Goal: Information Seeking & Learning: Learn about a topic

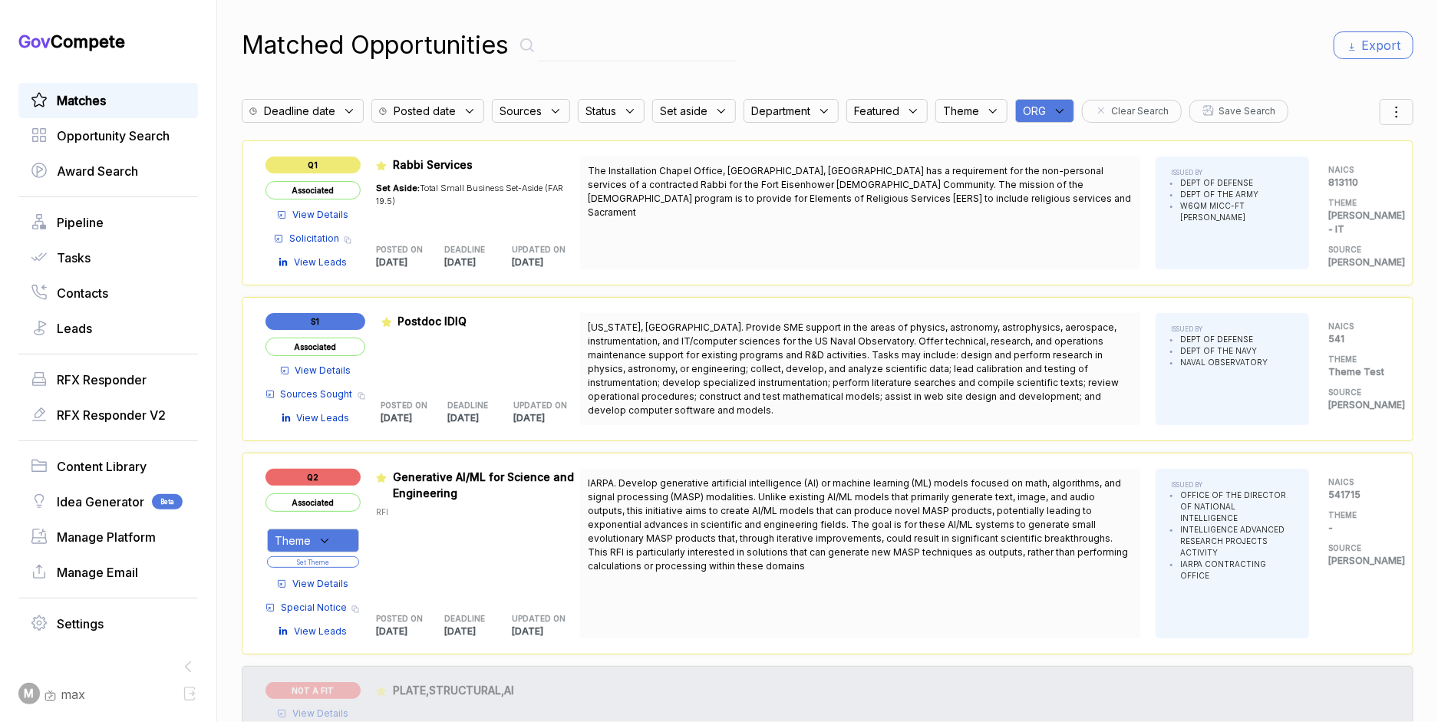
drag, startPoint x: 1061, startPoint y: 114, endPoint x: 1070, endPoint y: 117, distance: 9.5
click at [1070, 117] on div "ORG" at bounding box center [1044, 111] width 59 height 24
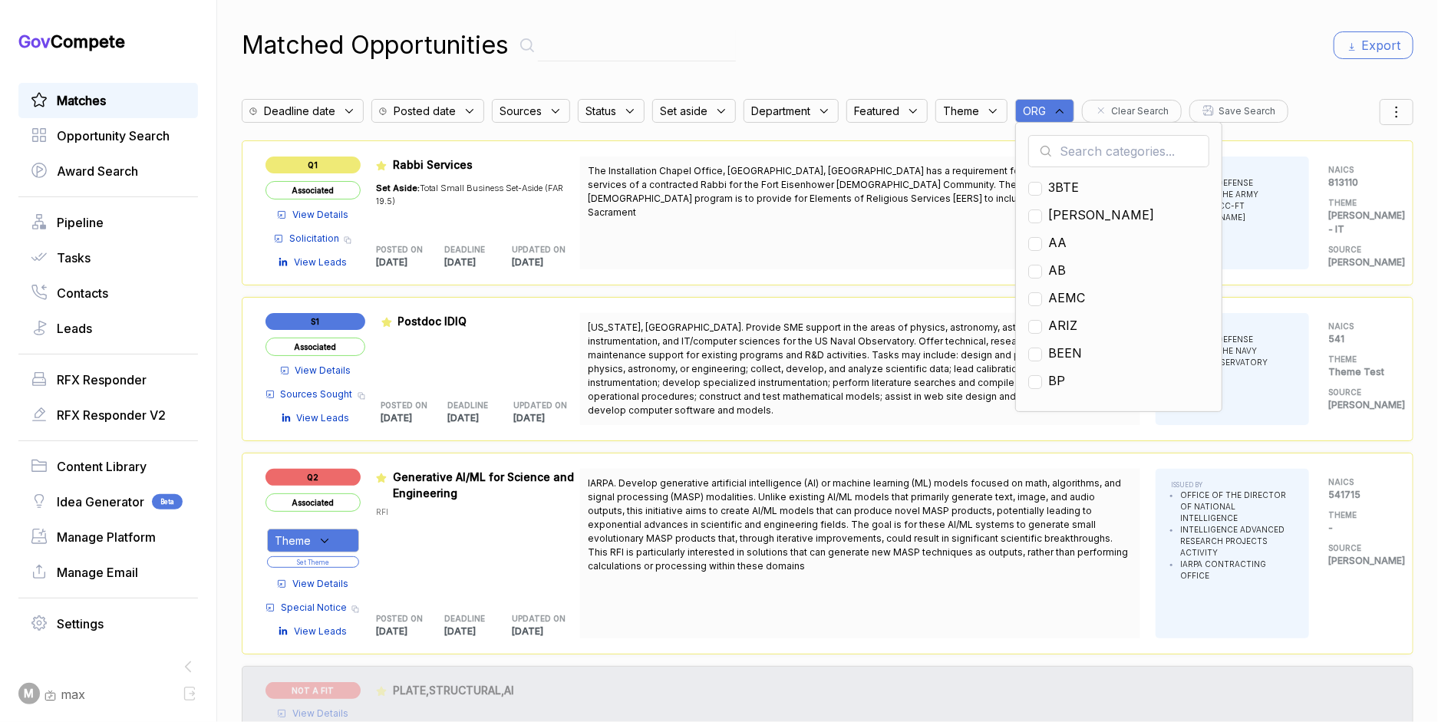
click at [1099, 153] on input "text" at bounding box center [1118, 151] width 181 height 32
click at [142, 135] on span "Opportunity Search" at bounding box center [113, 136] width 113 height 18
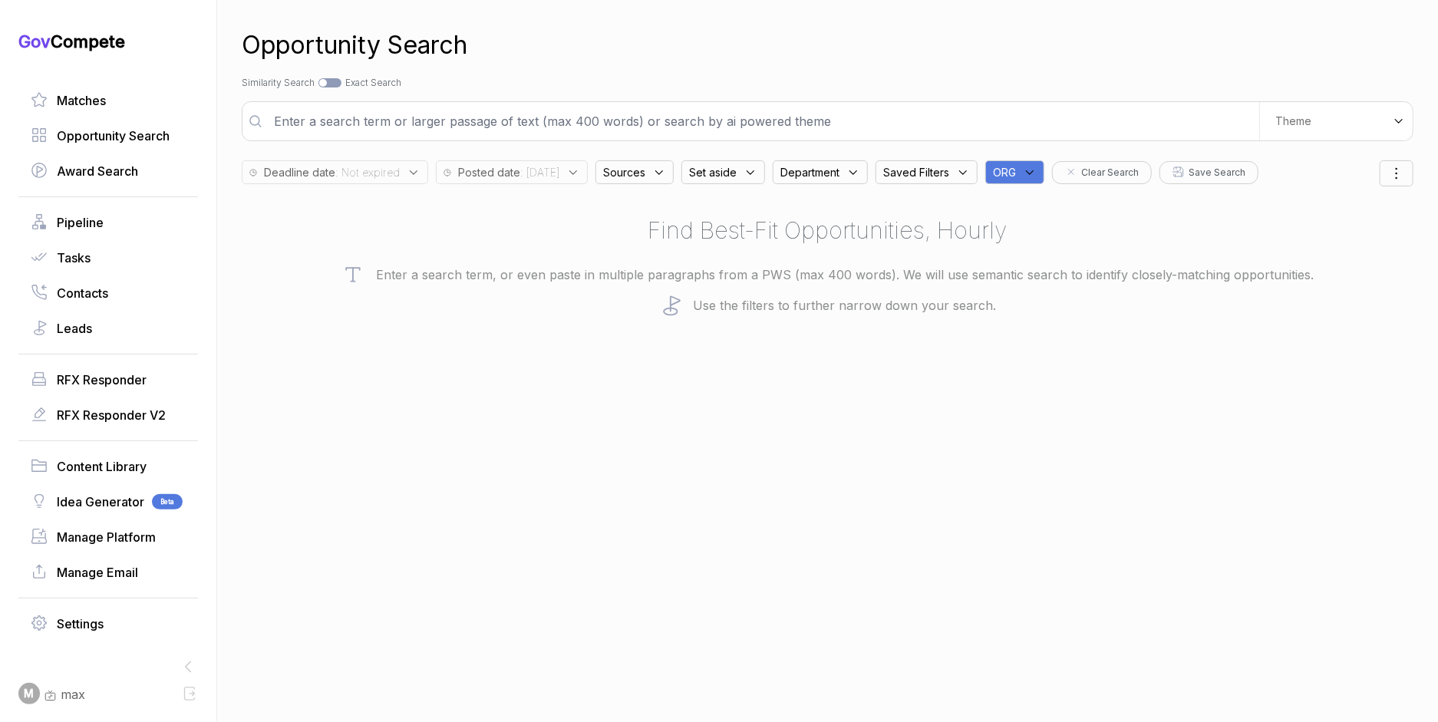
drag, startPoint x: 1050, startPoint y: 175, endPoint x: 1058, endPoint y: 182, distance: 10.9
click at [1037, 176] on icon at bounding box center [1030, 173] width 14 height 14
click at [1078, 217] on input "text" at bounding box center [1088, 212] width 181 height 32
type input "ja"
click at [1044, 252] on span "[PERSON_NAME]" at bounding box center [1071, 248] width 106 height 18
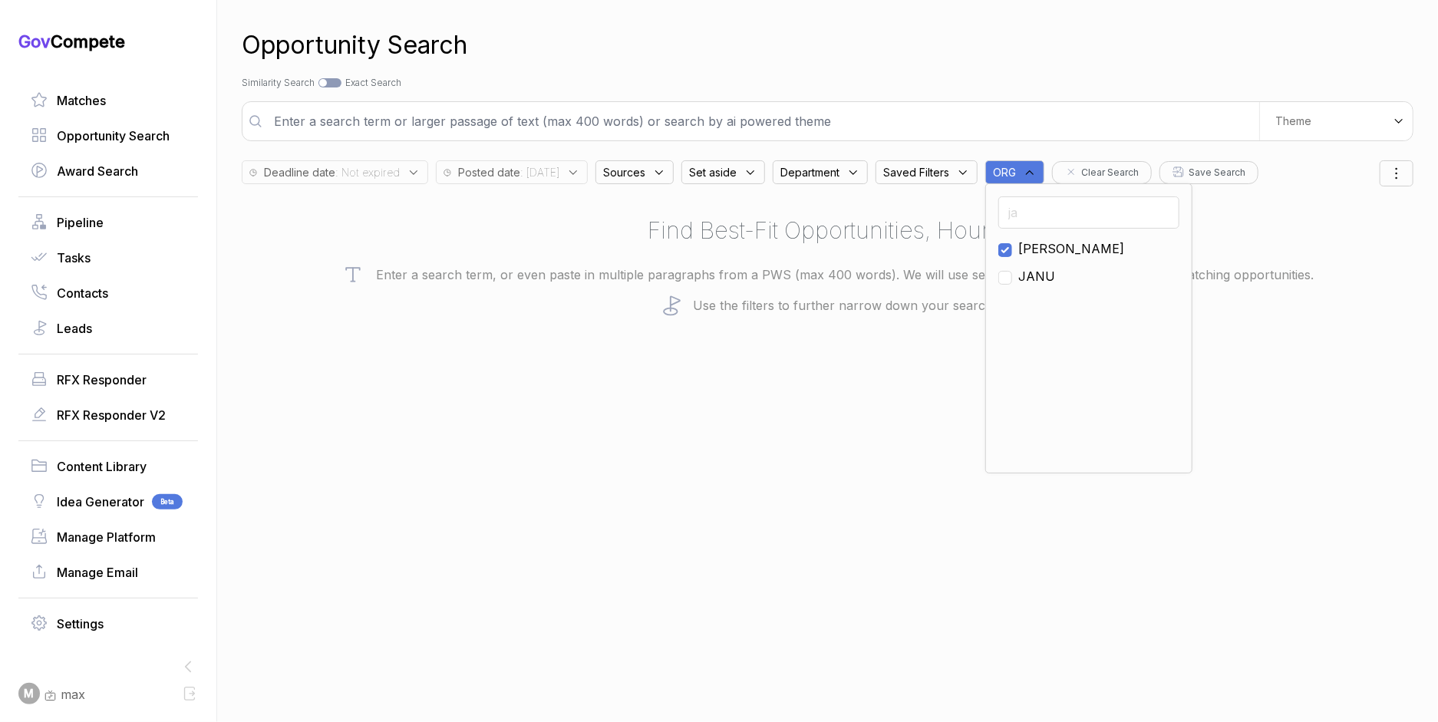
checkbox input "true"
drag, startPoint x: 1054, startPoint y: 57, endPoint x: 1103, endPoint y: 30, distance: 56.0
click at [1061, 57] on div "Opportunity Search" at bounding box center [828, 45] width 1172 height 37
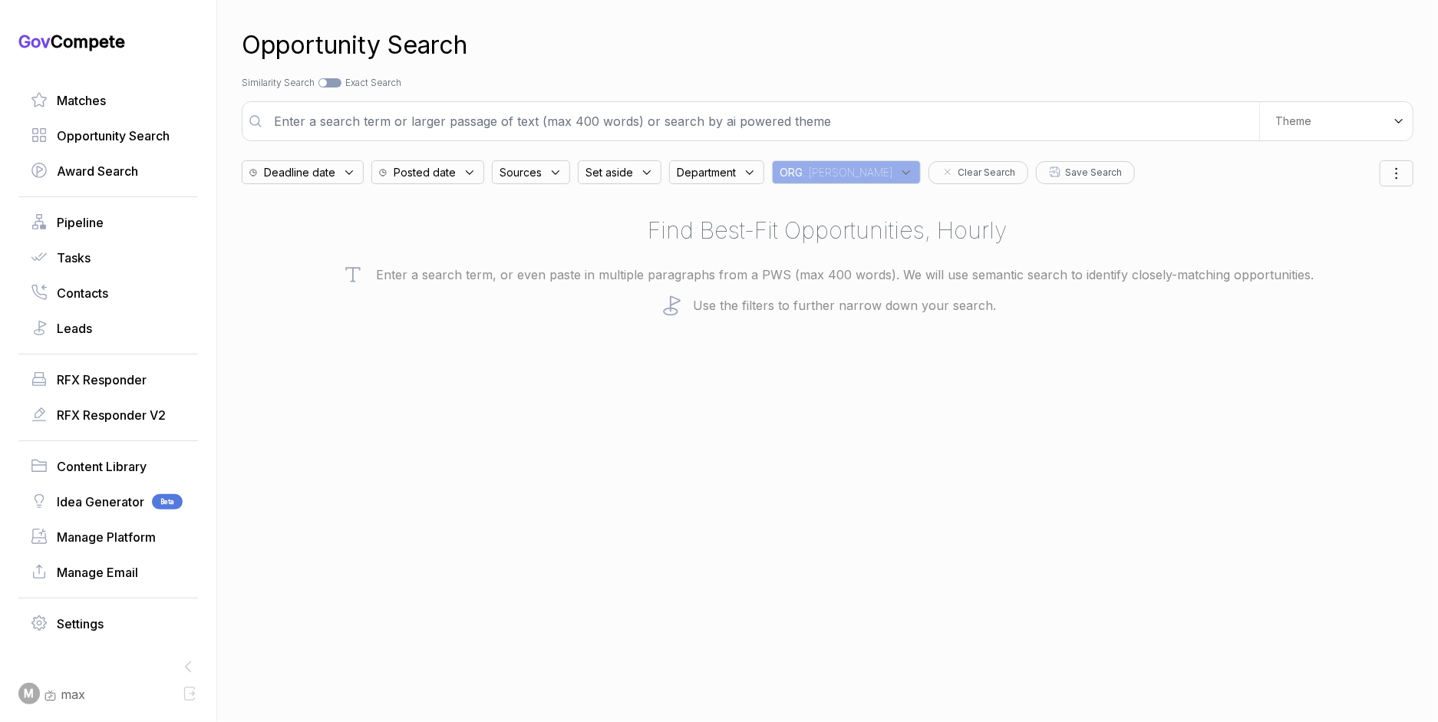
click at [474, 181] on div "Posted date" at bounding box center [427, 172] width 113 height 24
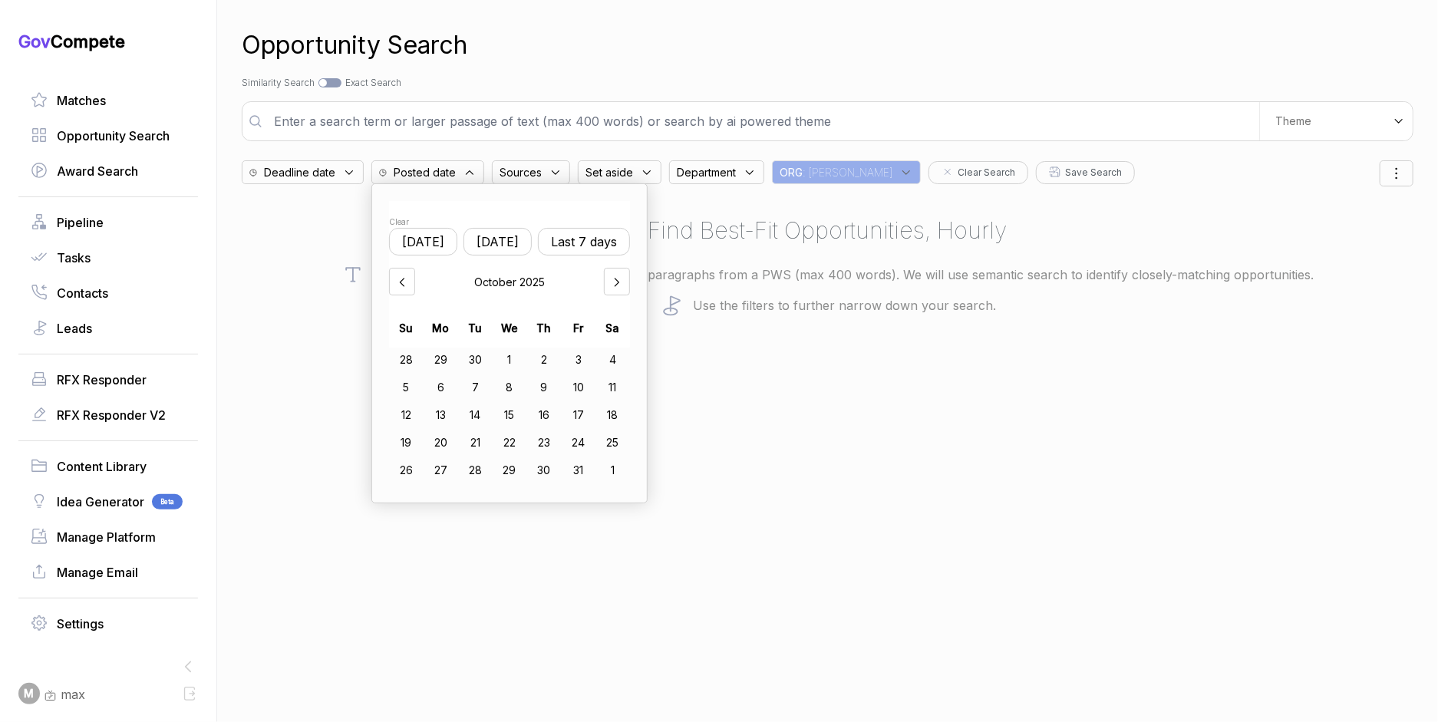
click at [559, 384] on div "9" at bounding box center [543, 387] width 35 height 25
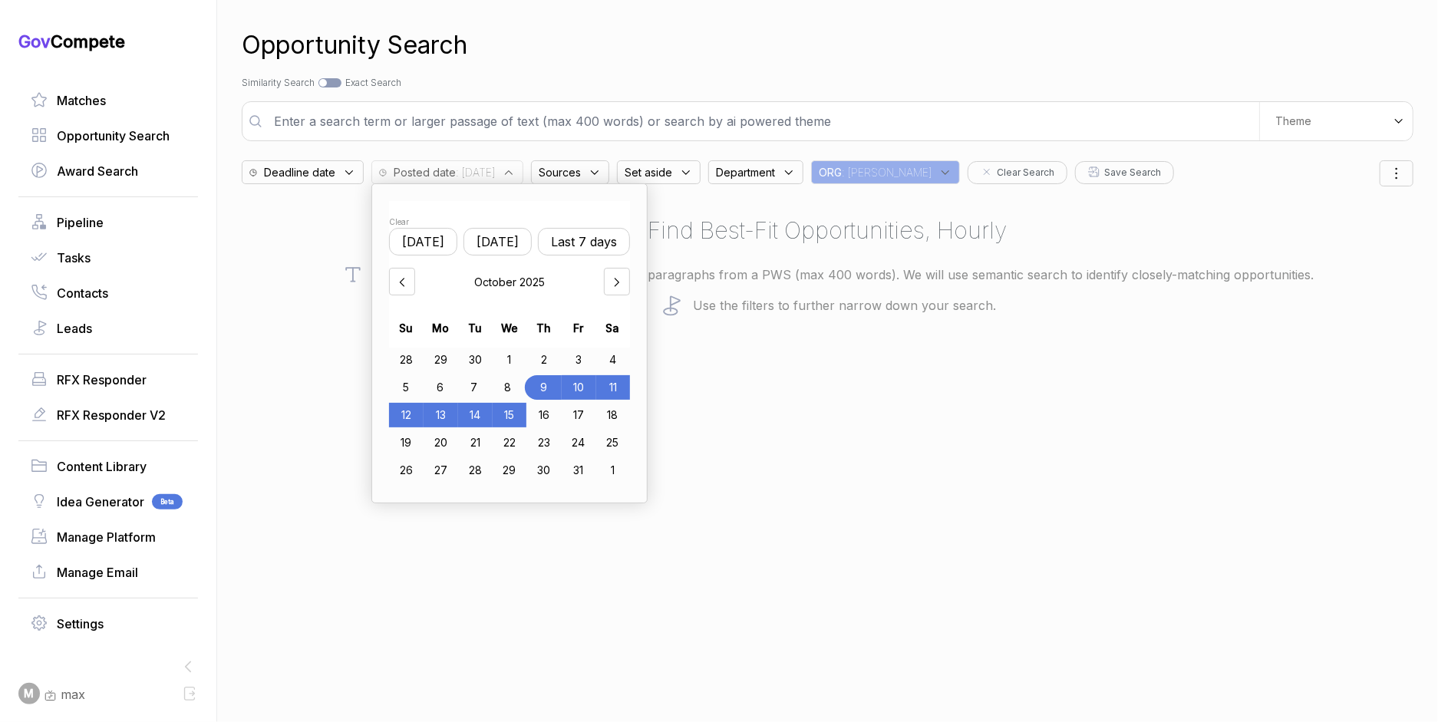
click at [519, 411] on div "15" at bounding box center [510, 415] width 35 height 25
drag, startPoint x: 957, startPoint y: 453, endPoint x: 1130, endPoint y: 228, distance: 283.9
click at [957, 453] on div "Opportunity Search Search by Topic Relevance Similarity Search Search by Exact …" at bounding box center [828, 361] width 1172 height 722
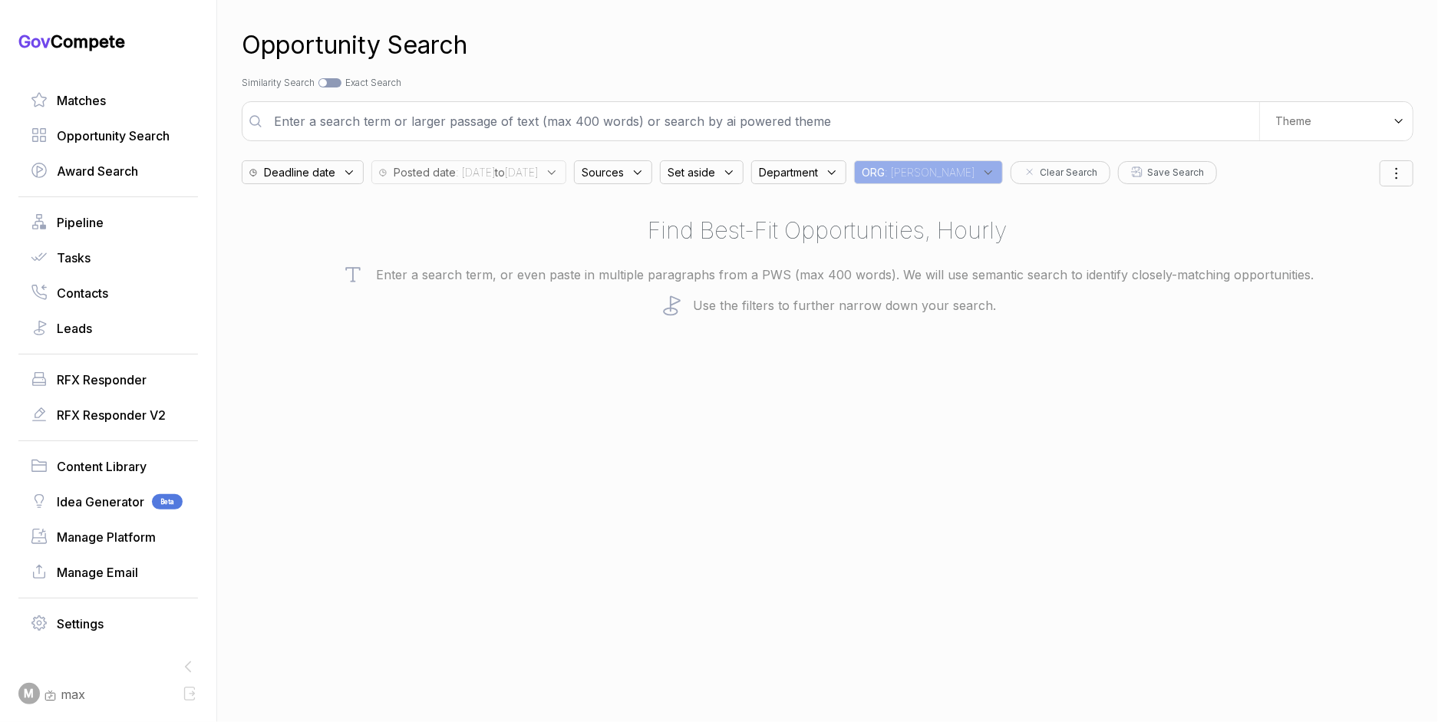
click at [915, 121] on input "text" at bounding box center [762, 121] width 994 height 31
type input "cctv and information security"
click at [704, 171] on div "Deadline date Posted date : [DATE] to [DATE] Sources Set aside Department ORG :…" at bounding box center [811, 168] width 1138 height 31
click at [645, 174] on icon at bounding box center [638, 173] width 14 height 14
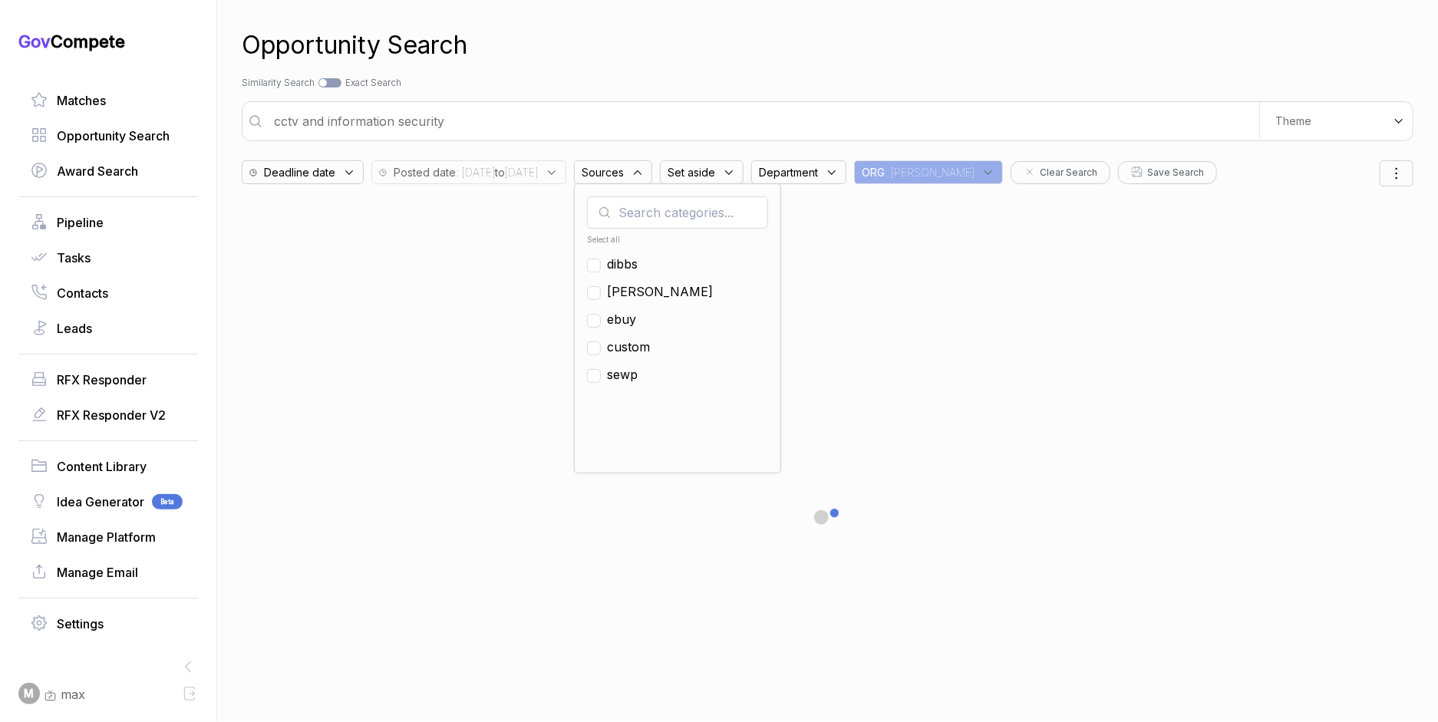
click at [636, 316] on span "ebuy" at bounding box center [621, 319] width 29 height 18
checkbox input "true"
click at [825, 60] on div "Opportunity Search" at bounding box center [828, 45] width 1172 height 37
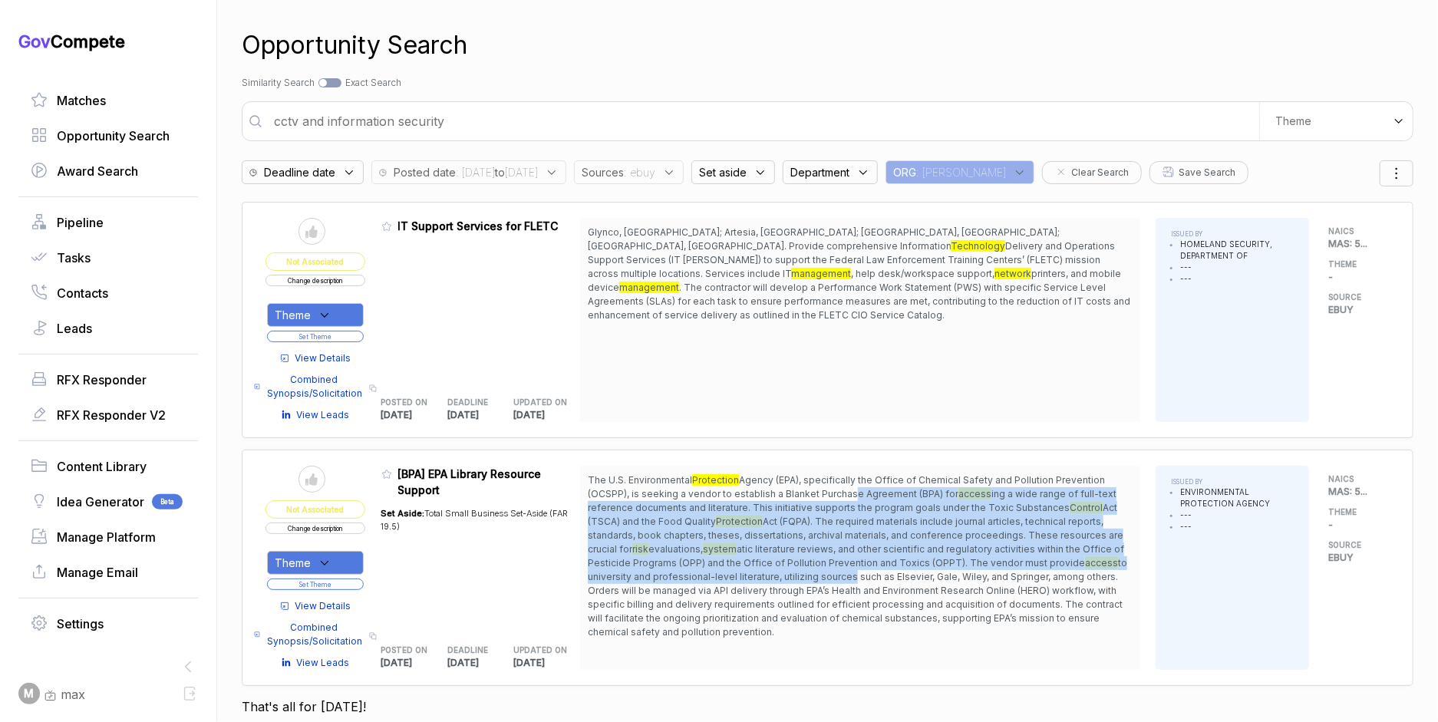
drag, startPoint x: 853, startPoint y: 487, endPoint x: 848, endPoint y: 572, distance: 85.3
click at [848, 572] on span "The U.S. Environmental Protection Agency (EPA), specifically the Office of Chem…" at bounding box center [860, 556] width 545 height 166
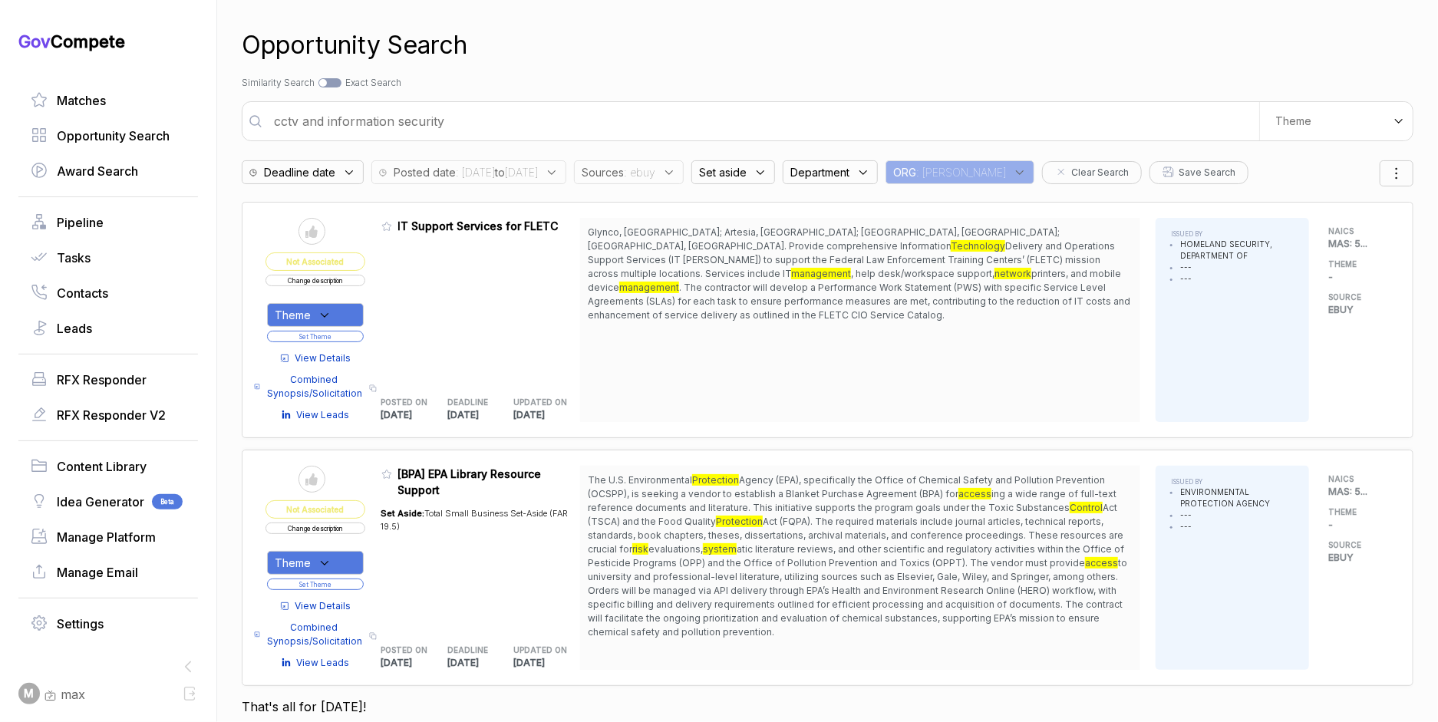
click at [322, 357] on span "View Details" at bounding box center [323, 358] width 56 height 14
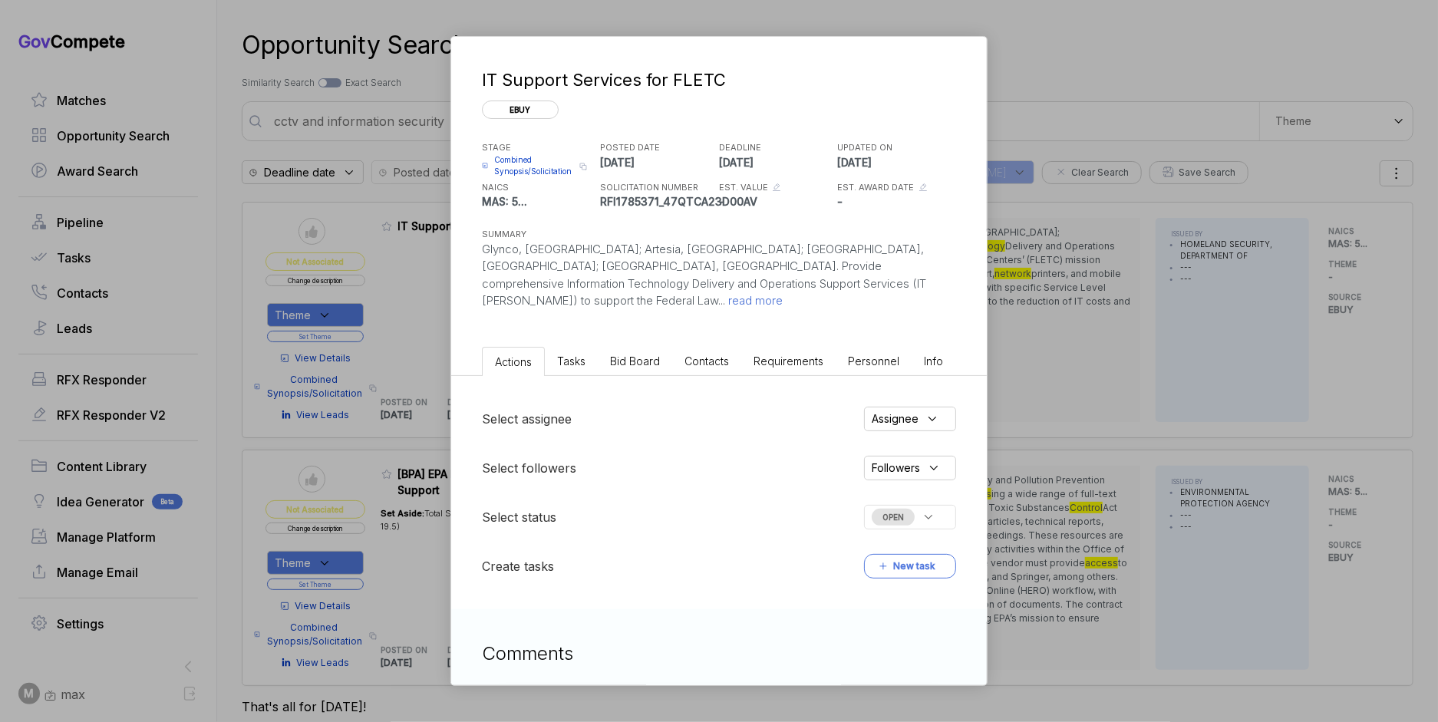
click at [636, 355] on span "Bid Board" at bounding box center [635, 361] width 50 height 13
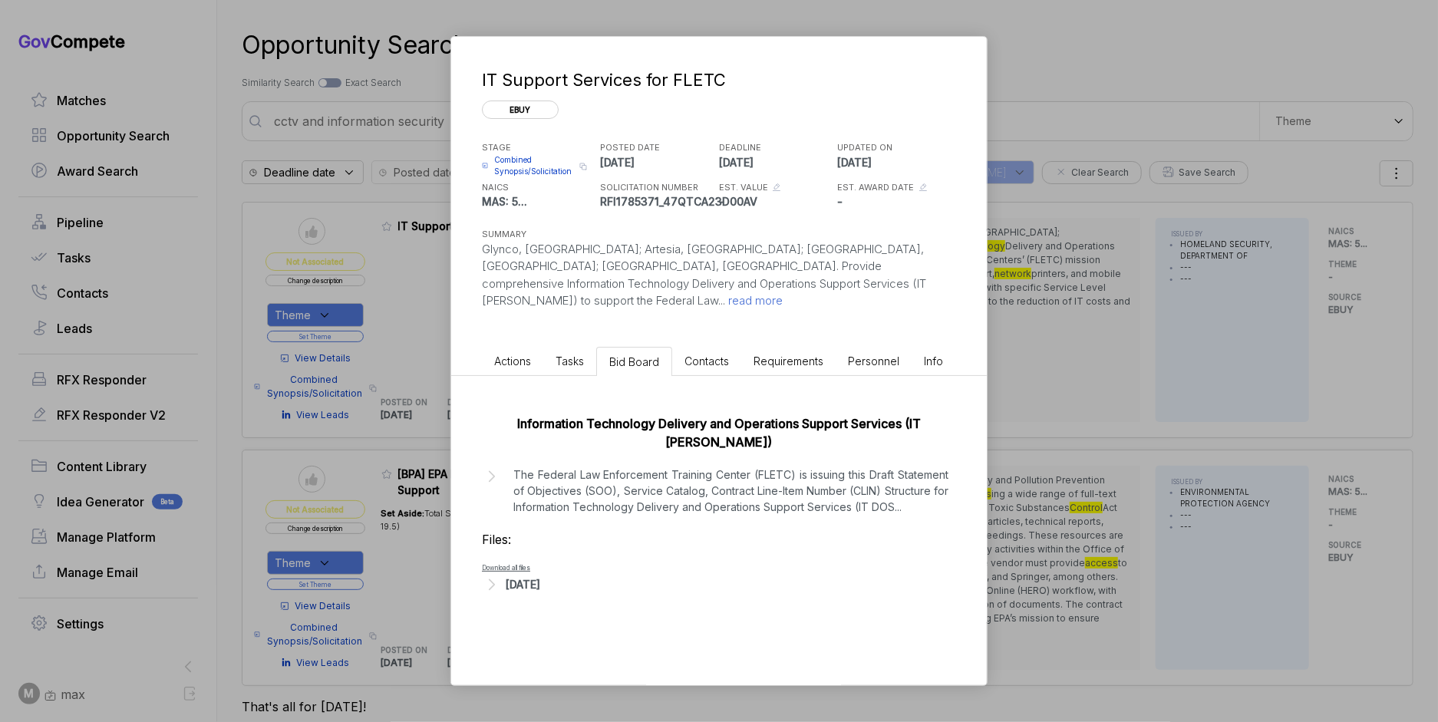
click at [566, 575] on div "[DATE]" at bounding box center [719, 585] width 474 height 20
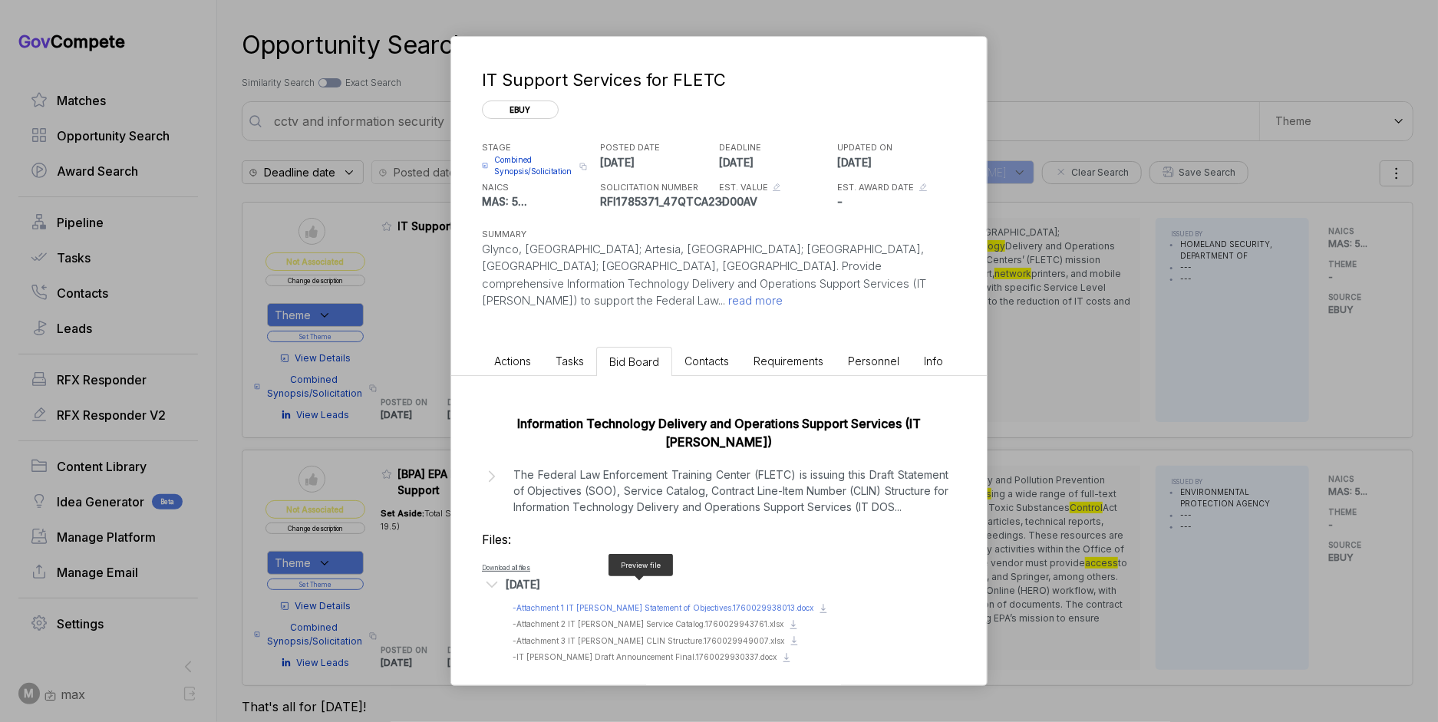
click at [623, 603] on span "- Attachment 1 IT [PERSON_NAME] Statement of Objectives.1760029938013.docx" at bounding box center [663, 607] width 301 height 9
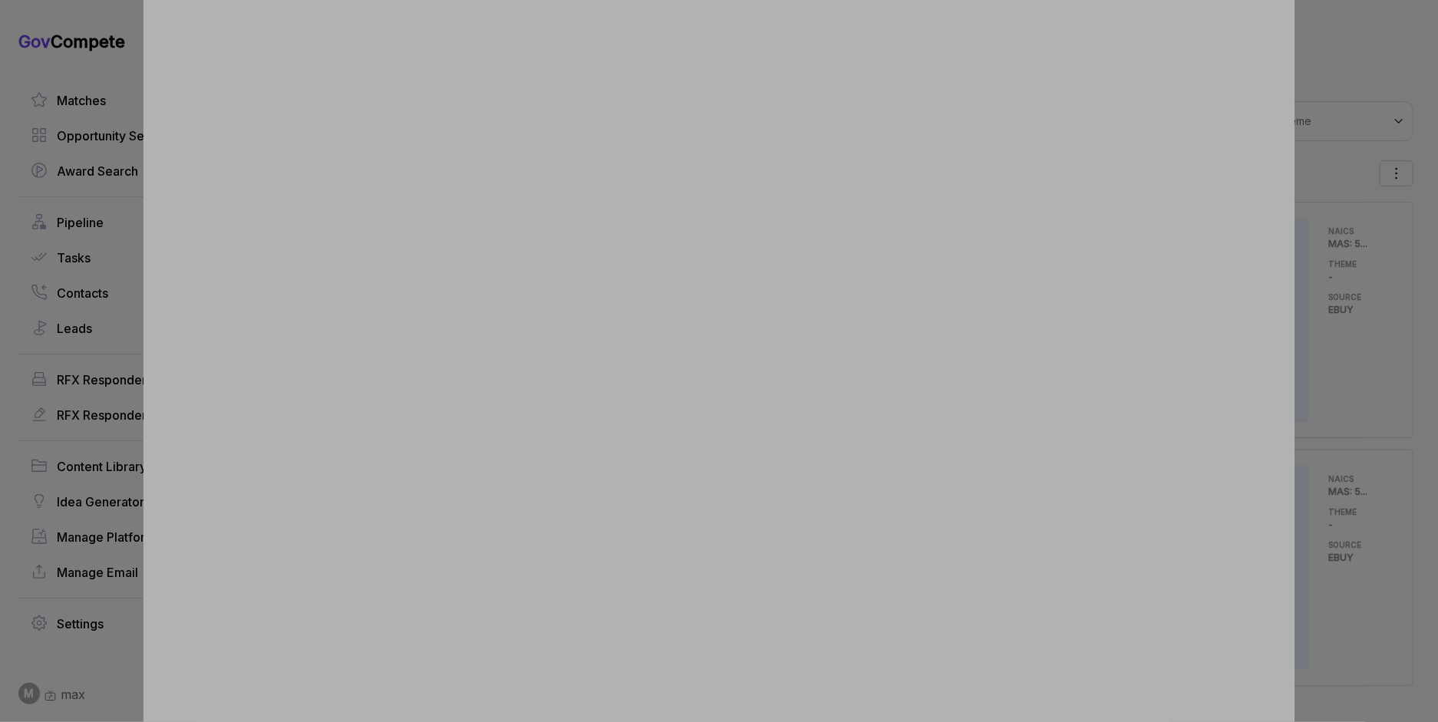
click at [1373, 364] on div at bounding box center [719, 361] width 1438 height 722
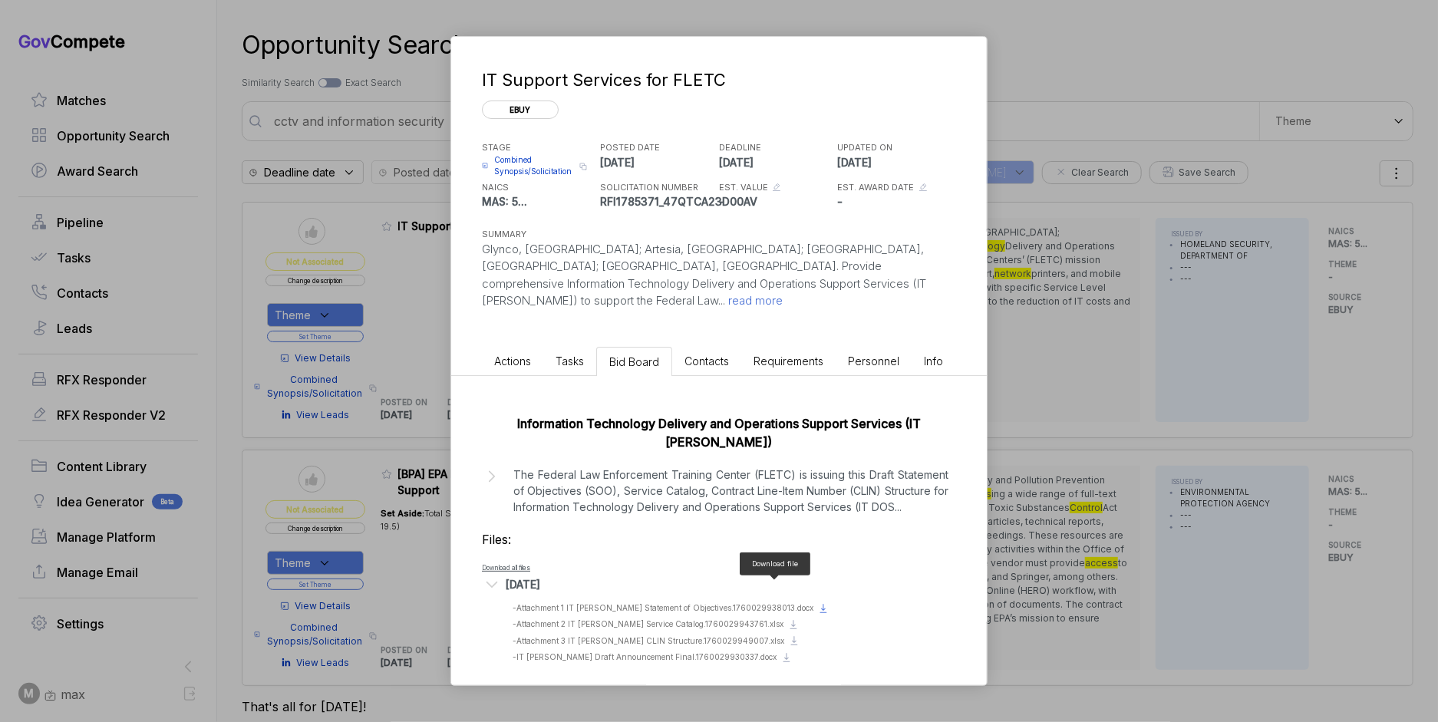
click at [821, 604] on icon at bounding box center [823, 607] width 5 height 7
drag, startPoint x: 1069, startPoint y: 353, endPoint x: 1055, endPoint y: 352, distance: 13.8
click at [1069, 353] on div "IT Support Services for FLETC ebuy STAGE Combined Synopsis/Solicitation Copy li…" at bounding box center [719, 361] width 1438 height 722
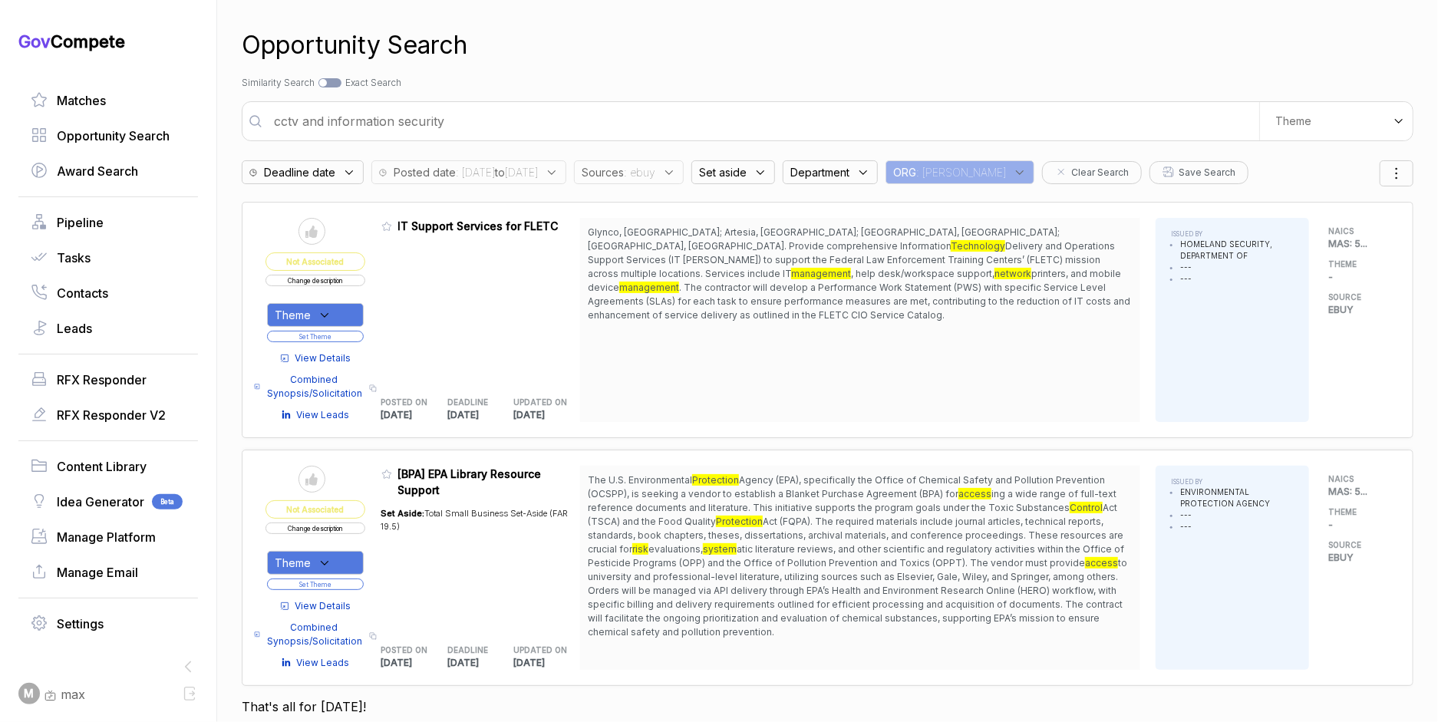
click at [324, 279] on button "Change description" at bounding box center [316, 281] width 100 height 12
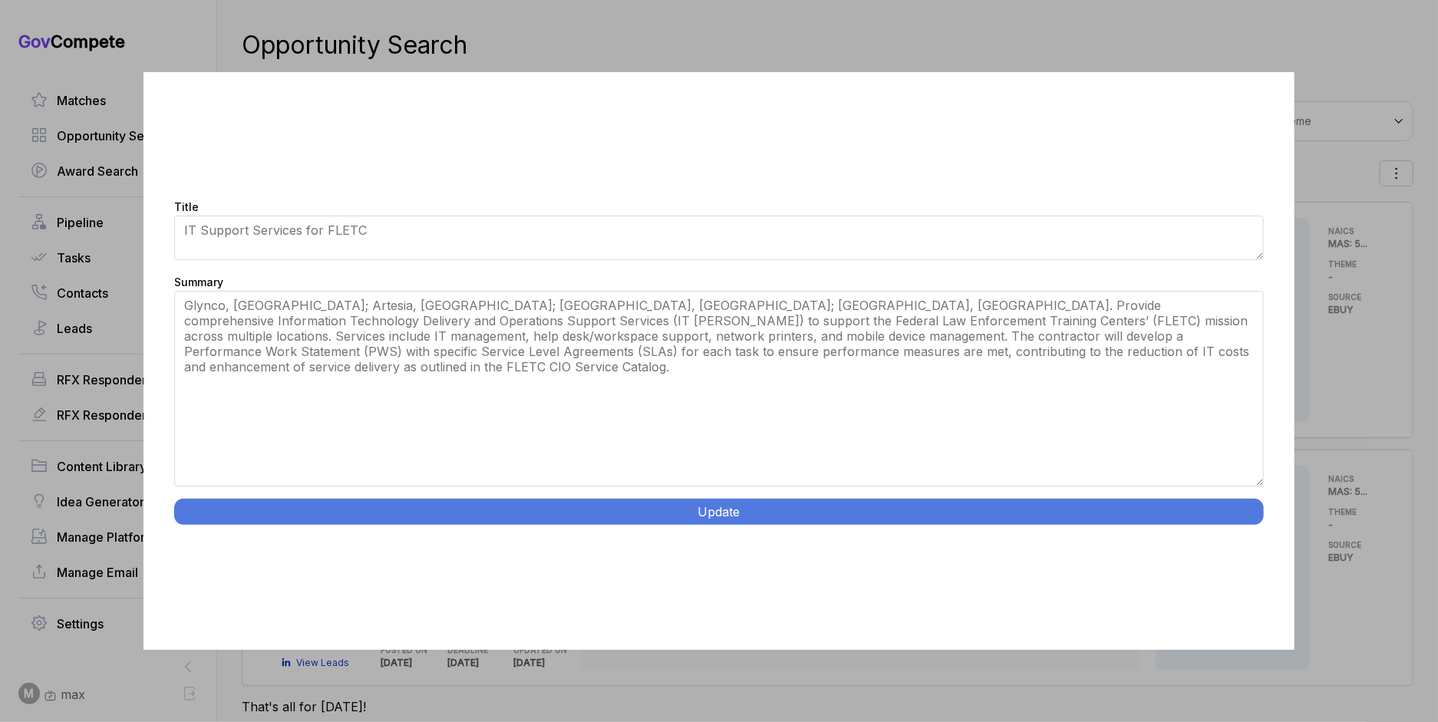
drag, startPoint x: 1259, startPoint y: 407, endPoint x: 1260, endPoint y: 567, distance: 159.6
click at [1260, 567] on div "Title IT Support Services for FLETC Summary Glynco, [GEOGRAPHIC_DATA]; [GEOGRAP…" at bounding box center [718, 361] width 1150 height 578
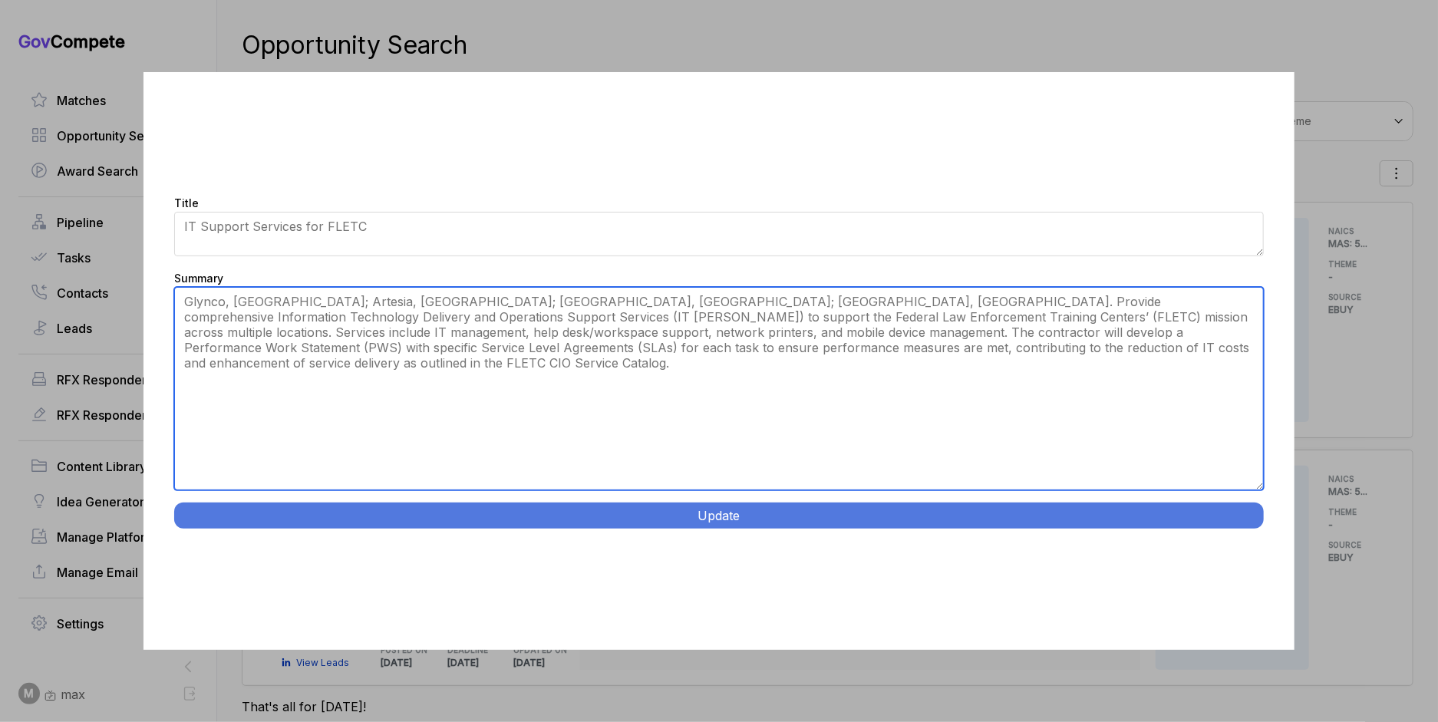
click at [1029, 392] on textarea "Glynco, [GEOGRAPHIC_DATA]; Artesia, [GEOGRAPHIC_DATA]; [GEOGRAPHIC_DATA], [GEOG…" at bounding box center [718, 388] width 1089 height 203
paste textarea "IT Delivery and Operations Support Services. [GEOGRAPHIC_DATA], [GEOGRAPHIC_DAT…"
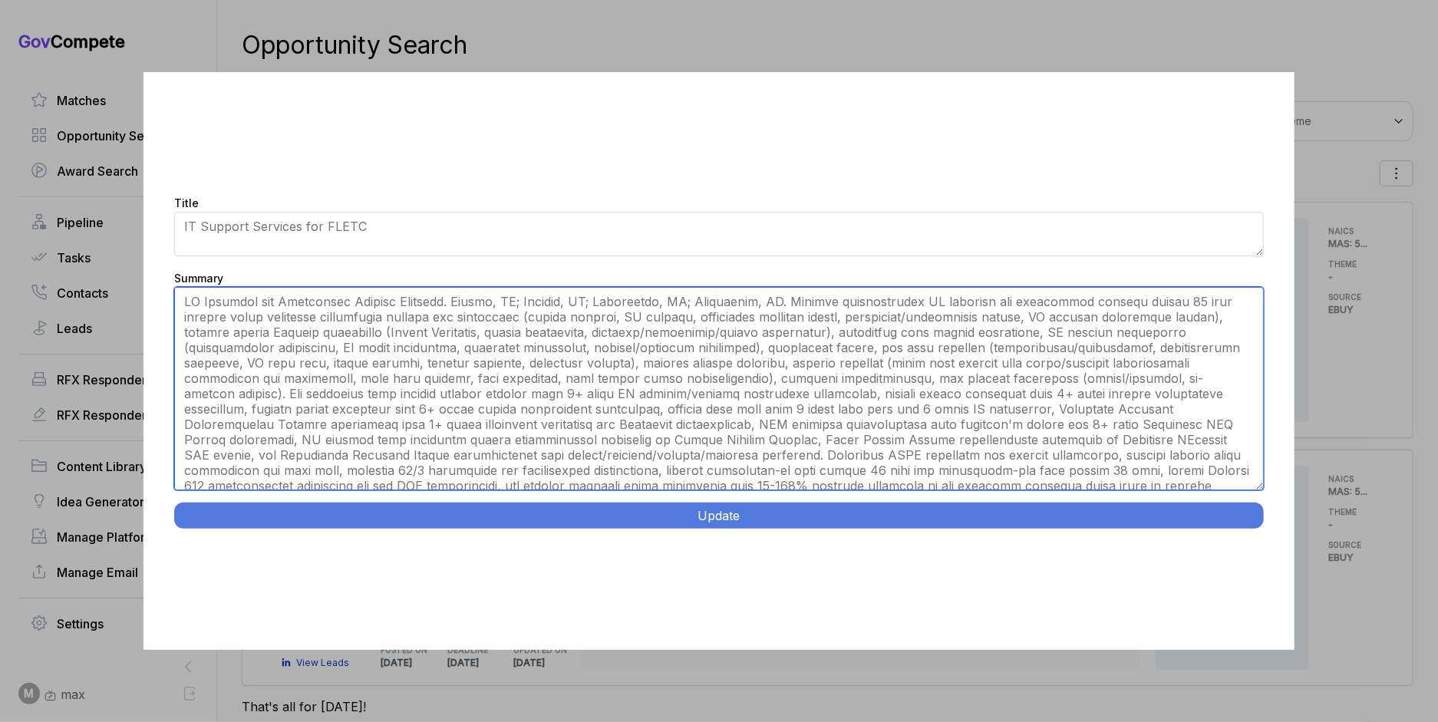
scroll to position [3, 0]
type textarea "Glynco, [GEOGRAPHIC_DATA]; Artesia, [GEOGRAPHIC_DATA]; [GEOGRAPHIC_DATA], [GEOG…"
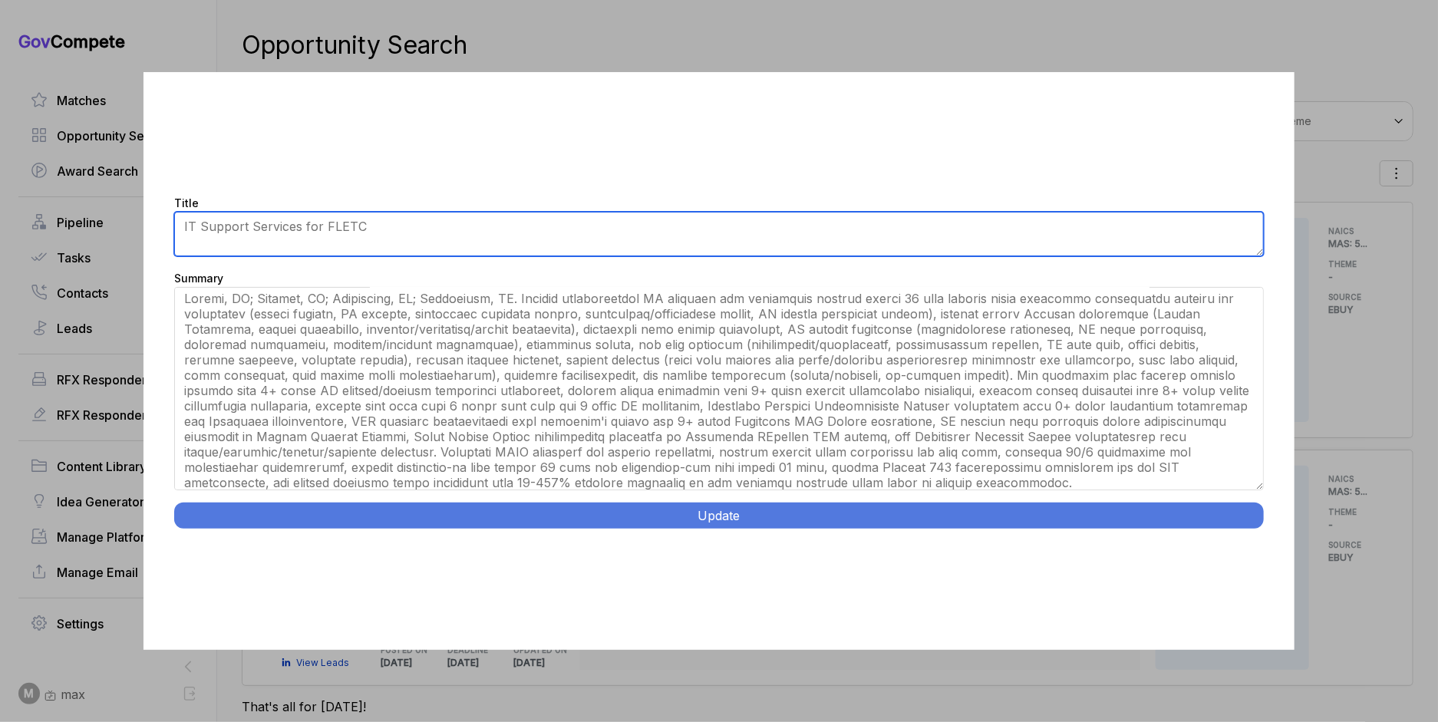
click at [754, 217] on textarea "IT Support Services for FLETC" at bounding box center [718, 234] width 1089 height 45
paste textarea "Delivery and Operations Support Services."
type textarea "IT Delivery and Operations Support Services"
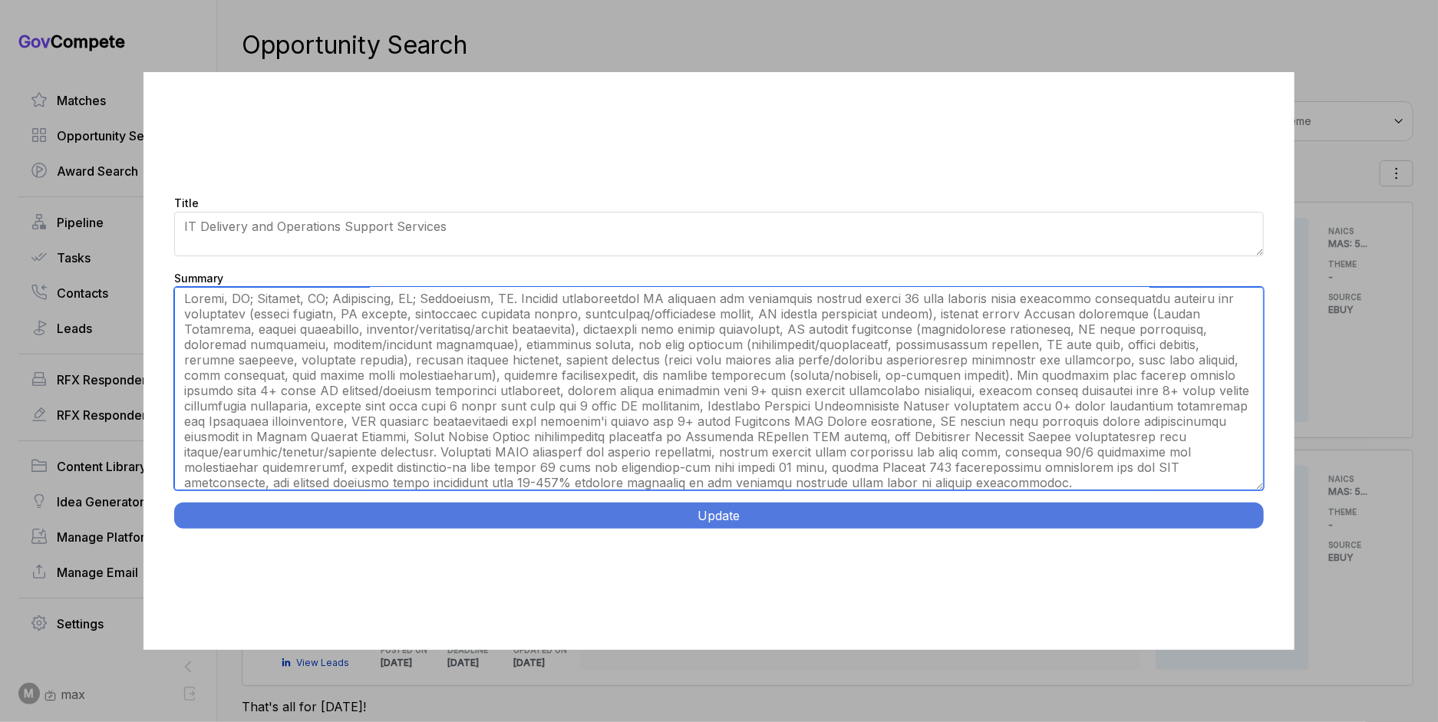
drag, startPoint x: 491, startPoint y: 296, endPoint x: 532, endPoint y: 299, distance: 40.8
click at [491, 296] on textarea "Glynco, [GEOGRAPHIC_DATA]; Artesia, [GEOGRAPHIC_DATA]; [GEOGRAPHIC_DATA], [GEOG…" at bounding box center [718, 388] width 1089 height 203
click at [746, 382] on textarea "Glynco, [GEOGRAPHIC_DATA]; Artesia, [GEOGRAPHIC_DATA]; [GEOGRAPHIC_DATA], [GEOG…" at bounding box center [718, 388] width 1089 height 203
paste textarea "IT Delivery and Operations Support Services. [GEOGRAPHIC_DATA], [GEOGRAPHIC_DAT…"
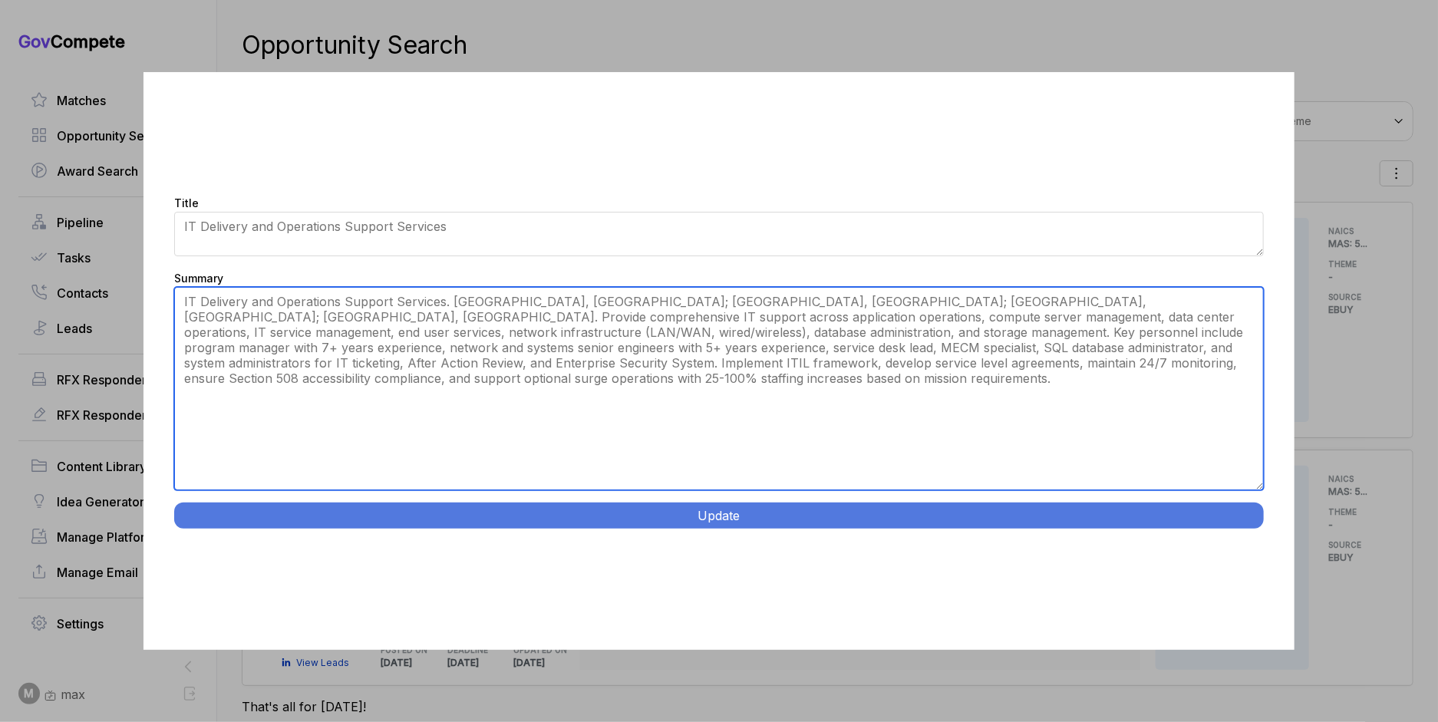
scroll to position [0, 0]
type textarea "Glynco, [GEOGRAPHIC_DATA]; Artesia, [GEOGRAPHIC_DATA]; [GEOGRAPHIC_DATA], [GEOG…"
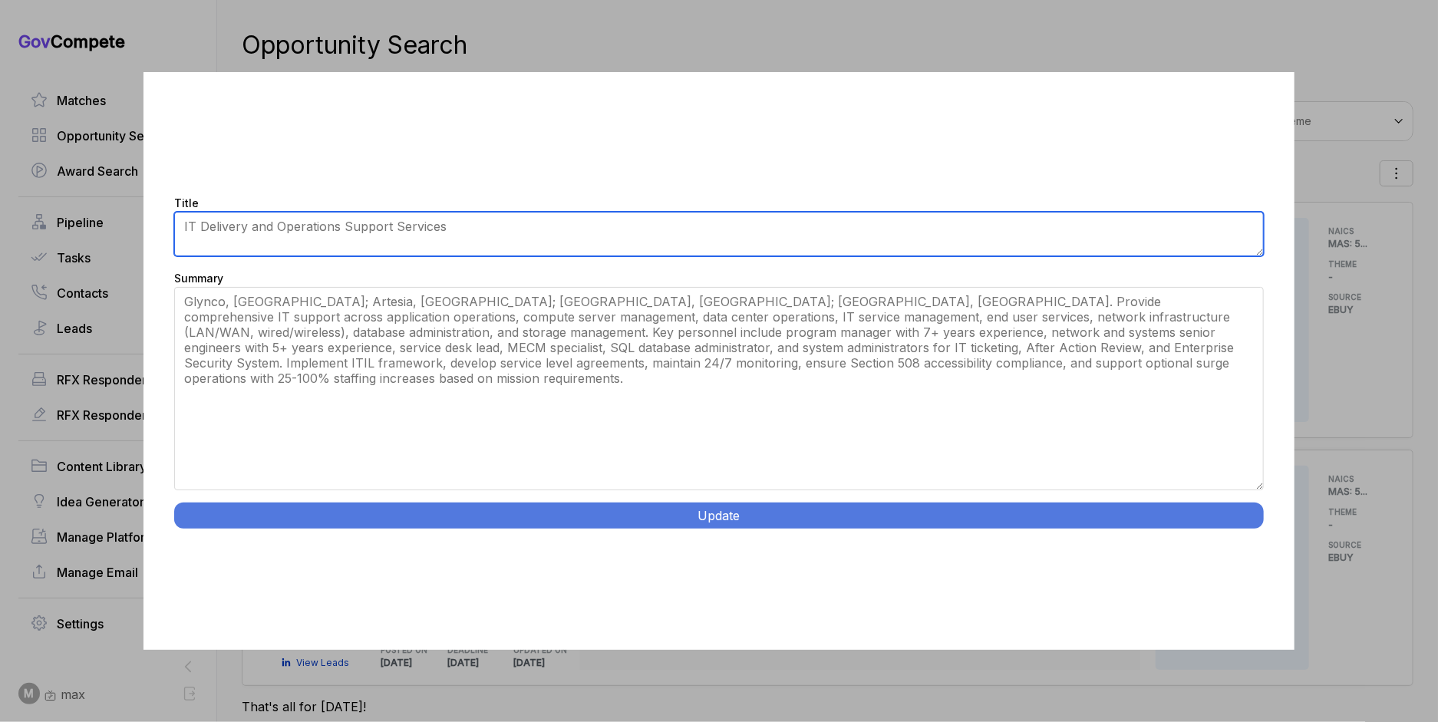
click at [351, 239] on textarea "IT Support Services for FLETC" at bounding box center [718, 234] width 1089 height 45
paste textarea "."
type textarea "FLETC IT Delivery and Operations Support Services"
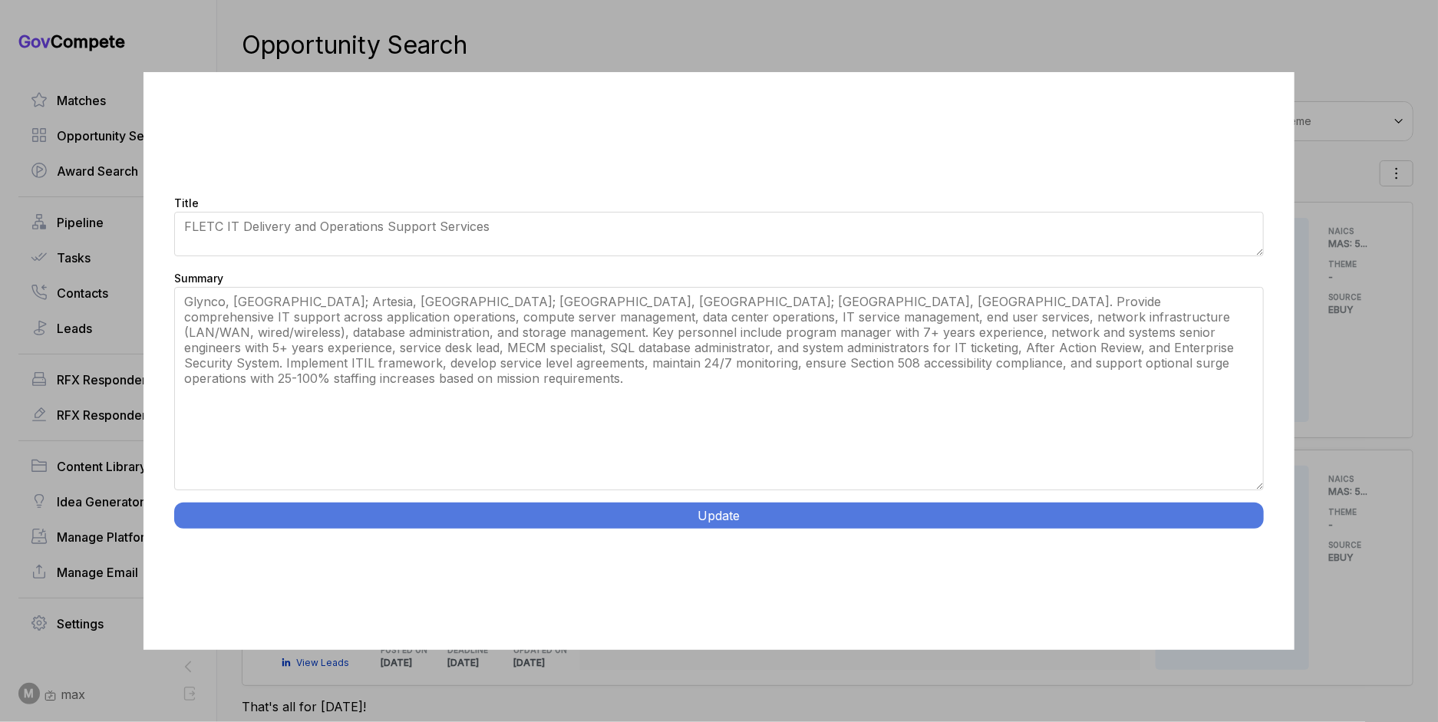
drag, startPoint x: 703, startPoint y: 91, endPoint x: 1080, endPoint y: 131, distance: 379.7
click at [638, 146] on div "Title IT Support Services for FLETC Summary Glynco, [GEOGRAPHIC_DATA]; [GEOGRAP…" at bounding box center [718, 361] width 1150 height 578
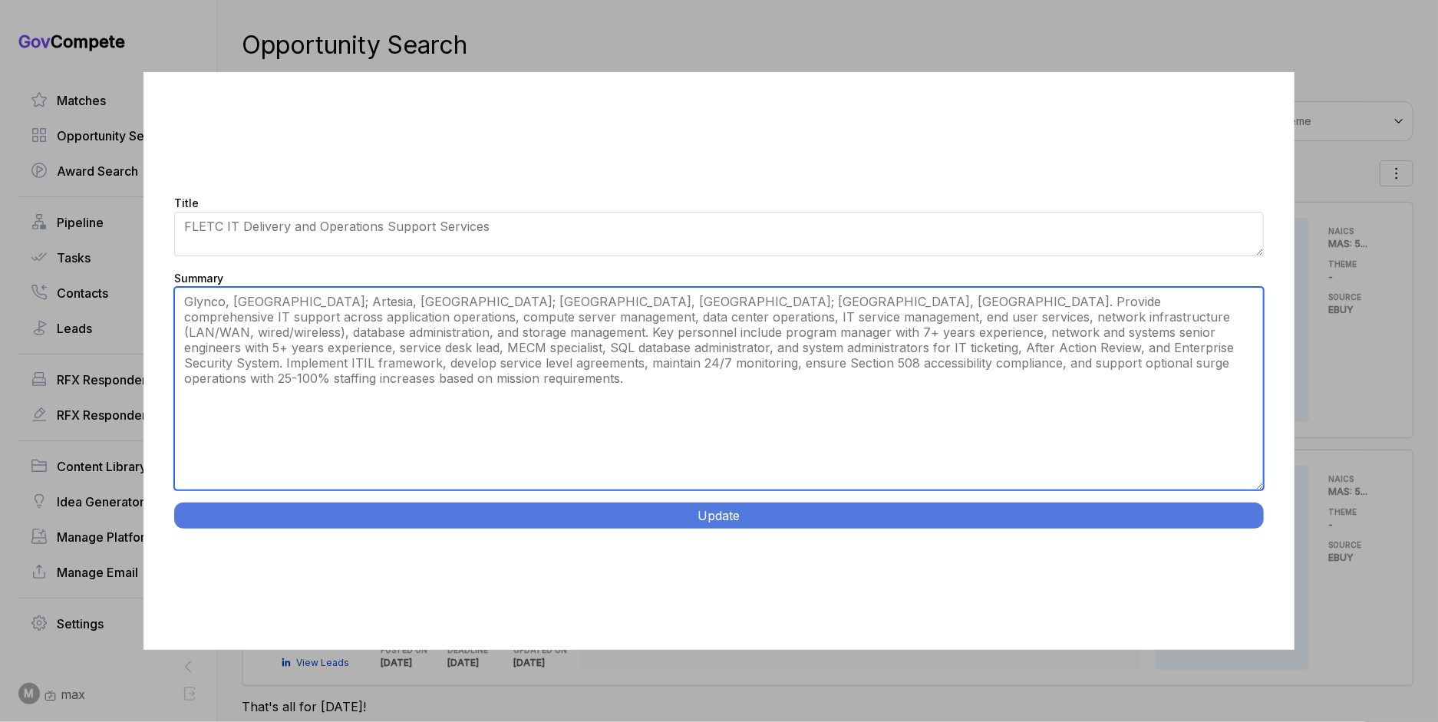
click at [439, 300] on textarea "Glynco, [GEOGRAPHIC_DATA]; Artesia, [GEOGRAPHIC_DATA]; [GEOGRAPHIC_DATA], [GEOG…" at bounding box center [718, 388] width 1089 height 203
click at [642, 305] on textarea "Glynco, [GEOGRAPHIC_DATA]; Artesia, [GEOGRAPHIC_DATA]; [GEOGRAPHIC_DATA], [GEOG…" at bounding box center [718, 388] width 1089 height 203
type textarea "Glynco, [GEOGRAPHIC_DATA]; Artesia, [GEOGRAPHIC_DATA]; [GEOGRAPHIC_DATA], [GEOG…"
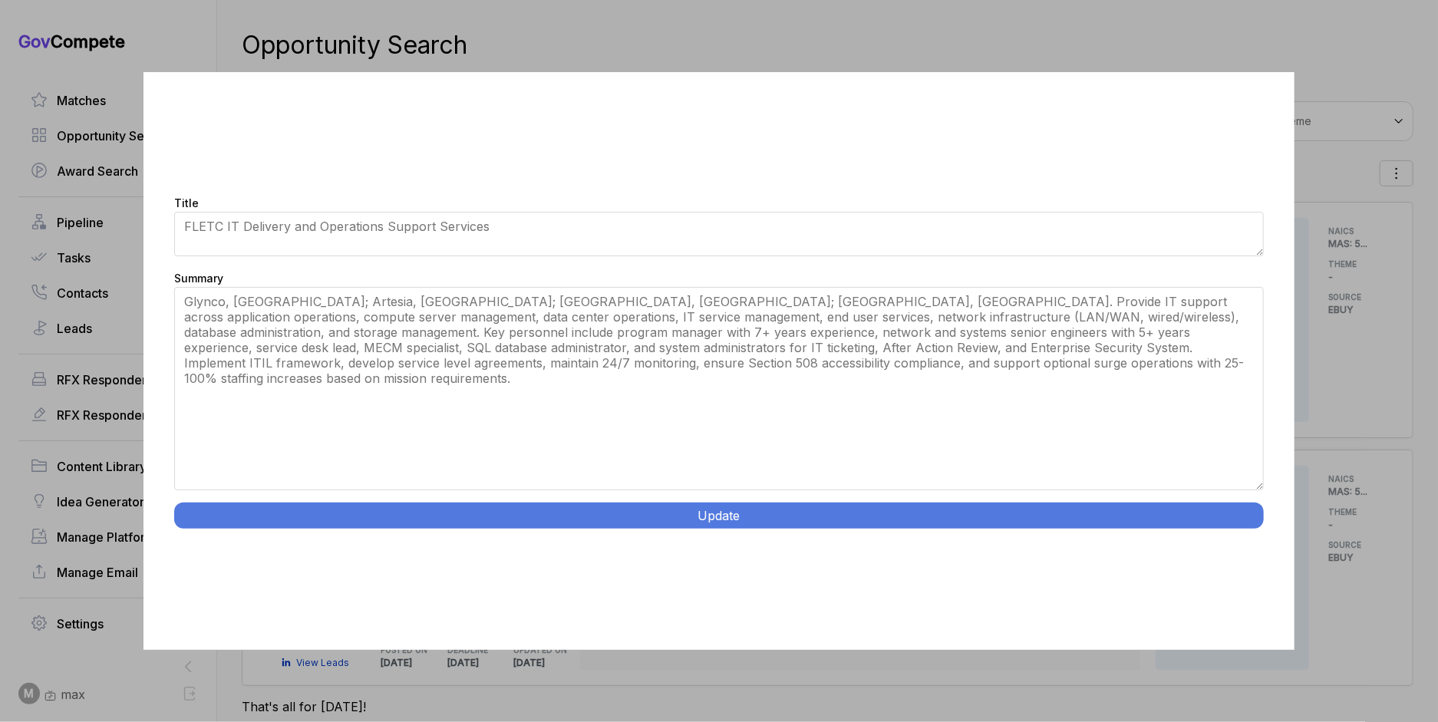
click at [601, 518] on button "Update" at bounding box center [718, 516] width 1089 height 26
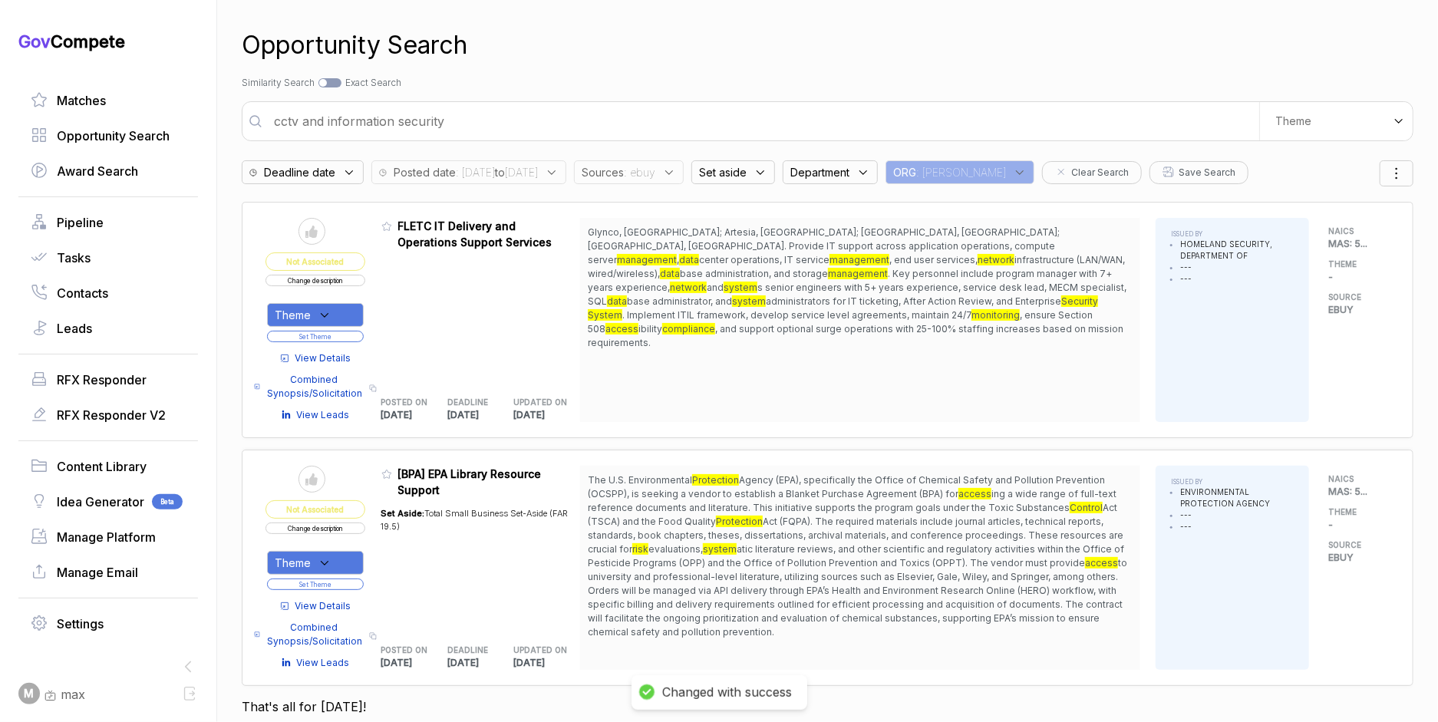
click at [346, 305] on div "Theme" at bounding box center [315, 315] width 97 height 24
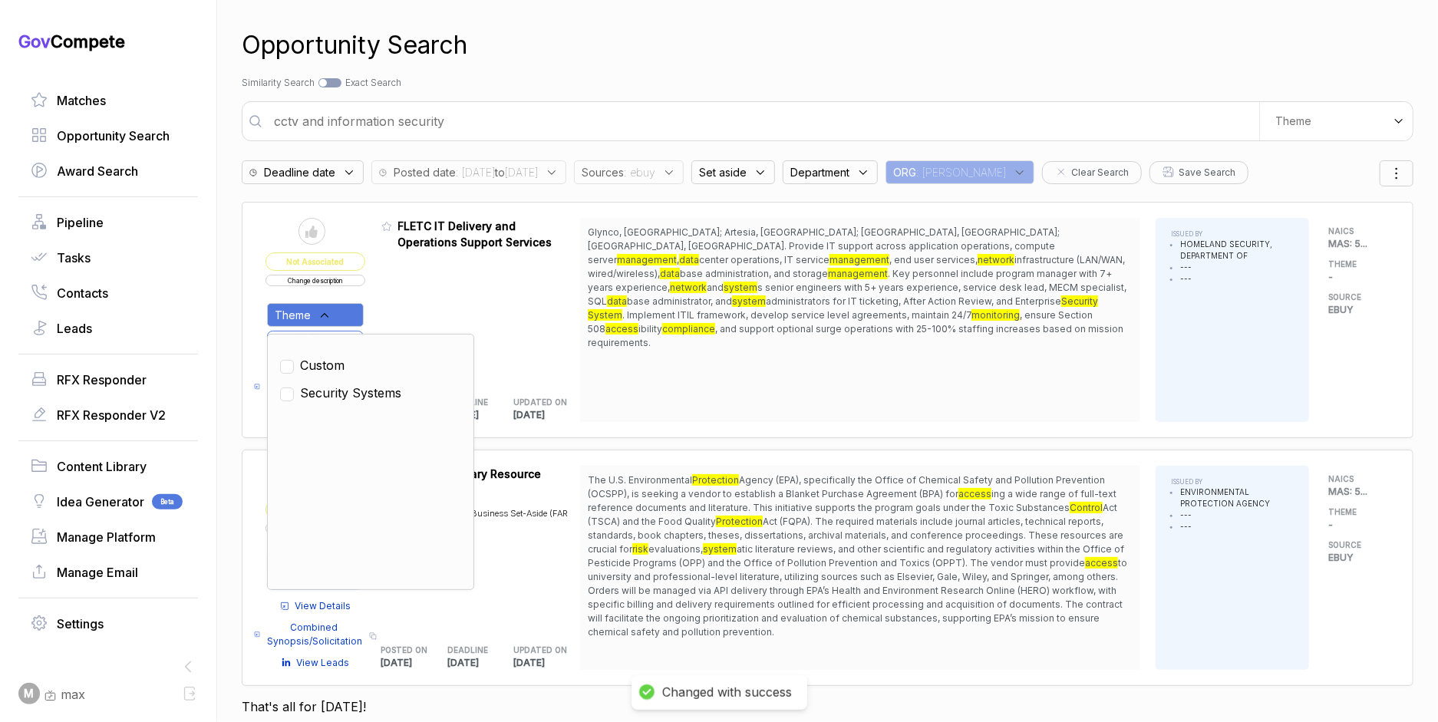
drag, startPoint x: 331, startPoint y: 388, endPoint x: 357, endPoint y: 361, distance: 36.9
click at [331, 388] on span "Security Systems" at bounding box center [350, 393] width 101 height 18
checkbox input "true"
click at [401, 310] on div "Admin: Click to change feature to 1 RFI1785371_47QTCA23D00AV FLETC IT Delivery …" at bounding box center [481, 320] width 200 height 204
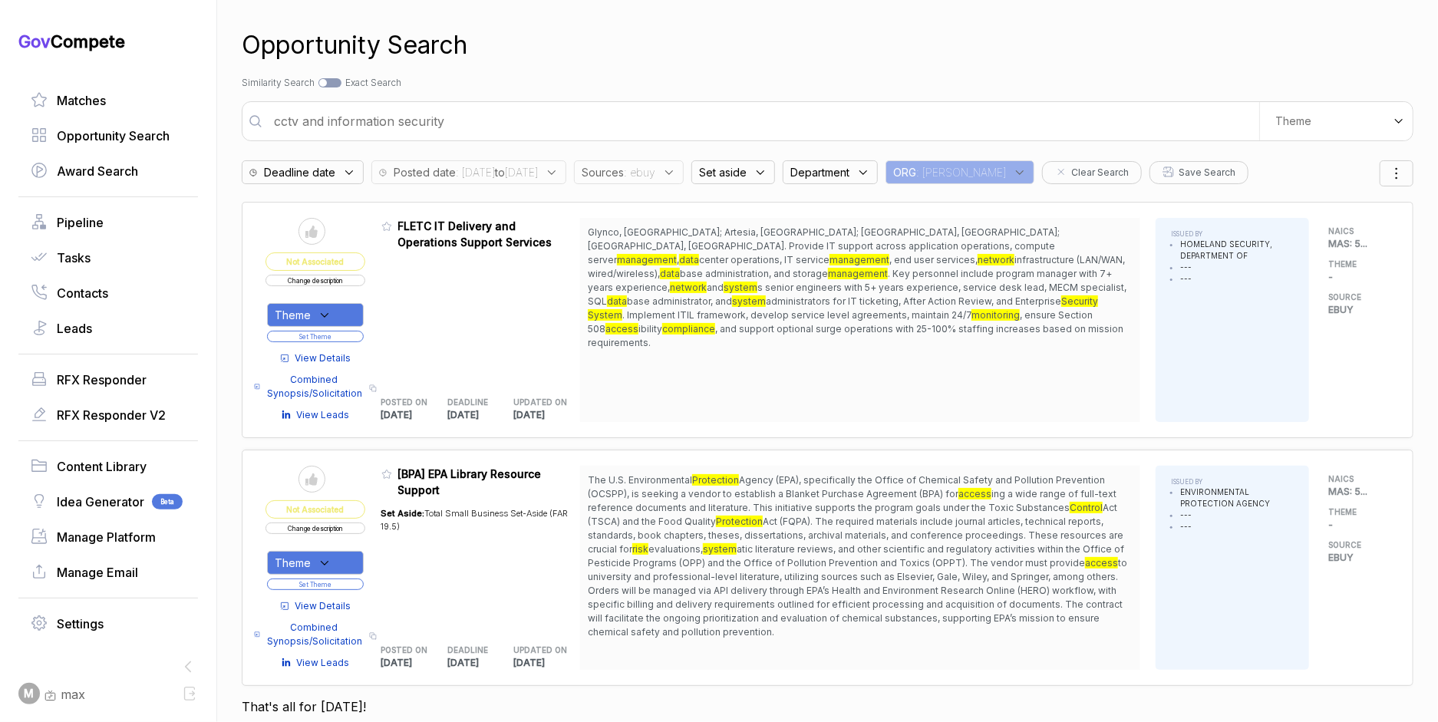
click at [361, 337] on button "Set Theme" at bounding box center [315, 337] width 97 height 12
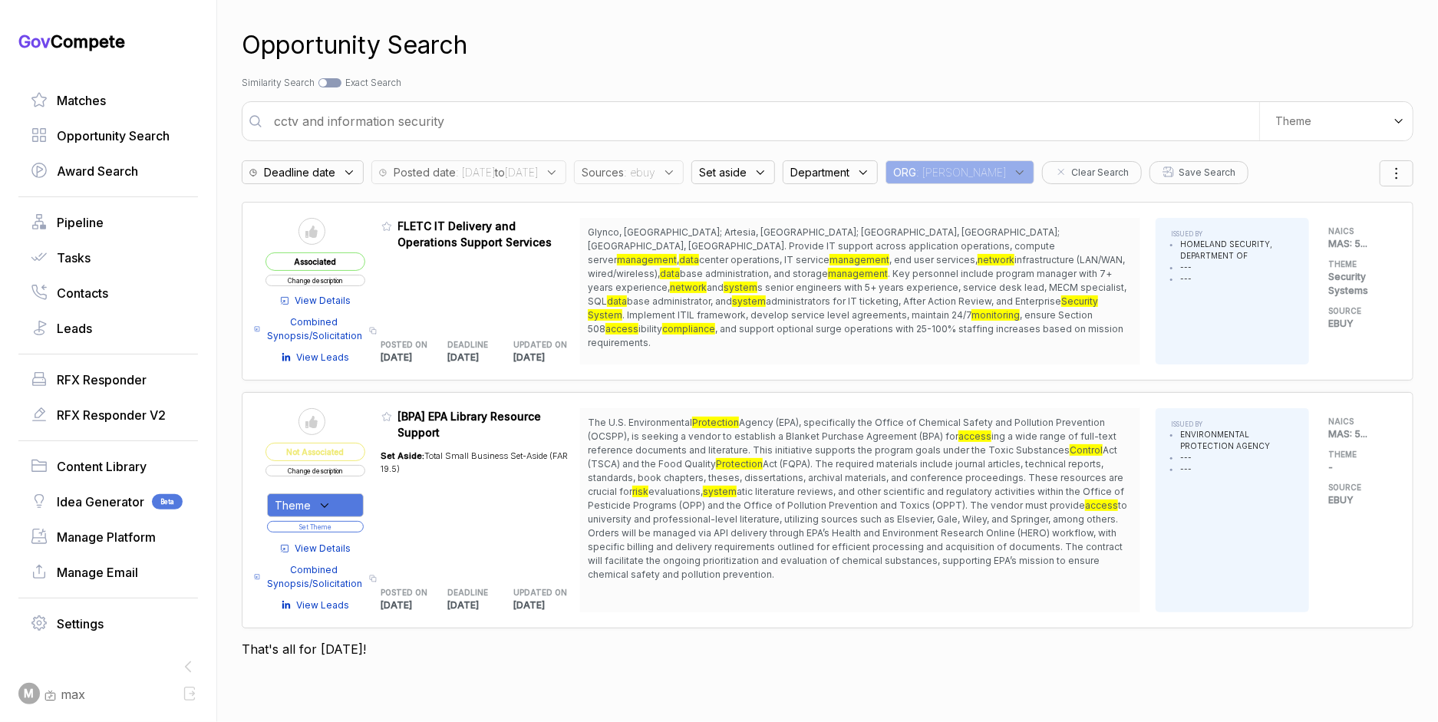
click at [655, 170] on span ": ebuy" at bounding box center [639, 172] width 31 height 16
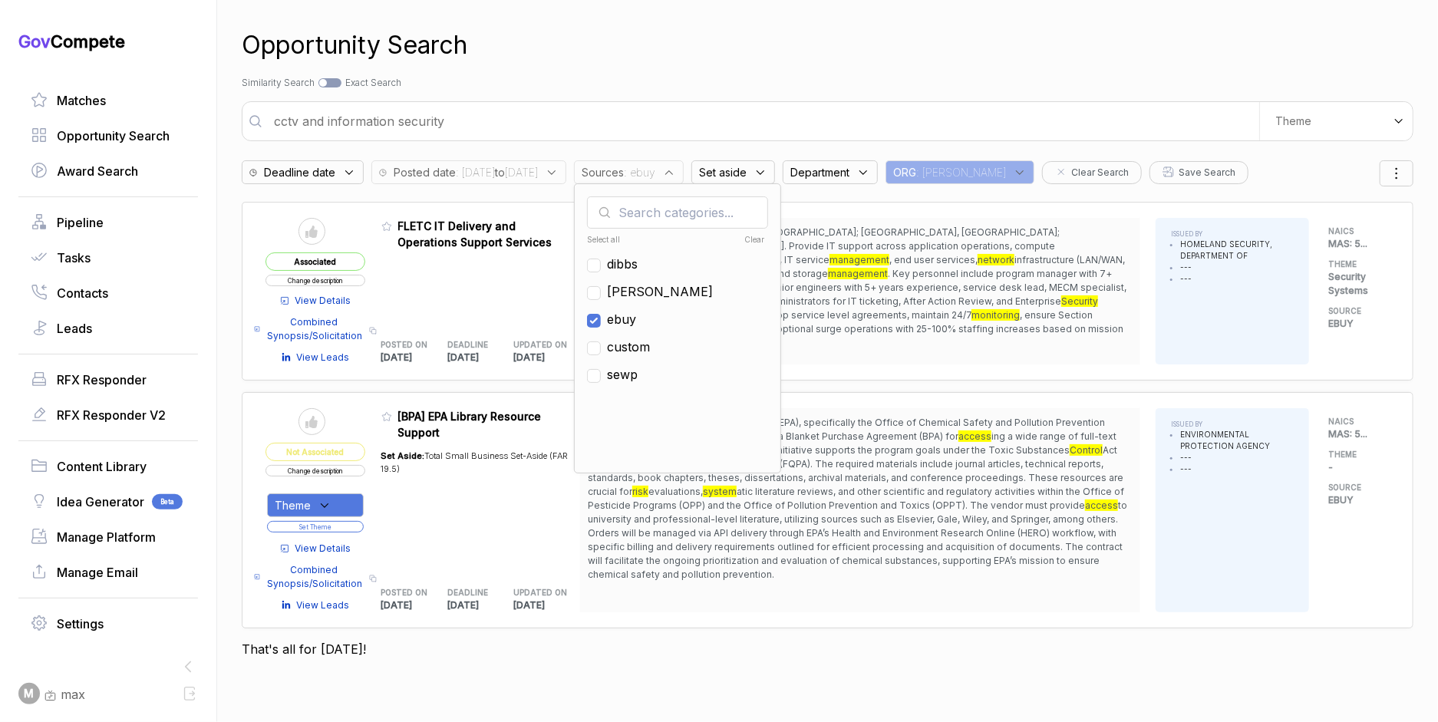
click at [636, 310] on span "ebuy" at bounding box center [621, 319] width 29 height 18
checkbox input "false"
click at [675, 285] on span "[PERSON_NAME]" at bounding box center [660, 291] width 106 height 18
checkbox input "true"
click at [747, 47] on div "Opportunity Search" at bounding box center [828, 45] width 1172 height 37
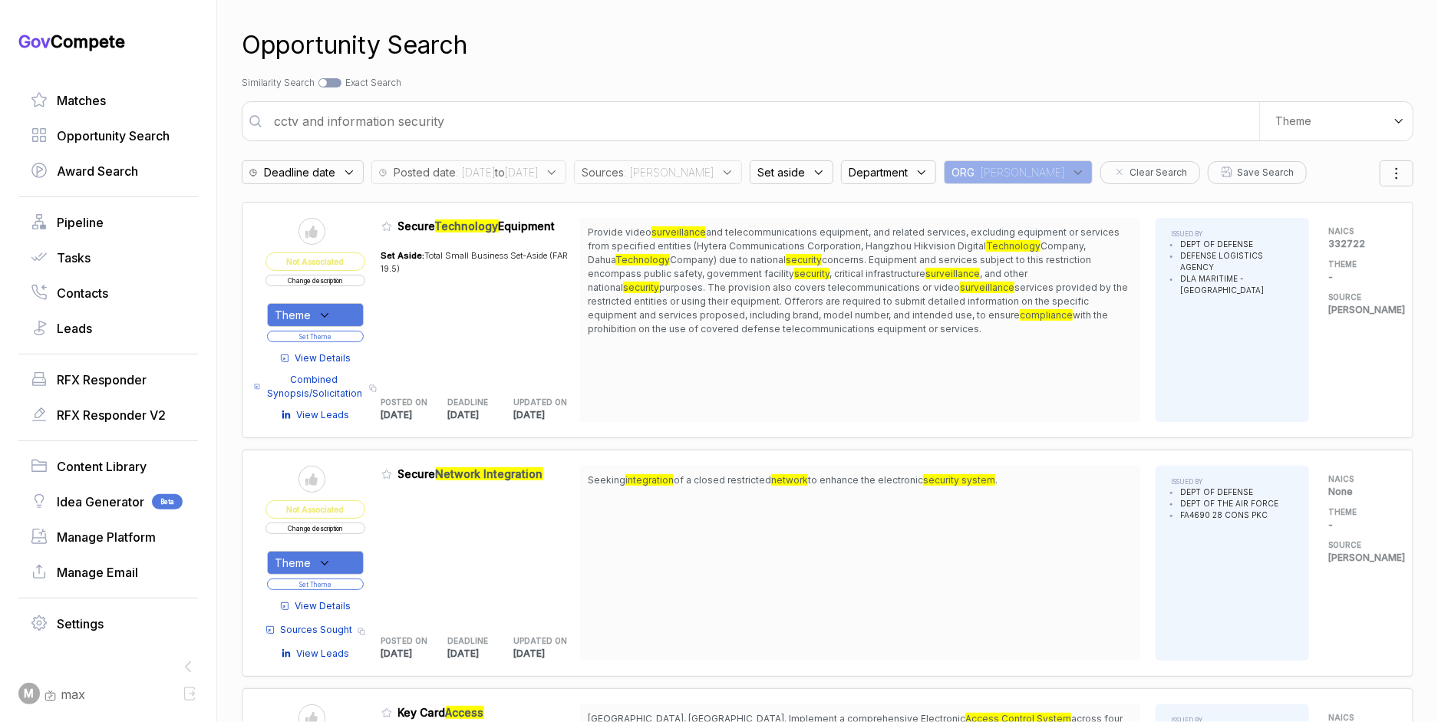
click at [885, 172] on span "Department" at bounding box center [878, 172] width 59 height 16
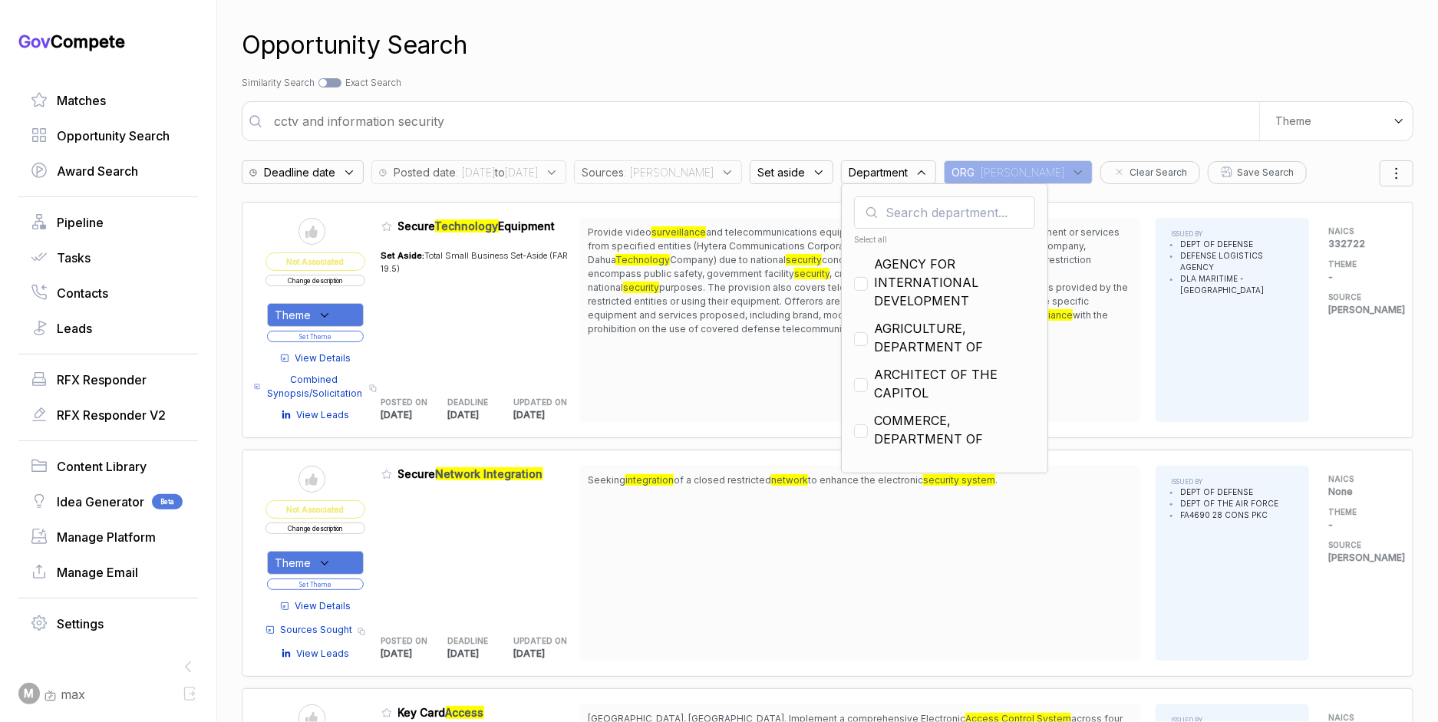
click at [906, 214] on input "text" at bounding box center [944, 212] width 181 height 32
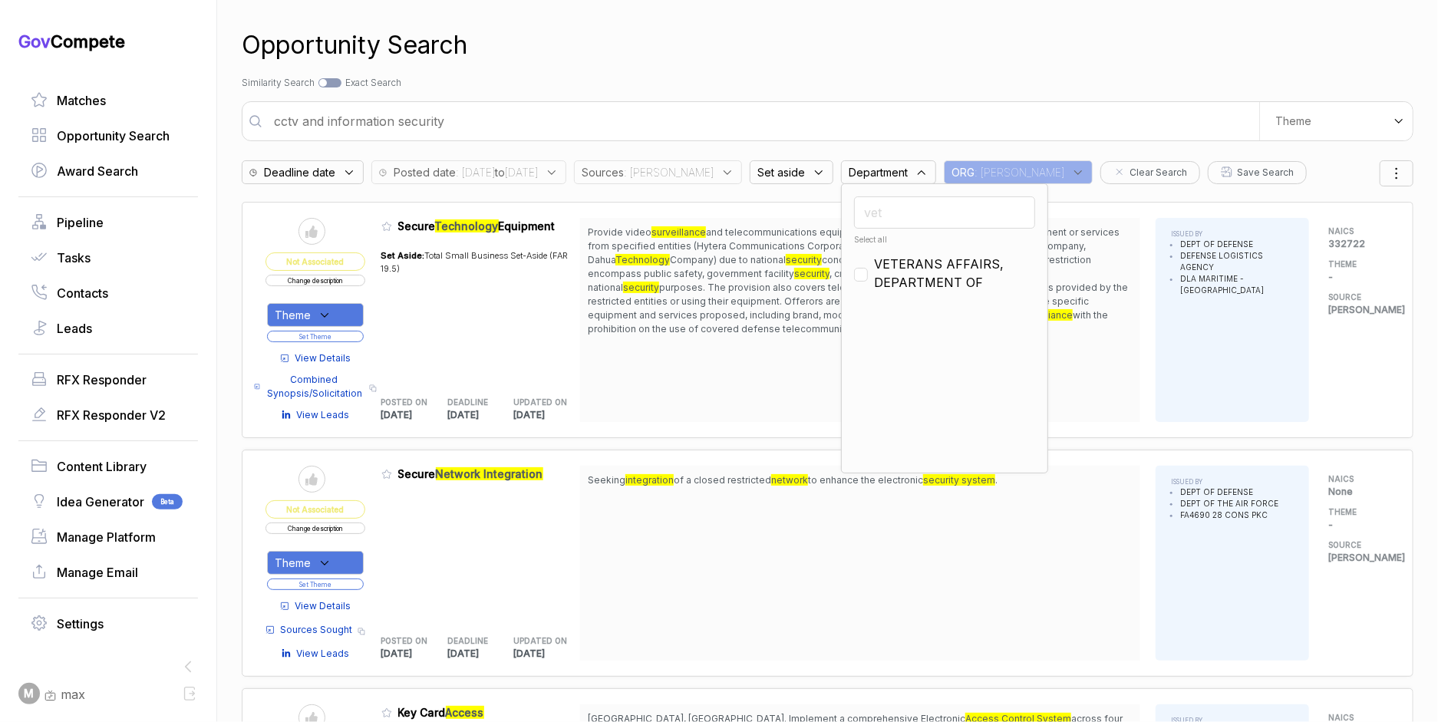
type input "vet"
drag, startPoint x: 897, startPoint y: 259, endPoint x: 897, endPoint y: 213, distance: 45.3
click at [897, 259] on span "VETERANS AFFAIRS, DEPARTMENT OF" at bounding box center [954, 273] width 161 height 37
click at [897, 213] on input "vet" at bounding box center [944, 212] width 181 height 32
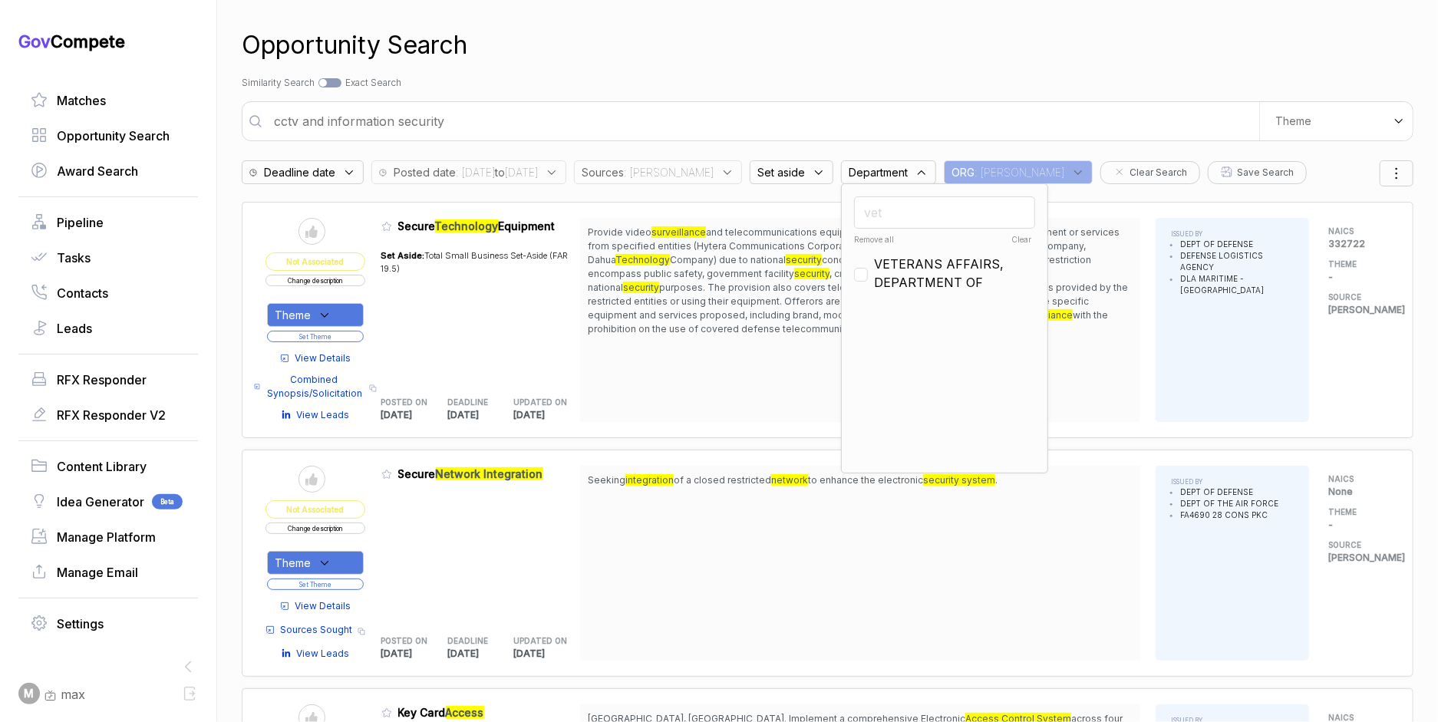
checkbox input "false"
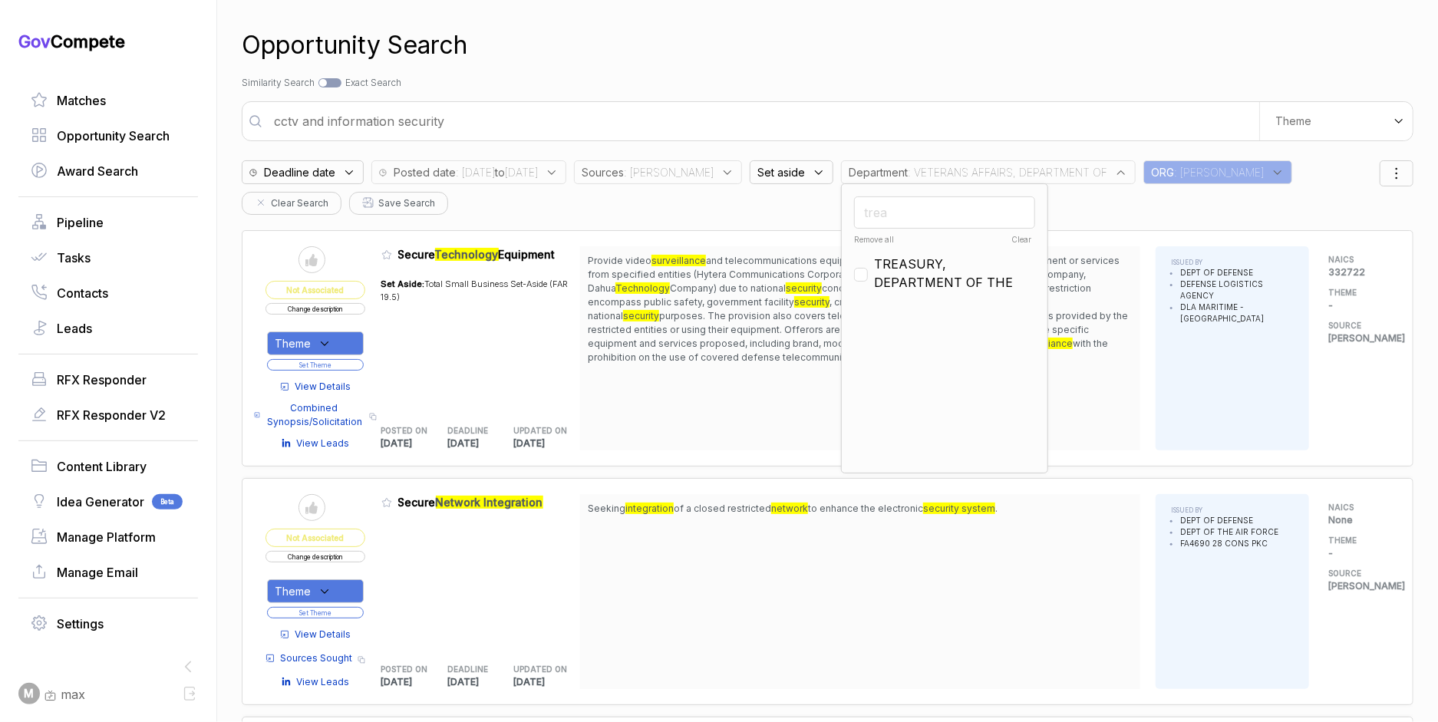
type input "trea"
drag, startPoint x: 899, startPoint y: 261, endPoint x: 899, endPoint y: 242, distance: 19.2
click at [899, 260] on span "TREASURY, DEPARTMENT OF THE" at bounding box center [954, 273] width 161 height 37
checkbox input "true"
click at [884, 107] on input "cctv and information security" at bounding box center [762, 121] width 994 height 31
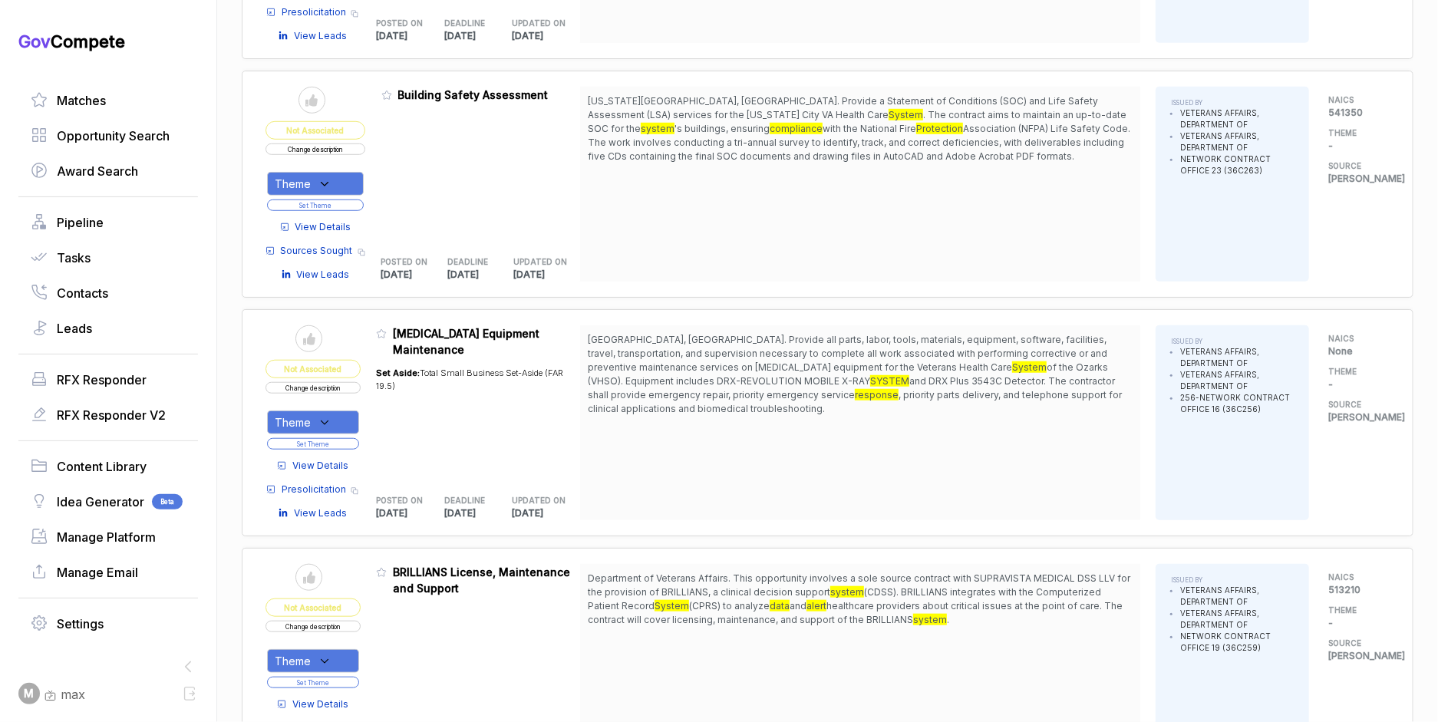
scroll to position [641, 0]
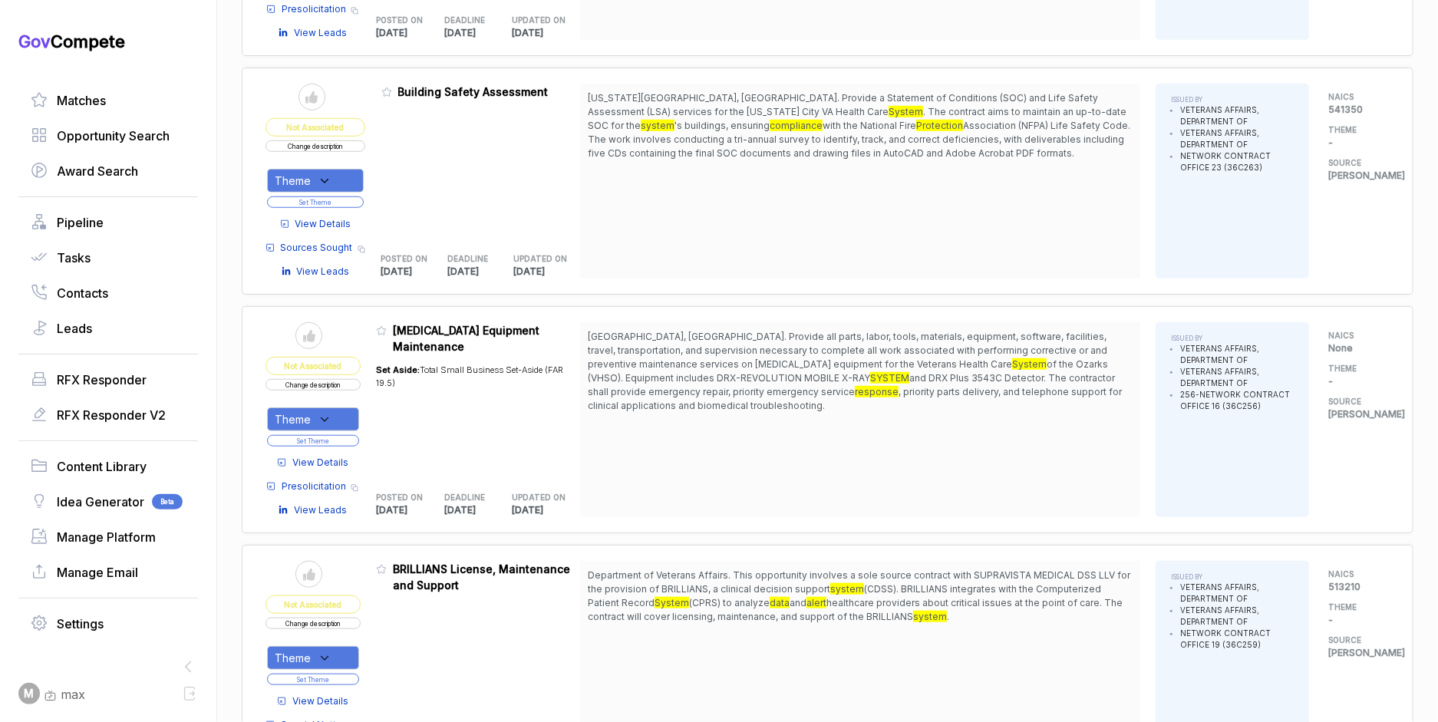
click at [325, 217] on span "View Details" at bounding box center [323, 224] width 56 height 14
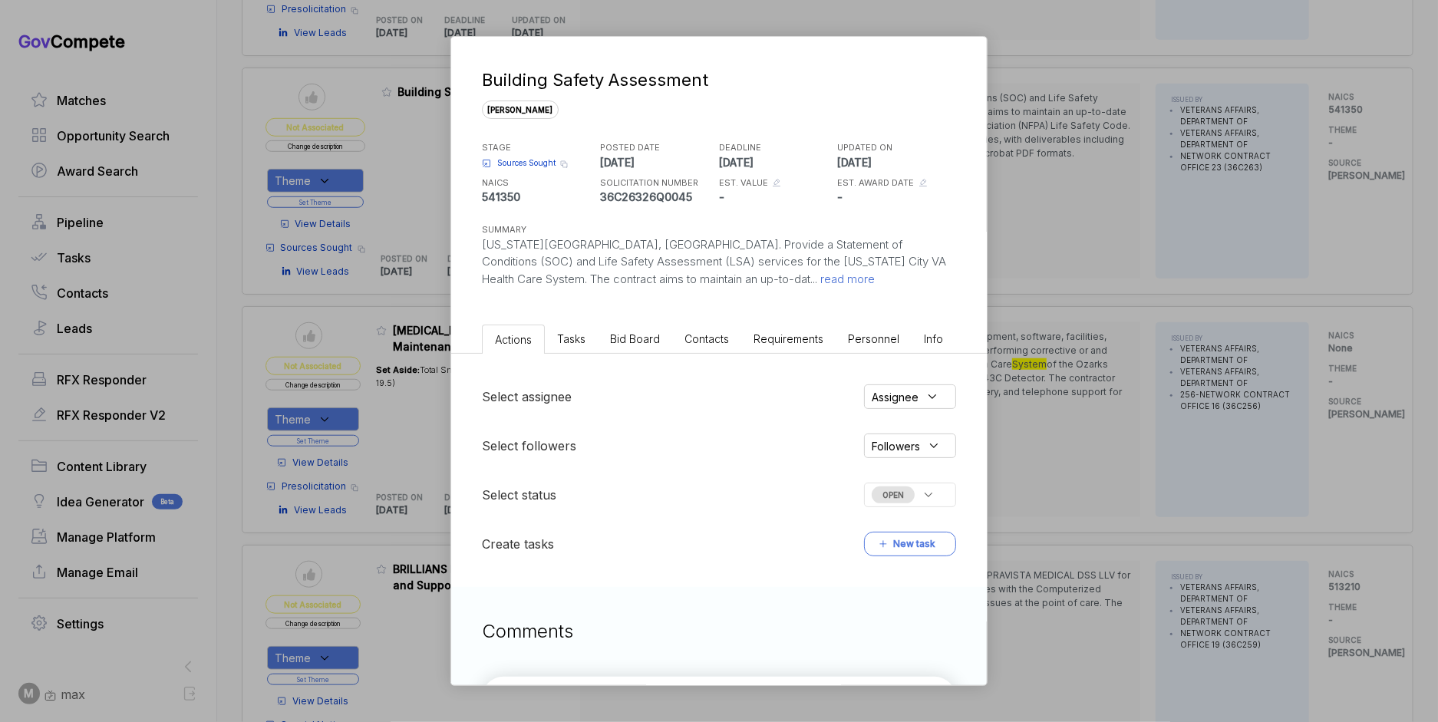
click at [641, 332] on span "Bid Board" at bounding box center [635, 338] width 50 height 13
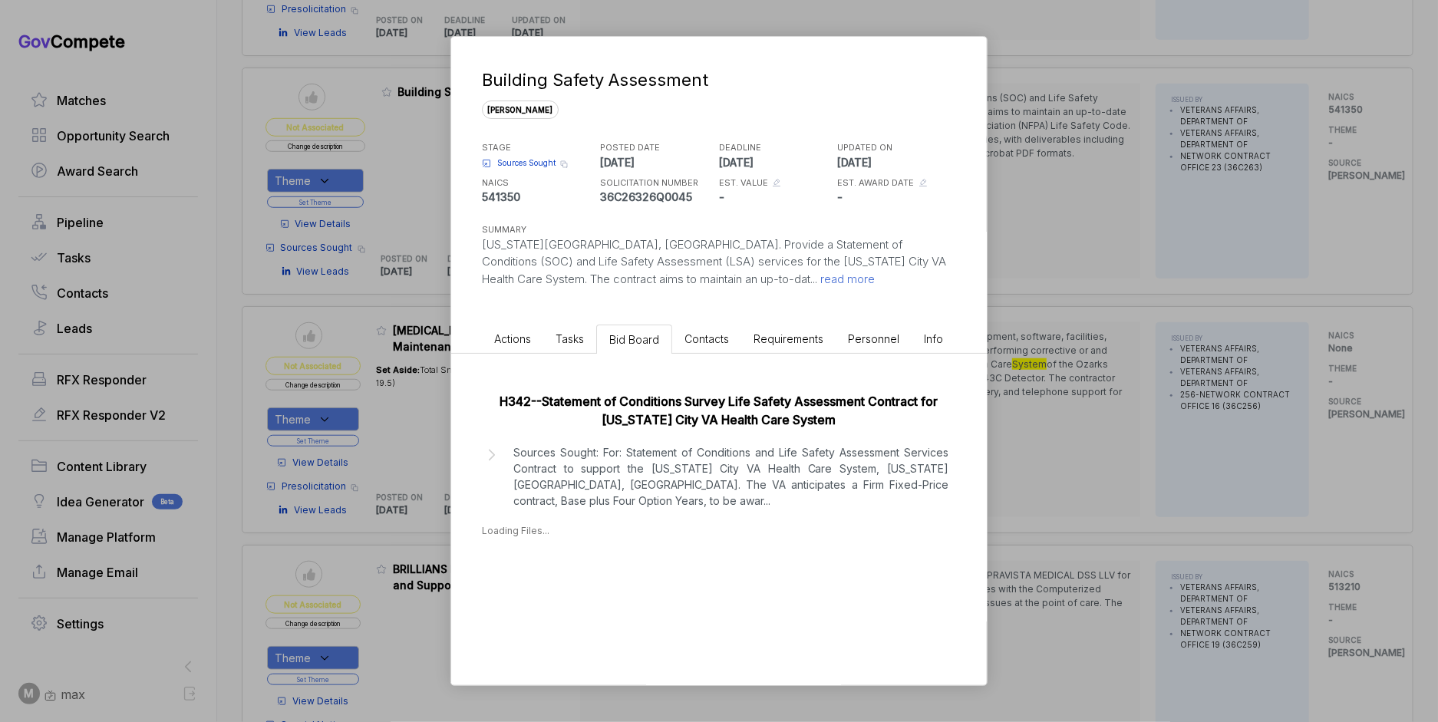
click at [680, 483] on p "Sources Sought: For: Statement of Conditions and Life Safety Assessment Service…" at bounding box center [730, 476] width 435 height 64
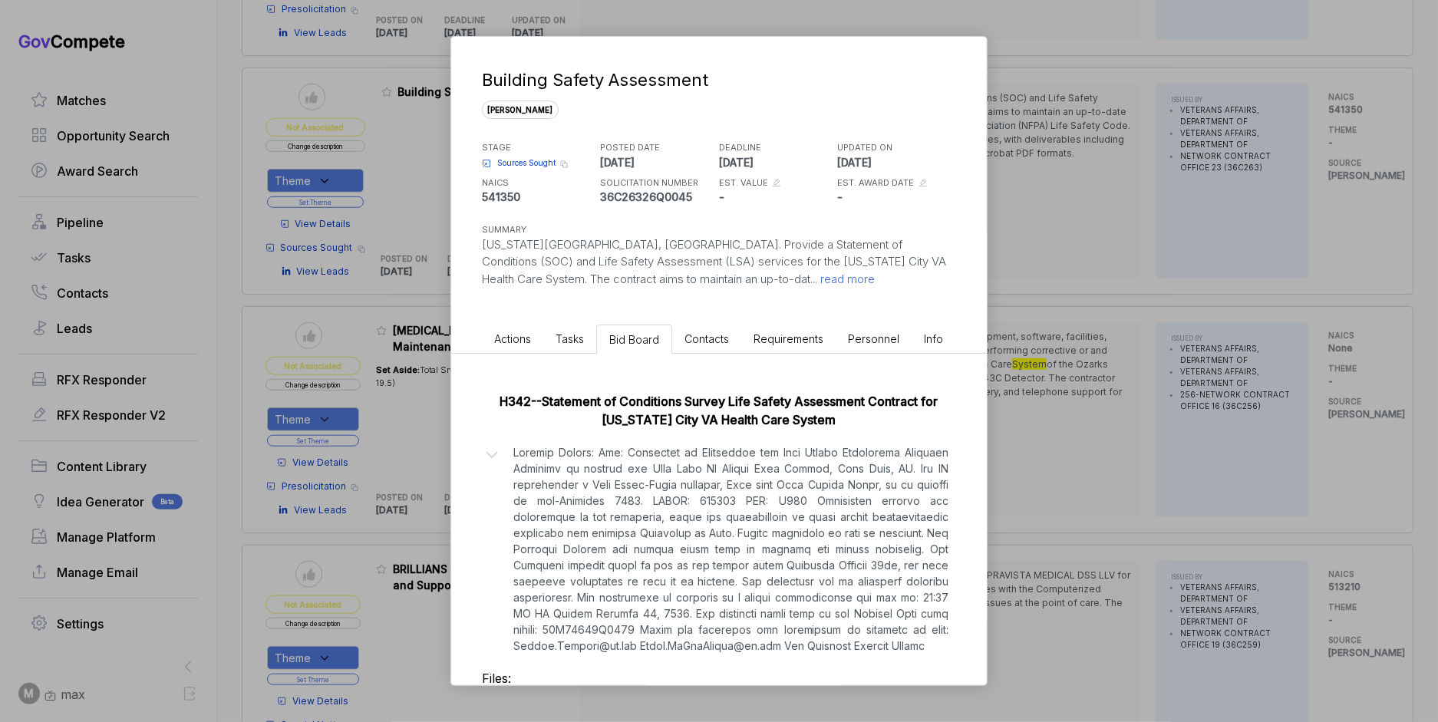
click at [1021, 427] on div "Building Safety Assessment [PERSON_NAME] STAGE Sources Sought Copy link POSTED …" at bounding box center [719, 361] width 1438 height 722
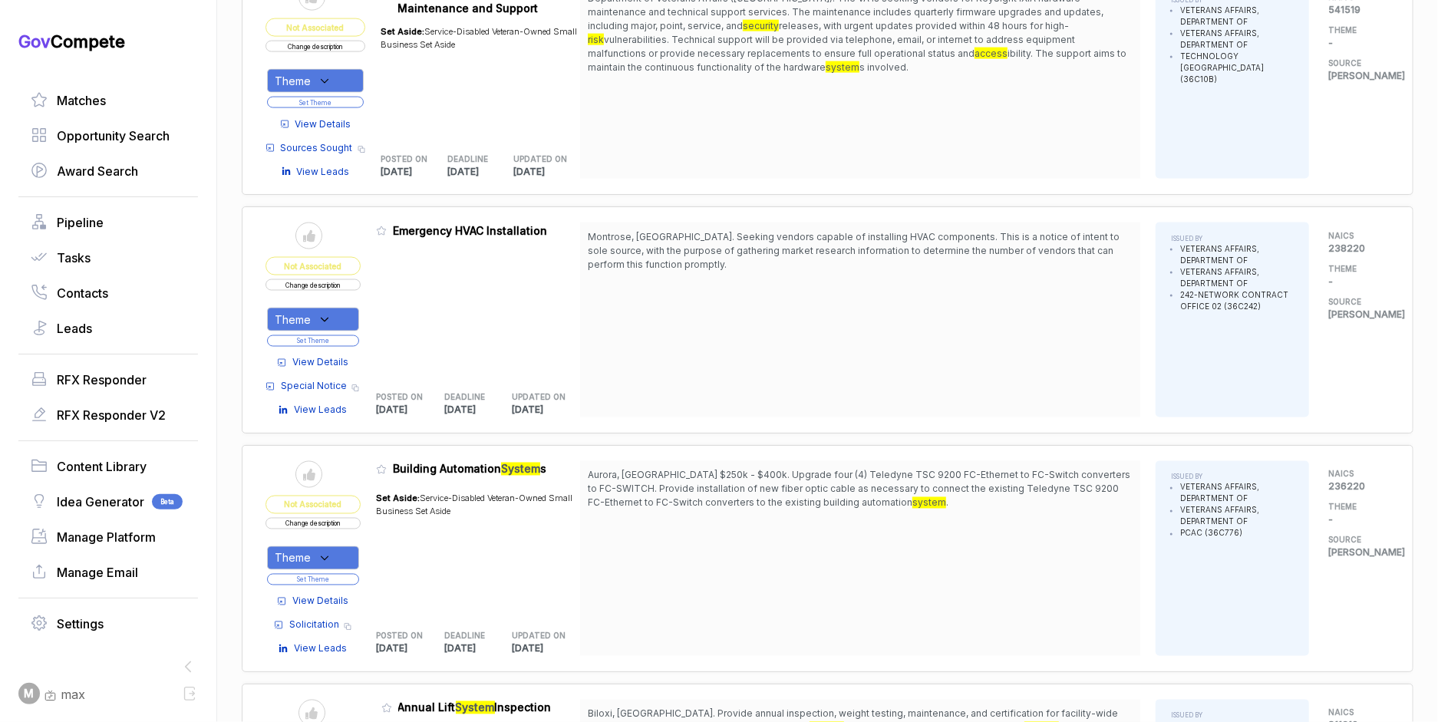
scroll to position [1499, 0]
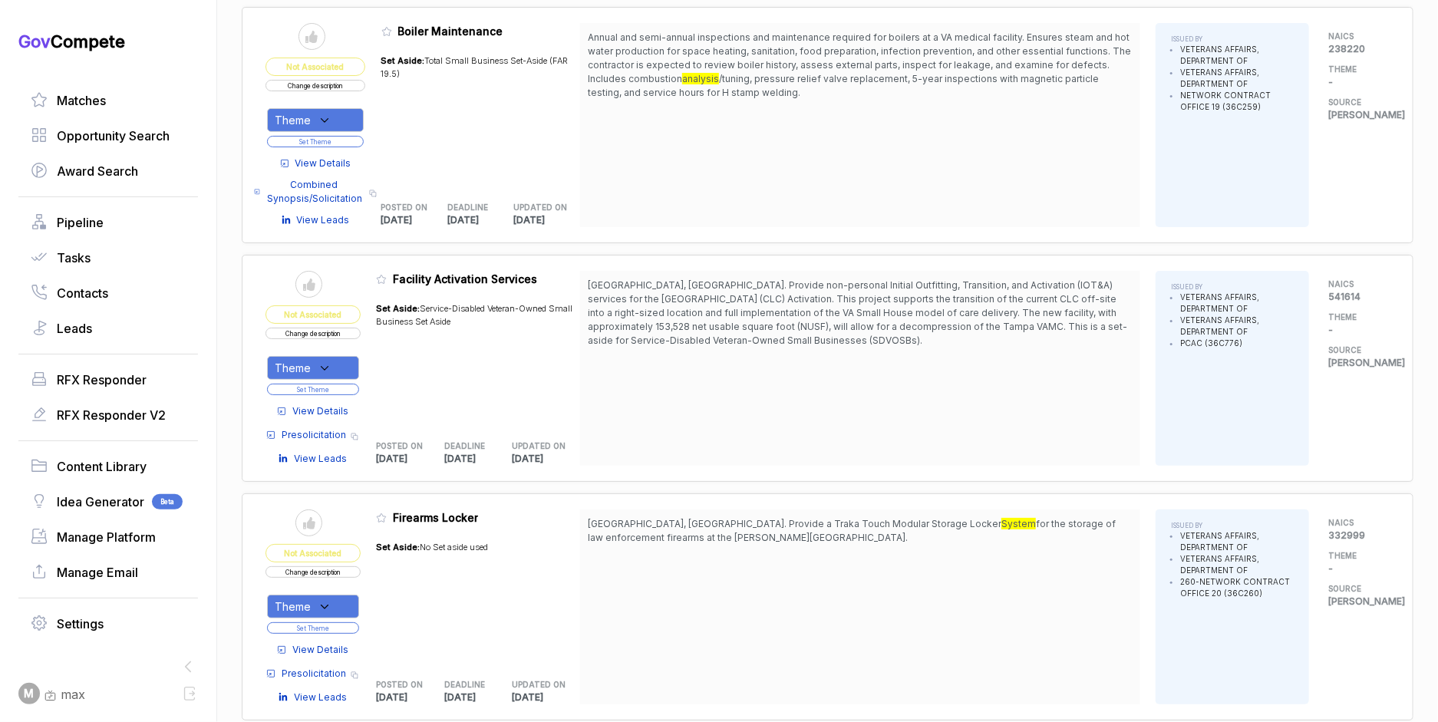
scroll to position [3984, 0]
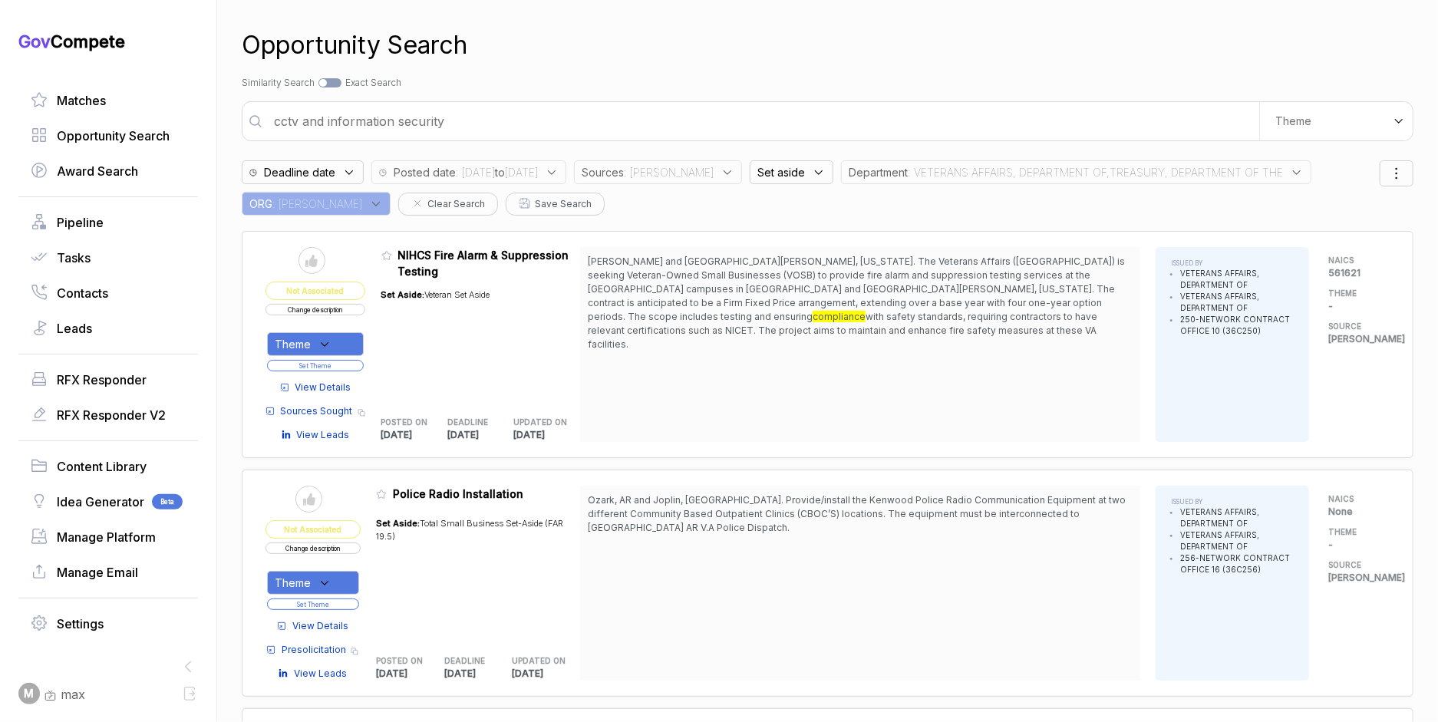
click at [1401, 172] on div at bounding box center [1397, 173] width 34 height 26
click at [1332, 216] on span "Filters" at bounding box center [1342, 216] width 30 height 16
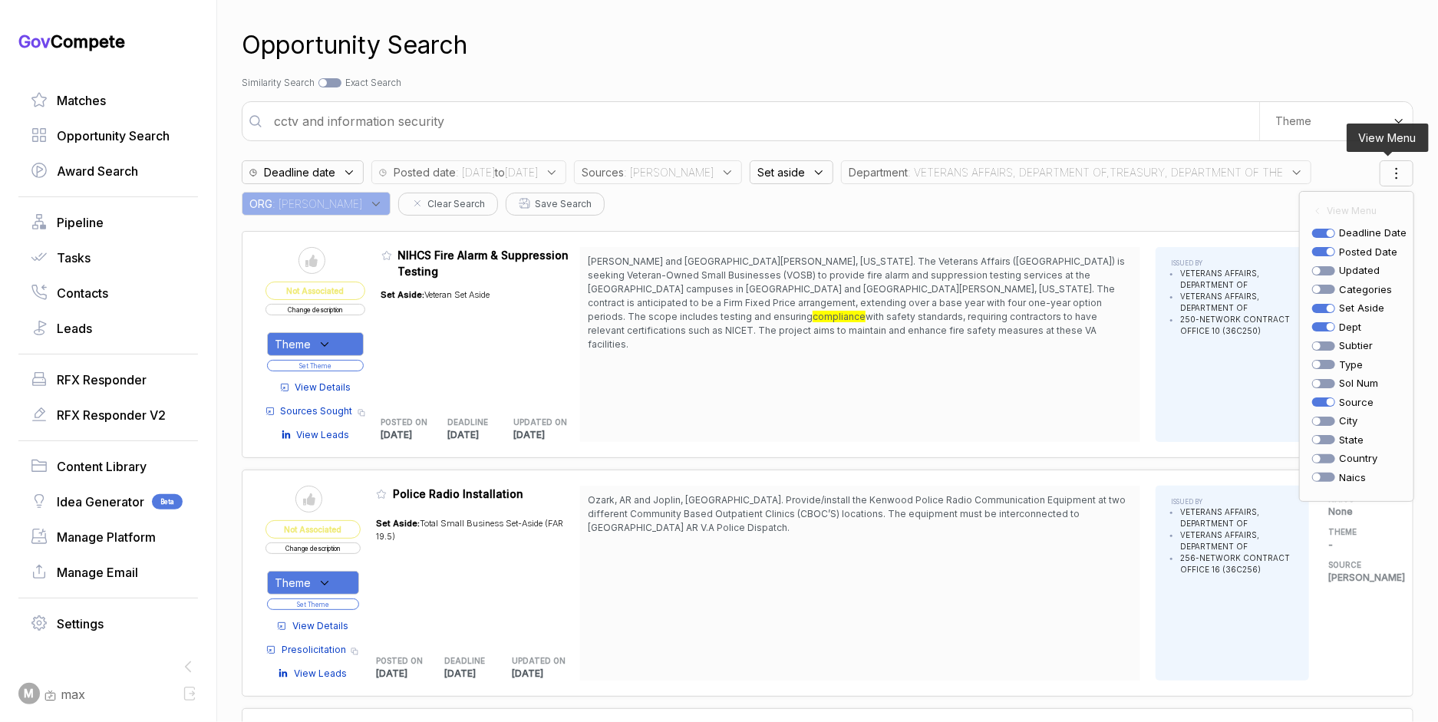
click at [1322, 383] on div at bounding box center [1323, 383] width 23 height 9
checkbox input "true"
drag, startPoint x: 304, startPoint y: 200, endPoint x: 308, endPoint y: 211, distance: 11.4
click at [304, 200] on div "Sol Num" at bounding box center [281, 204] width 78 height 24
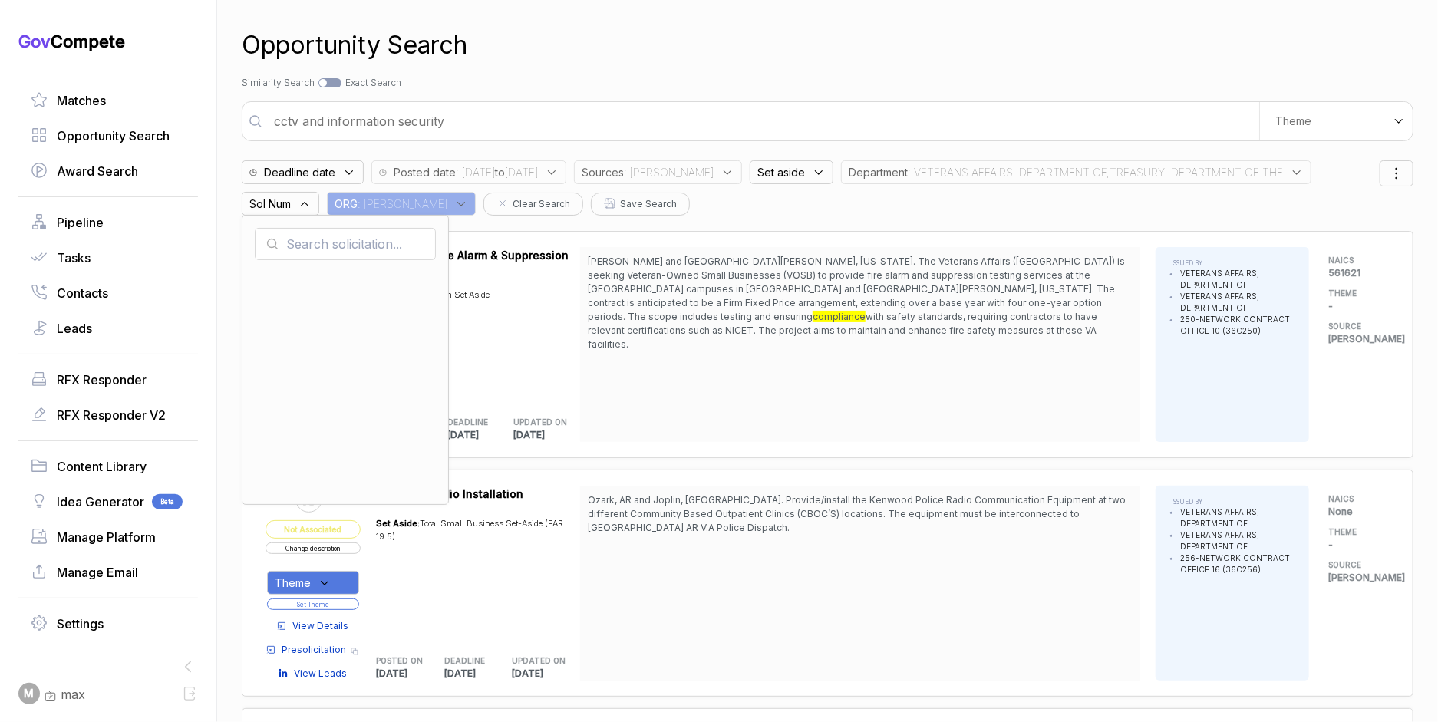
drag, startPoint x: 308, startPoint y: 211, endPoint x: 325, endPoint y: 247, distance: 40.2
click at [325, 247] on input "text" at bounding box center [345, 244] width 181 height 32
click at [696, 34] on div "Opportunity Search" at bounding box center [828, 45] width 1172 height 37
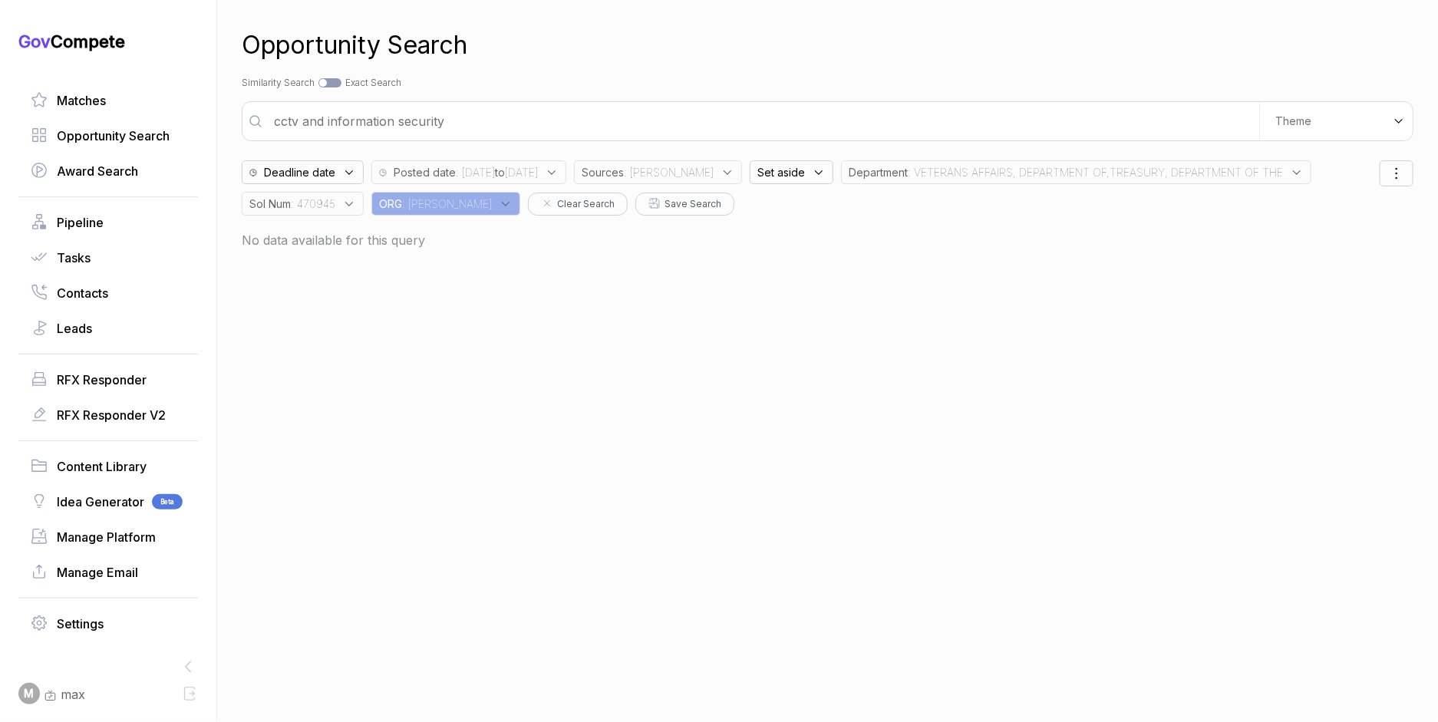
click at [341, 215] on div "Opportunity Search Search by Topic Relevance Similarity Search Search by Exact …" at bounding box center [828, 361] width 1172 height 722
click at [335, 206] on span ": 470945" at bounding box center [313, 204] width 45 height 16
click at [341, 79] on div at bounding box center [329, 82] width 23 height 9
checkbox input "true"
click at [358, 119] on input "cctv and information security" at bounding box center [838, 121] width 1142 height 31
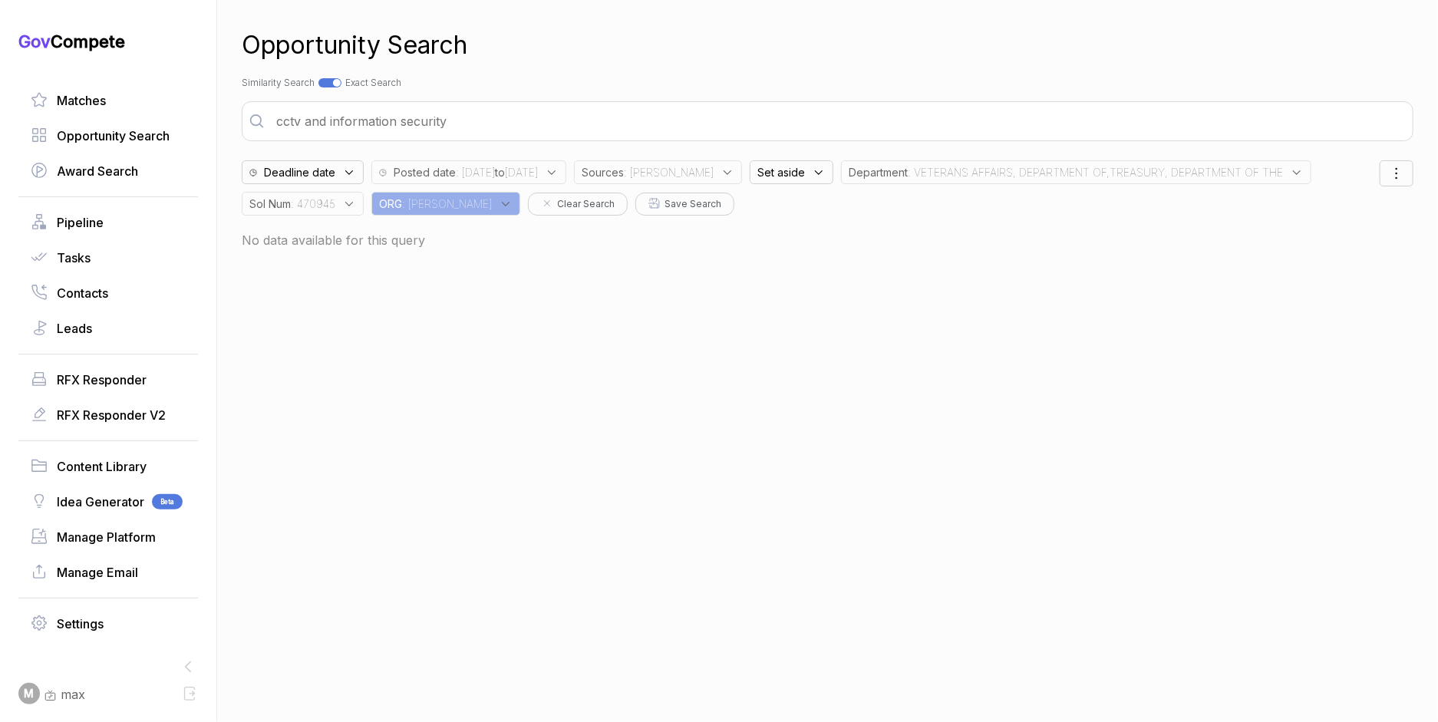
click at [358, 119] on input "cctv and information security" at bounding box center [838, 121] width 1142 height 31
click at [641, 70] on div "Opportunity Search Search by Topic Relevance Similarity Search Search by Exact …" at bounding box center [828, 361] width 1172 height 722
click at [538, 170] on span ": [DATE] to [DATE]" at bounding box center [497, 172] width 82 height 16
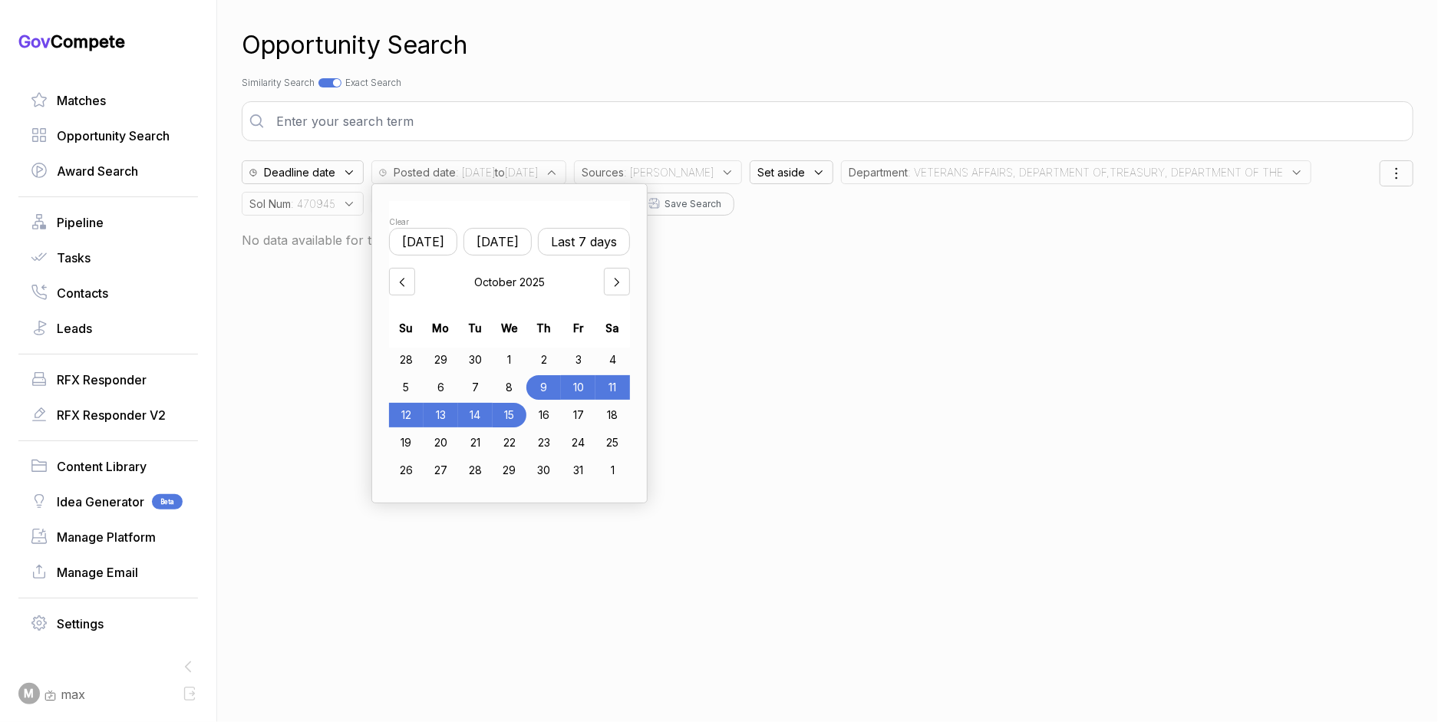
click at [483, 387] on div "7" at bounding box center [475, 387] width 35 height 25
click at [522, 411] on div "15" at bounding box center [510, 415] width 35 height 25
click at [715, 21] on div "Opportunity Search Search by Topic Relevance Similarity Search Search by Exact …" at bounding box center [828, 361] width 1172 height 722
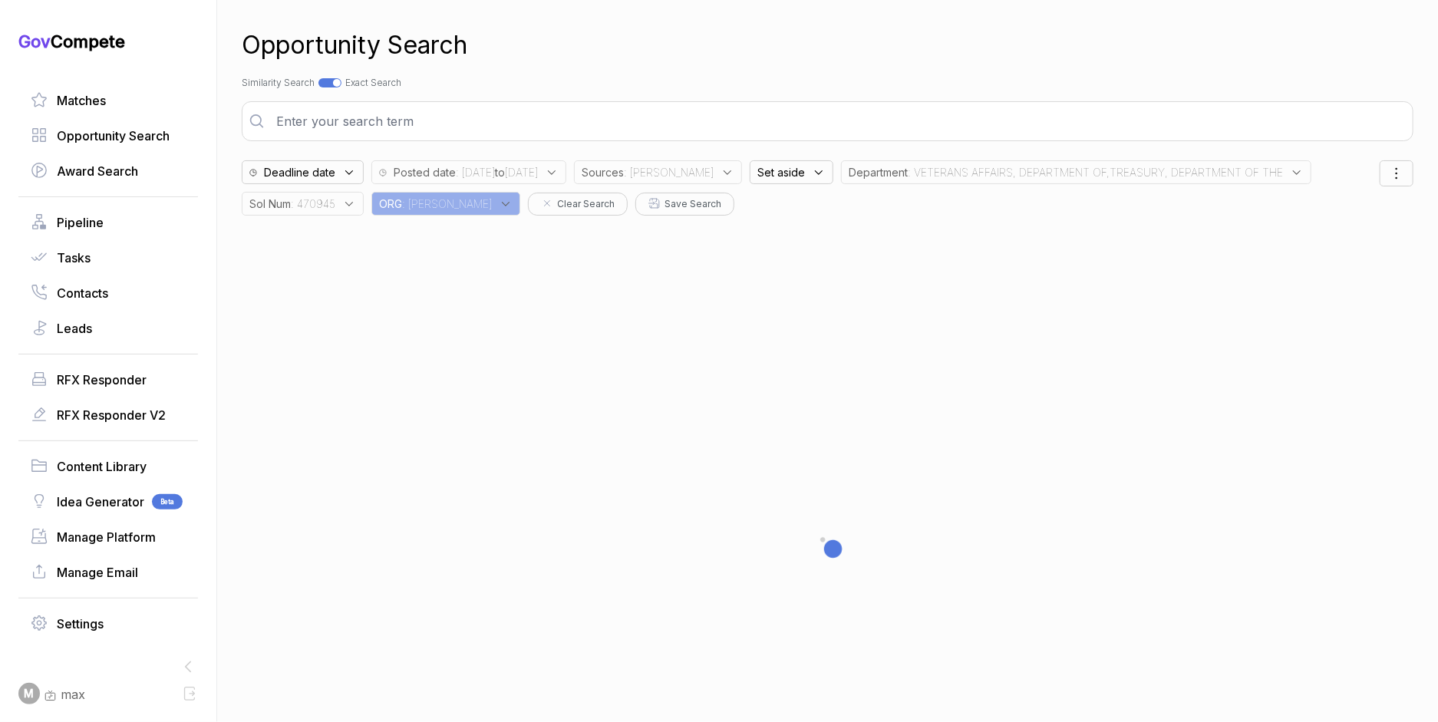
click at [978, 183] on div "Department : VETERANS AFFAIRS, DEPARTMENT OF,TREASURY, DEPARTMENT OF THE" at bounding box center [1076, 172] width 470 height 24
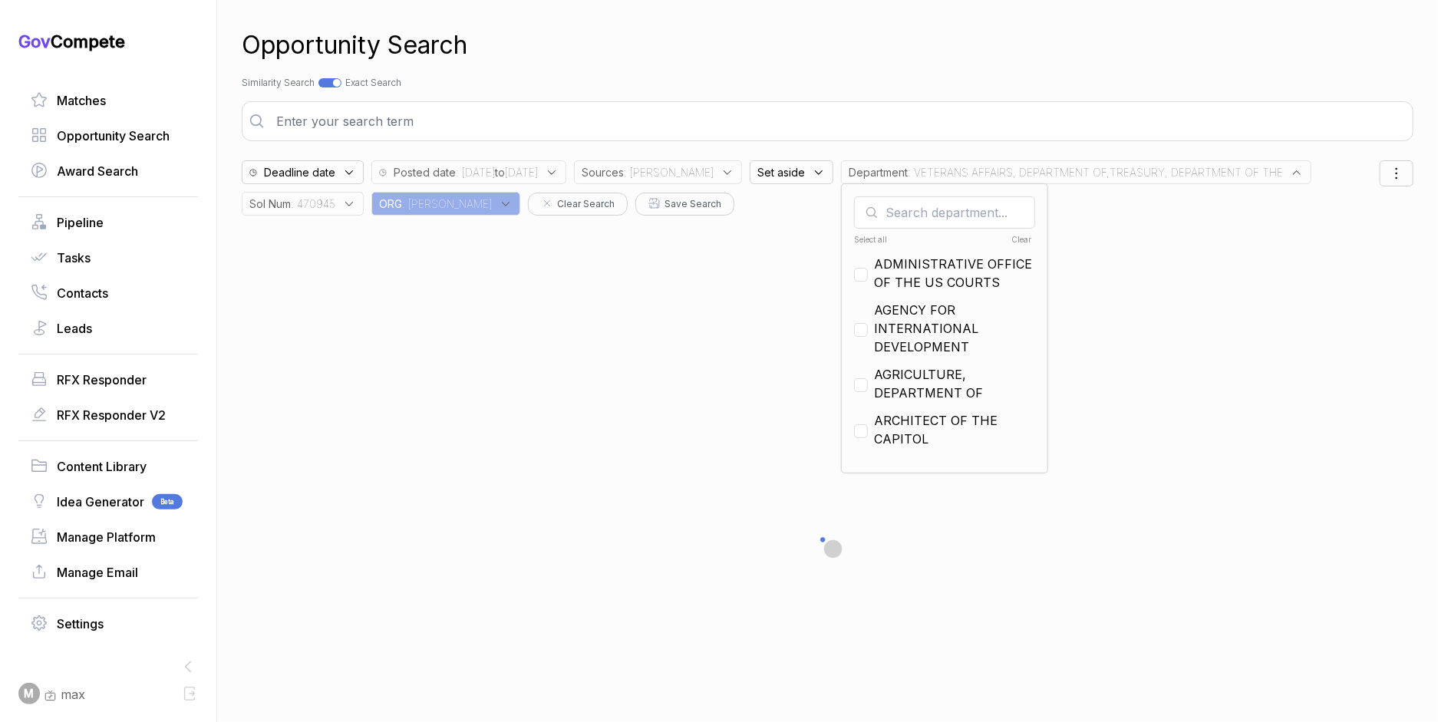
drag, startPoint x: 996, startPoint y: 242, endPoint x: 991, endPoint y: 171, distance: 70.8
click at [996, 242] on div "Clear" at bounding box center [987, 240] width 89 height 12
checkbox input "false"
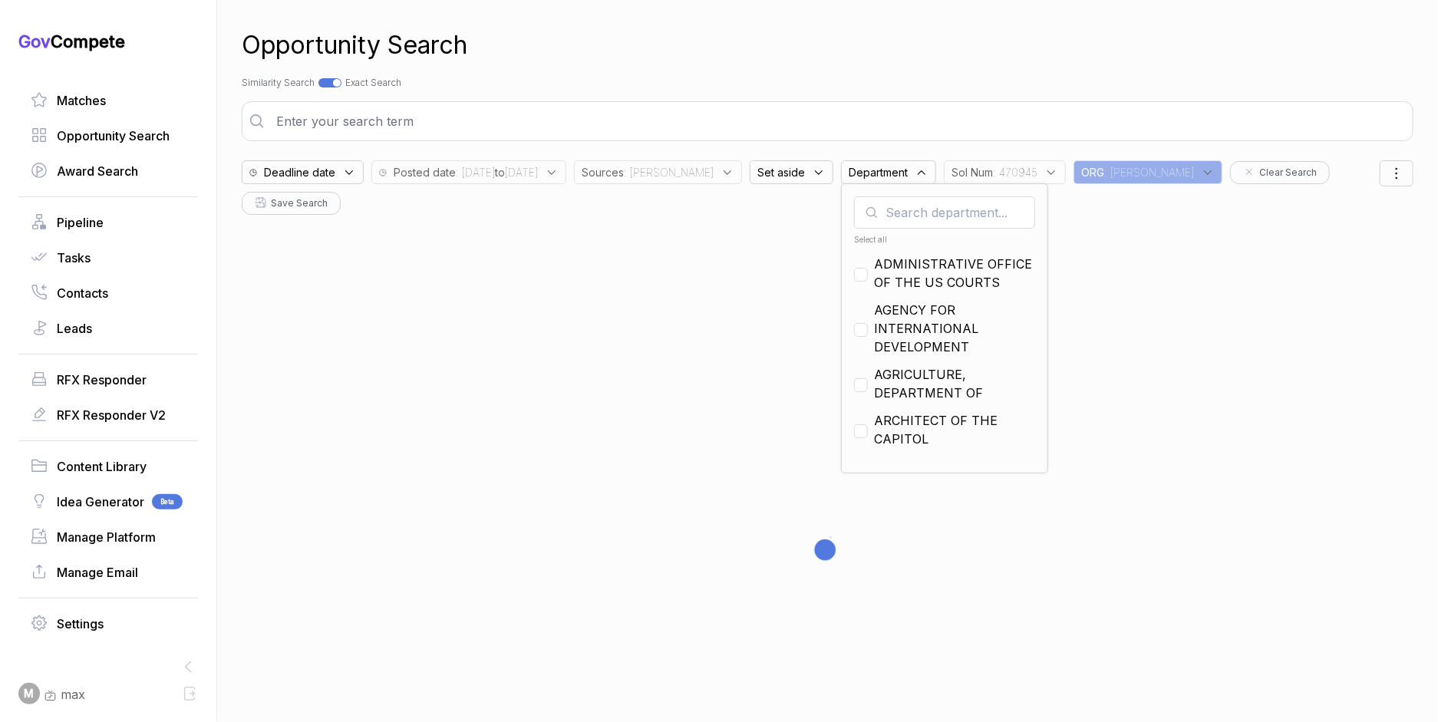
click at [975, 64] on div "Opportunity Search Search by Topic Relevance Similarity Search Search by Exact …" at bounding box center [828, 361] width 1172 height 722
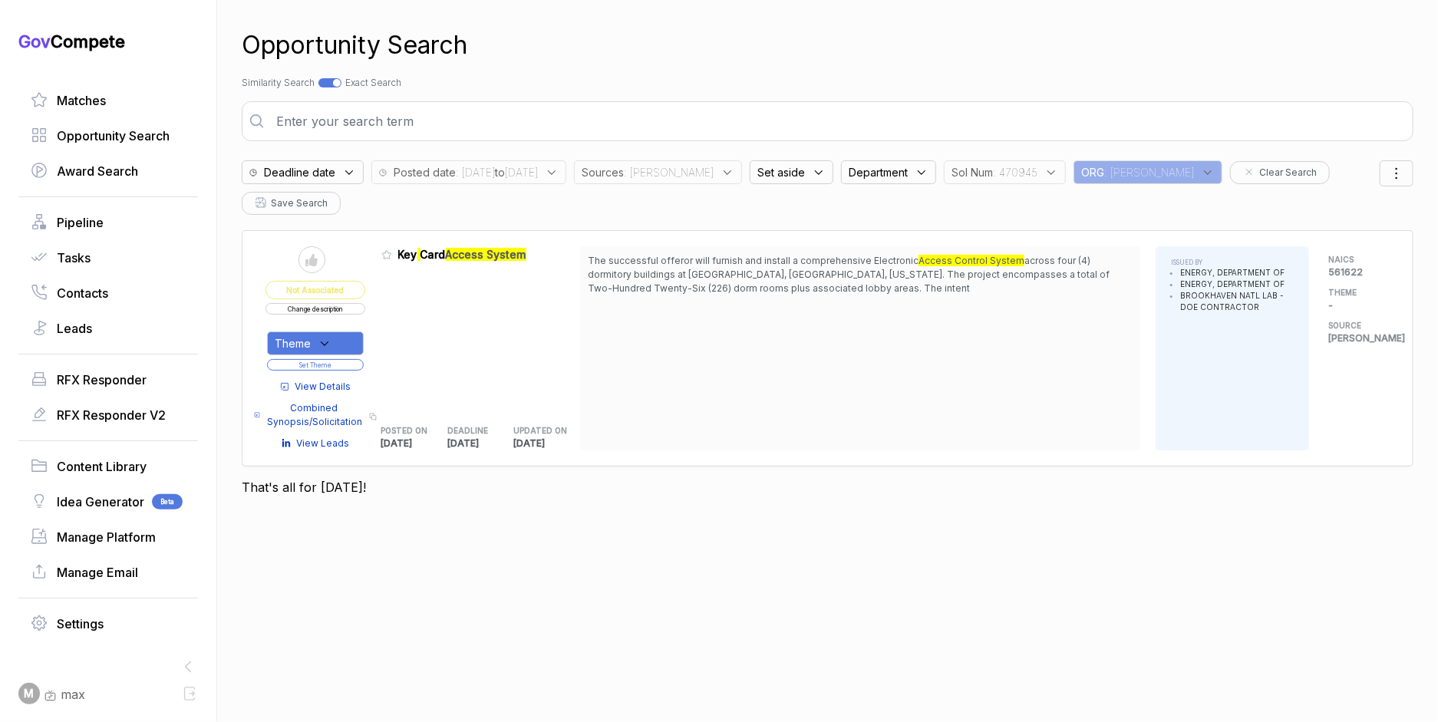
click at [351, 380] on span "View Details" at bounding box center [323, 387] width 56 height 14
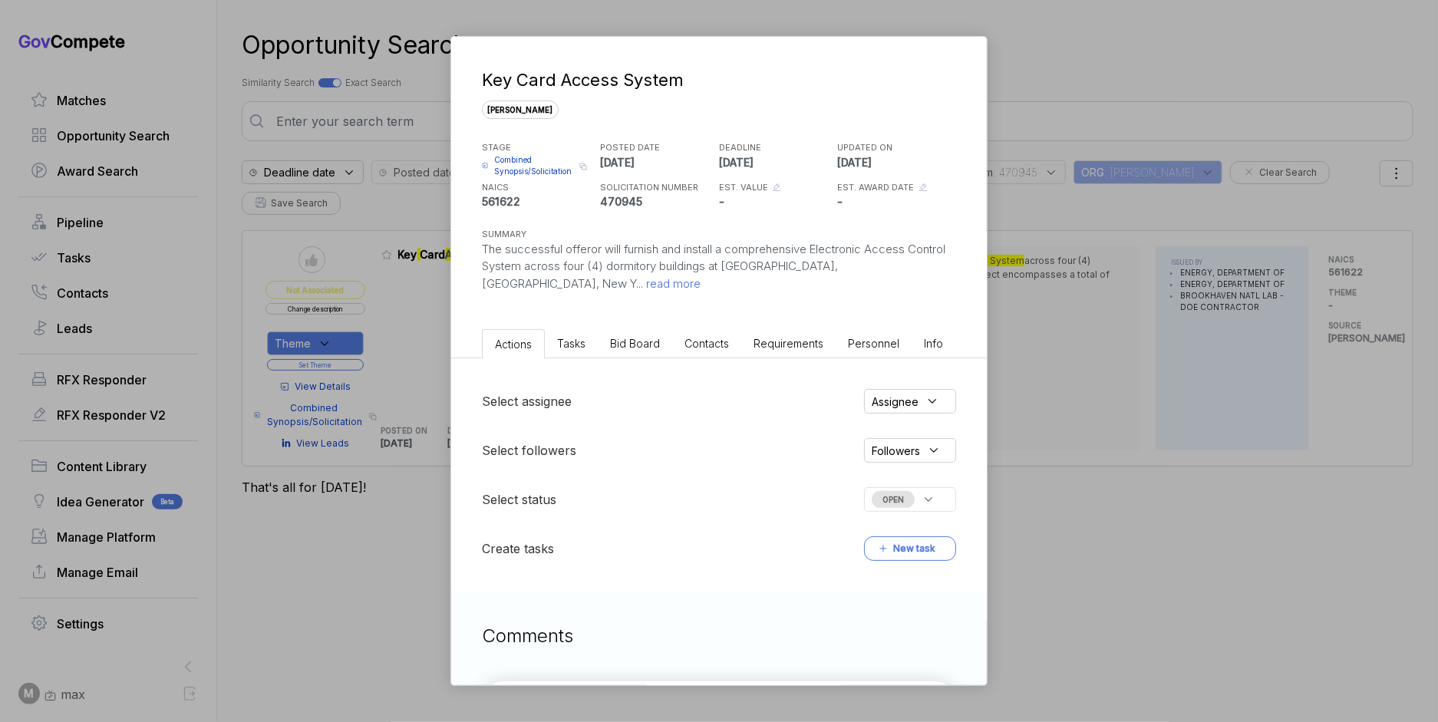
click at [642, 334] on li "Bid Board" at bounding box center [635, 343] width 74 height 28
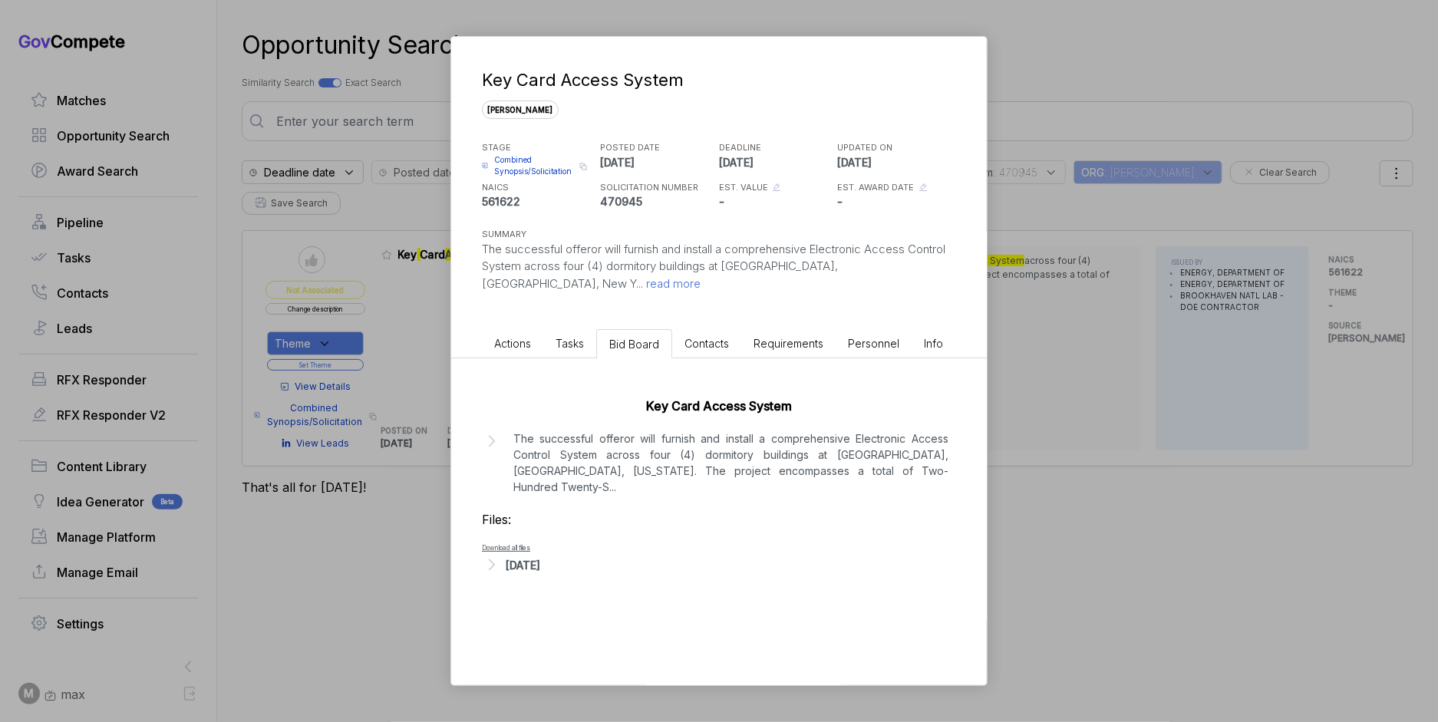
click at [540, 561] on div "[DATE]" at bounding box center [523, 565] width 35 height 16
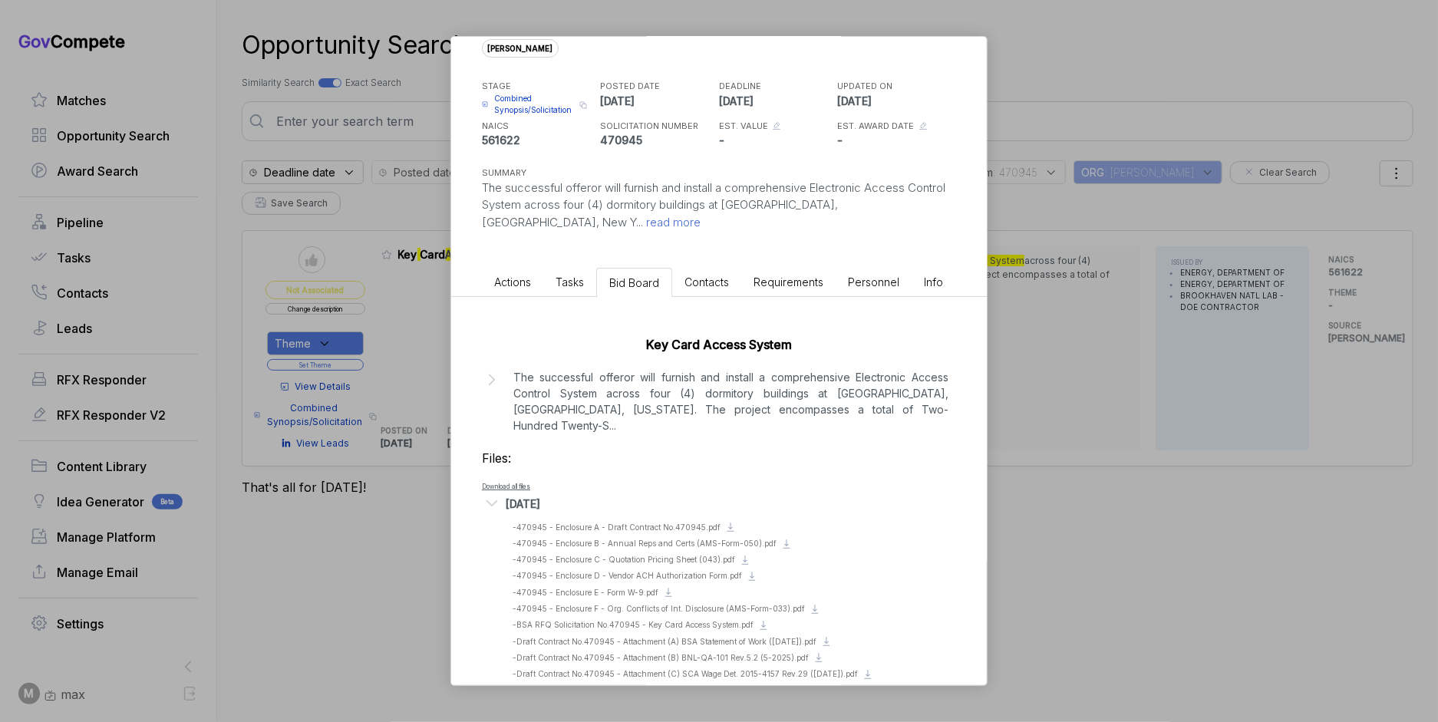
scroll to position [84, 0]
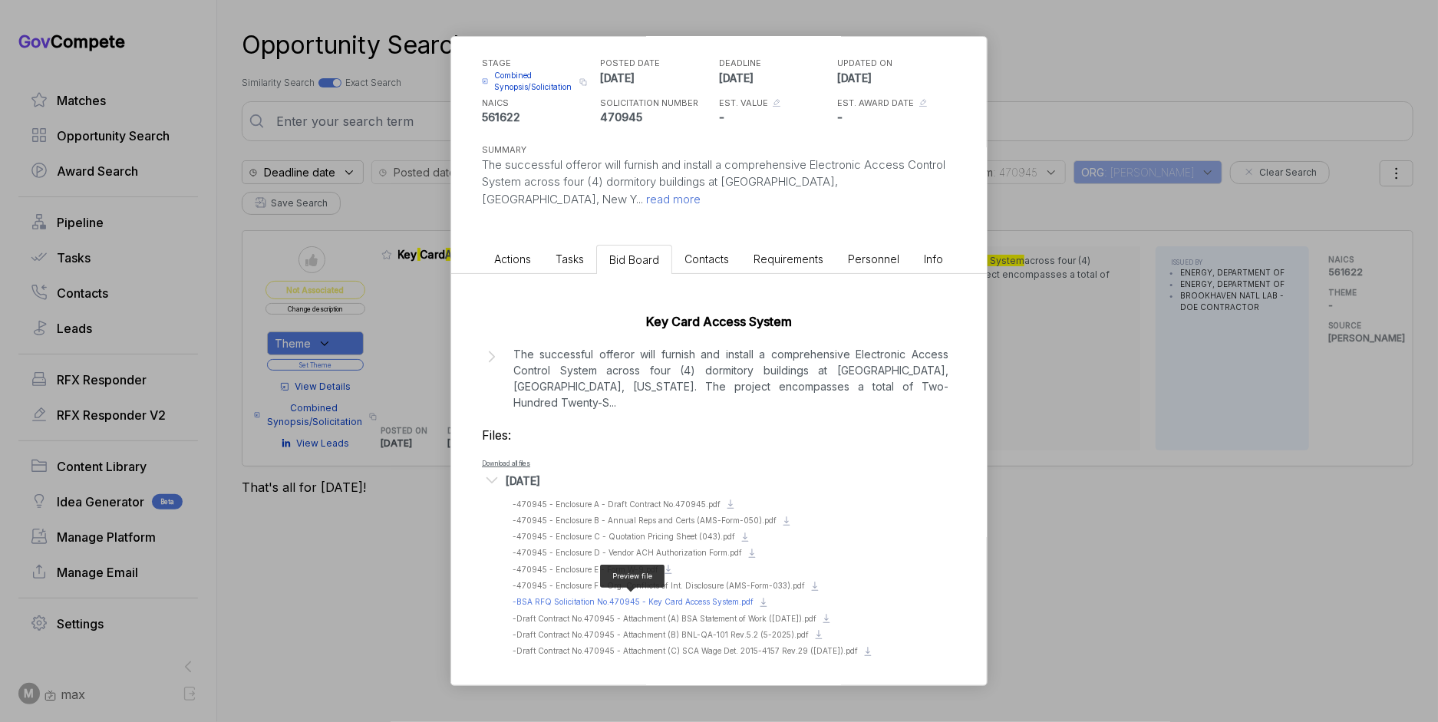
click at [714, 597] on span "- BSA RFQ Solicitation No.470945 - Key Card Access System.pdf" at bounding box center [633, 601] width 241 height 9
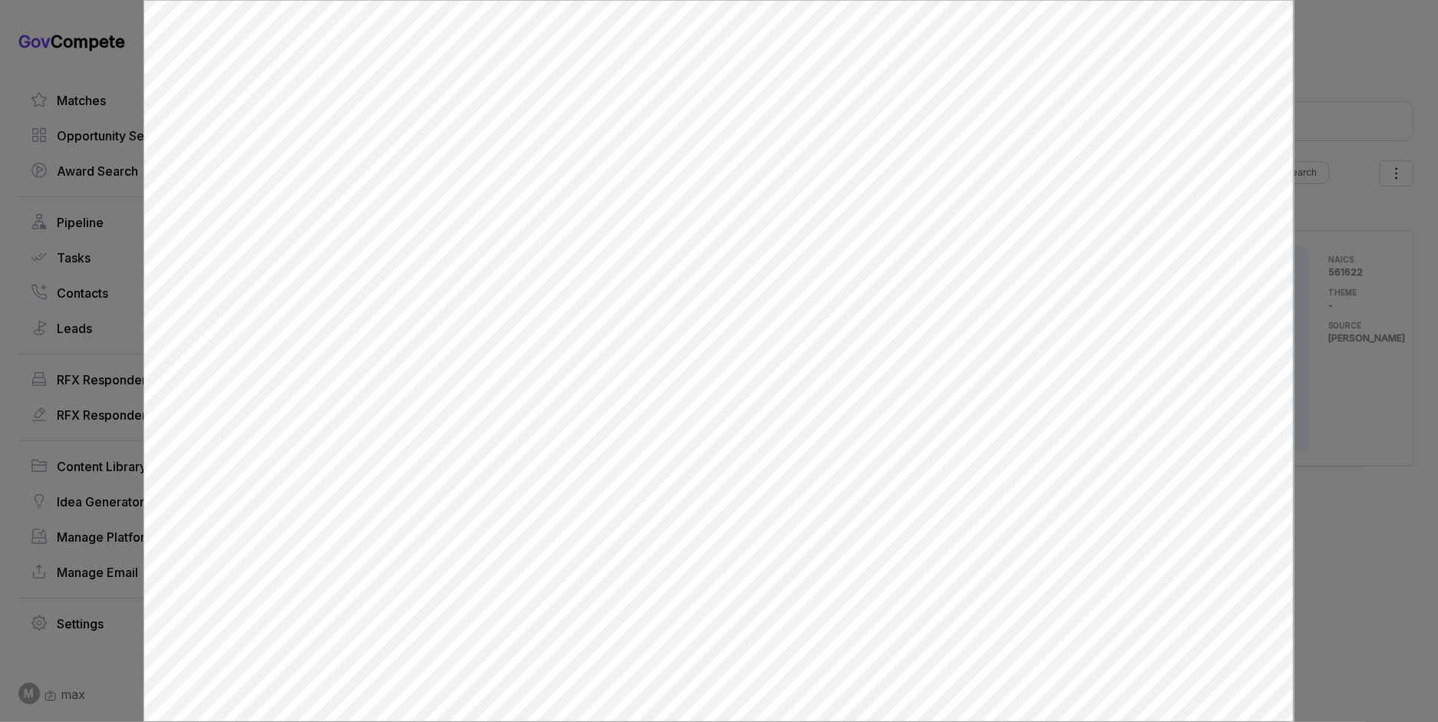
scroll to position [0, 0]
click at [1355, 511] on div at bounding box center [719, 361] width 1438 height 722
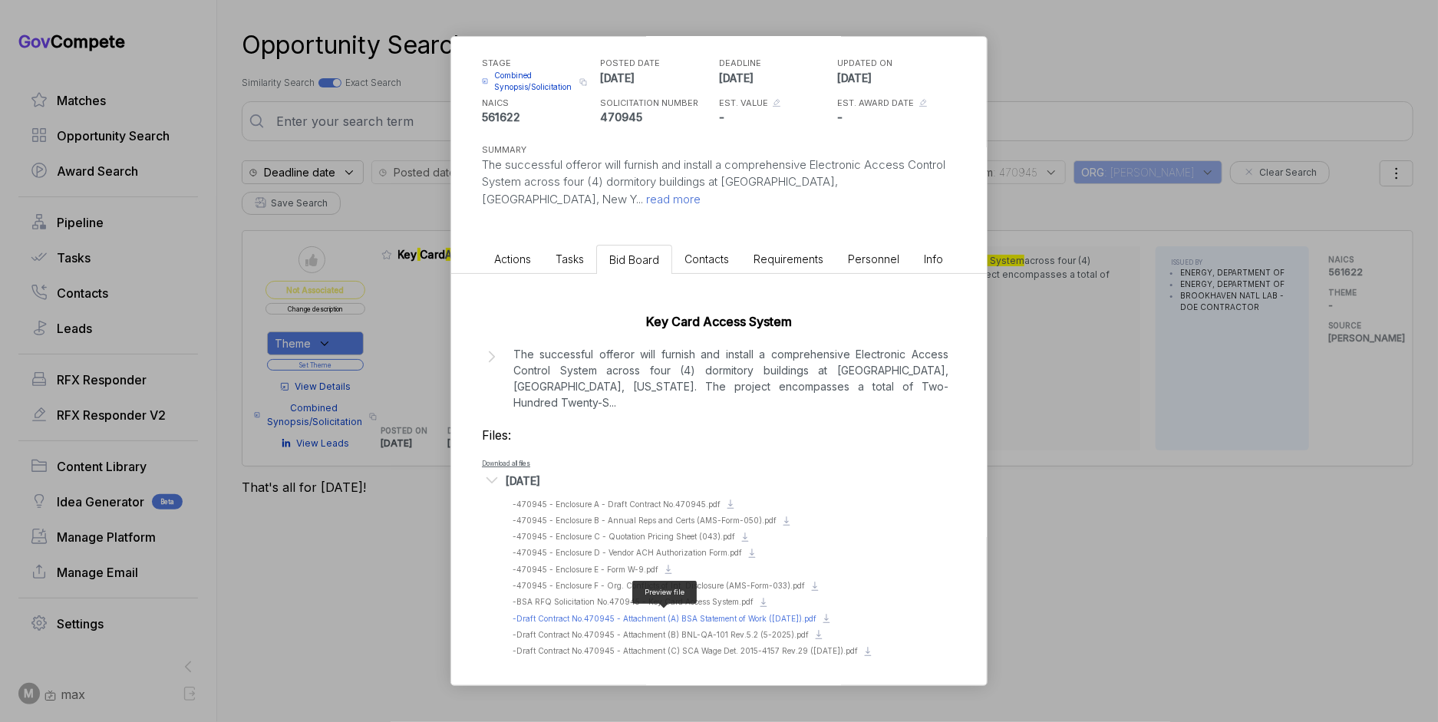
click at [749, 614] on span "- Draft Contract No.470945 - Attachment (A) BSA Statement of Work ([DATE]).pdf" at bounding box center [665, 618] width 304 height 9
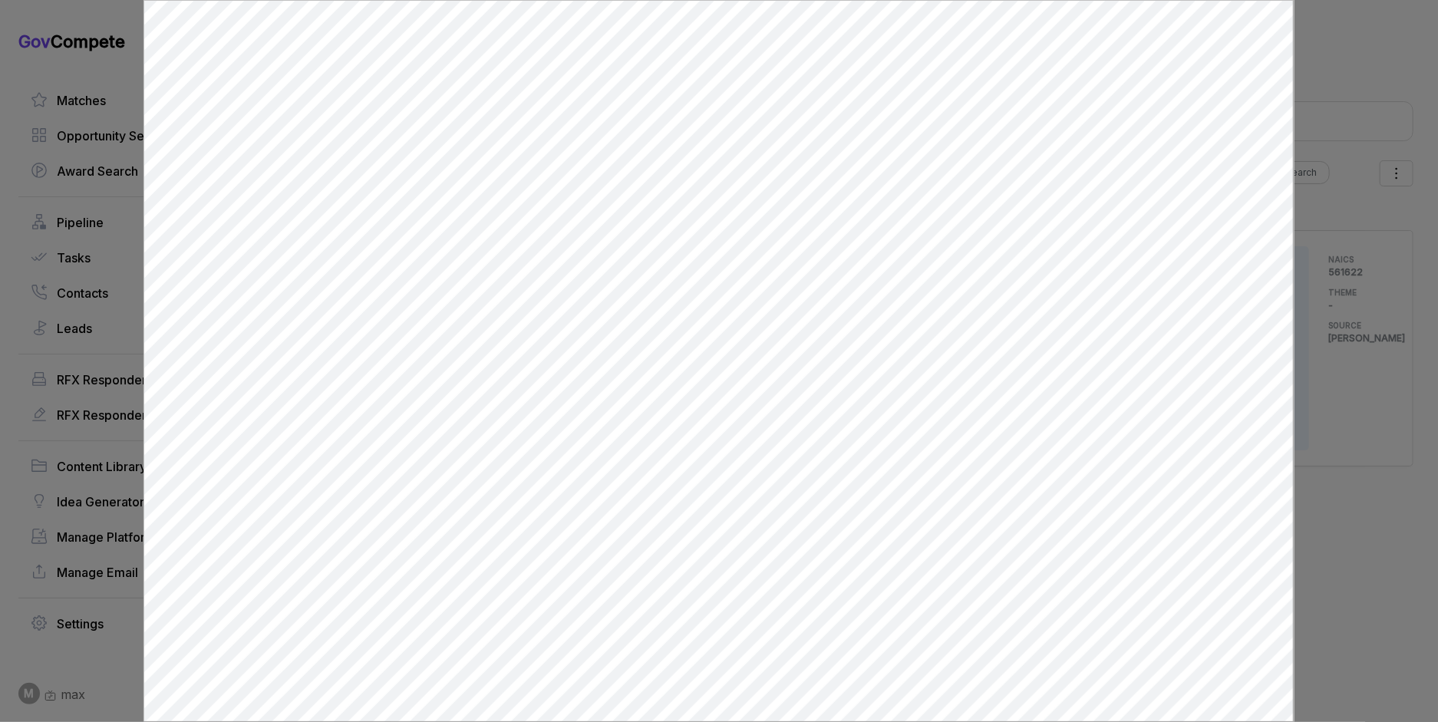
click at [1373, 343] on div at bounding box center [719, 361] width 1438 height 722
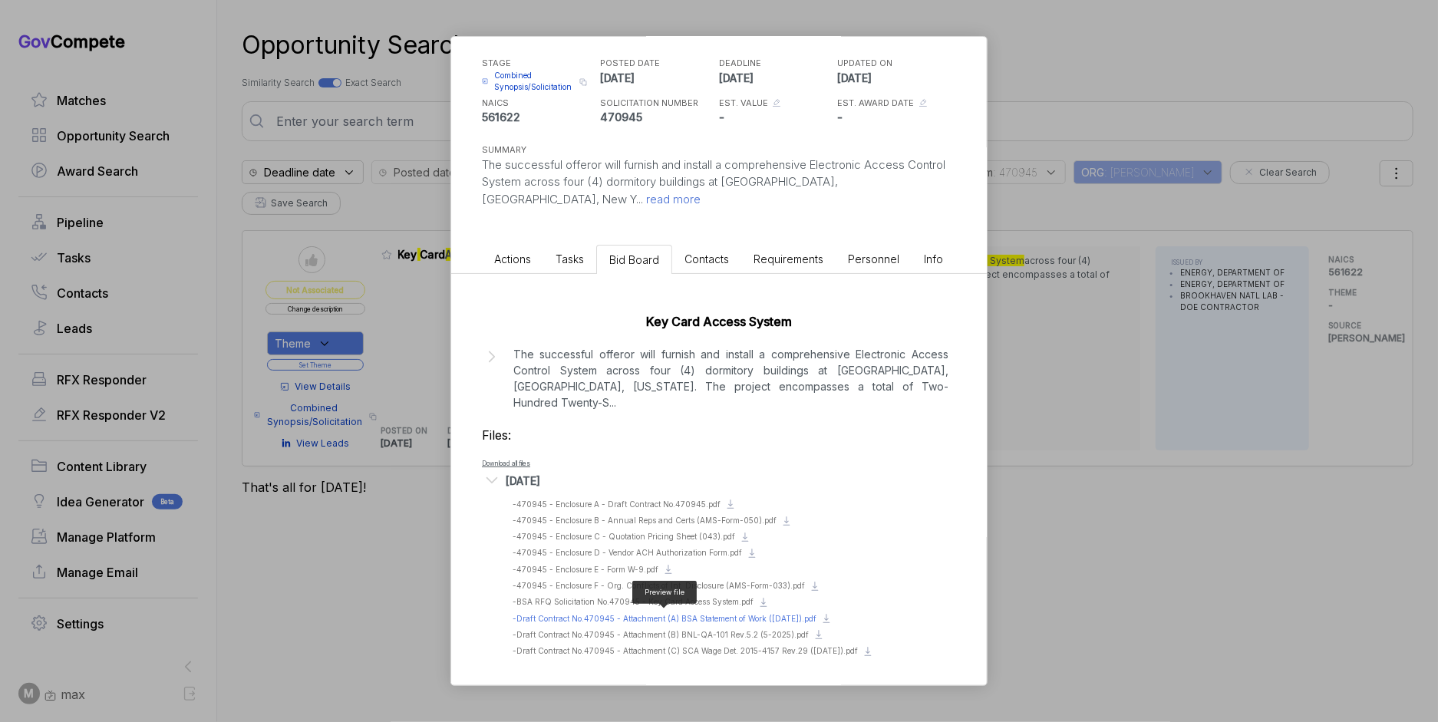
click at [681, 614] on span "- Draft Contract No.470945 - Attachment (A) BSA Statement of Work ([DATE]).pdf" at bounding box center [665, 618] width 304 height 9
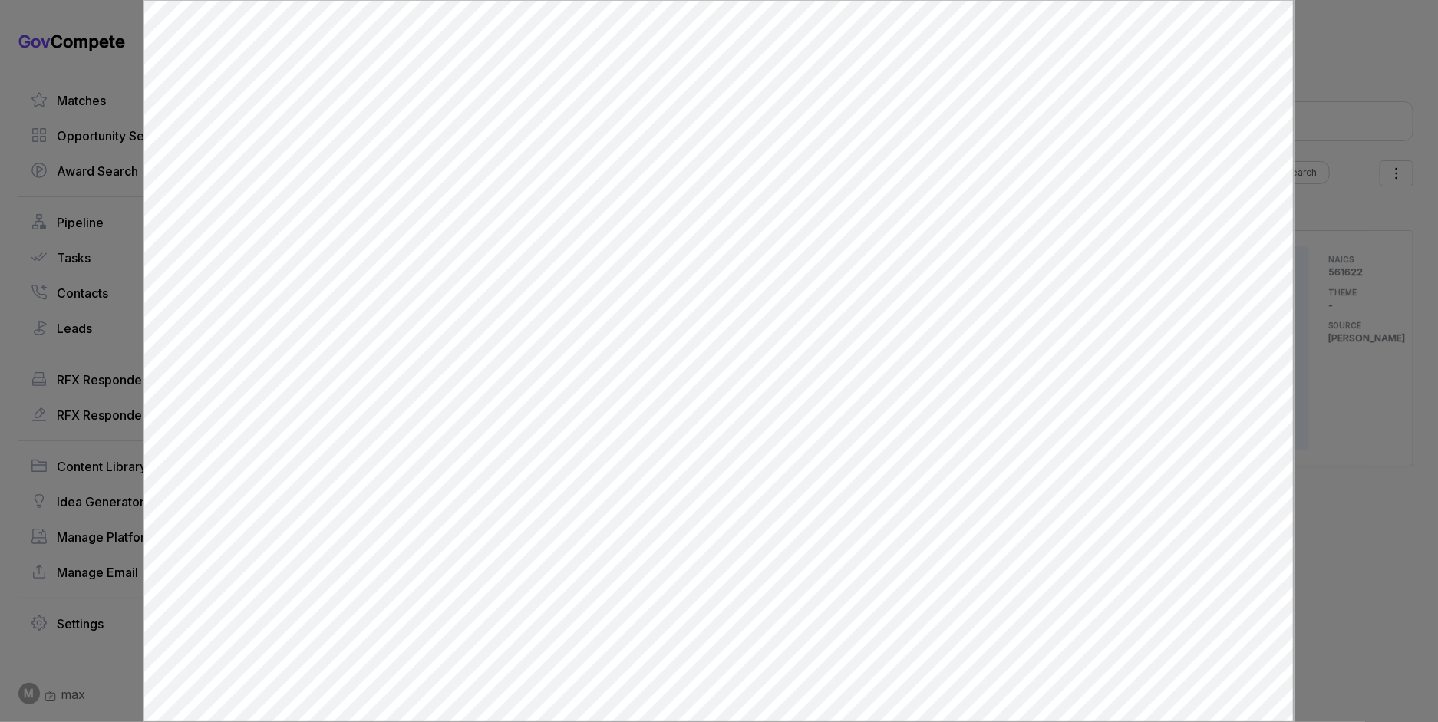
click at [1323, 257] on div at bounding box center [719, 361] width 1438 height 722
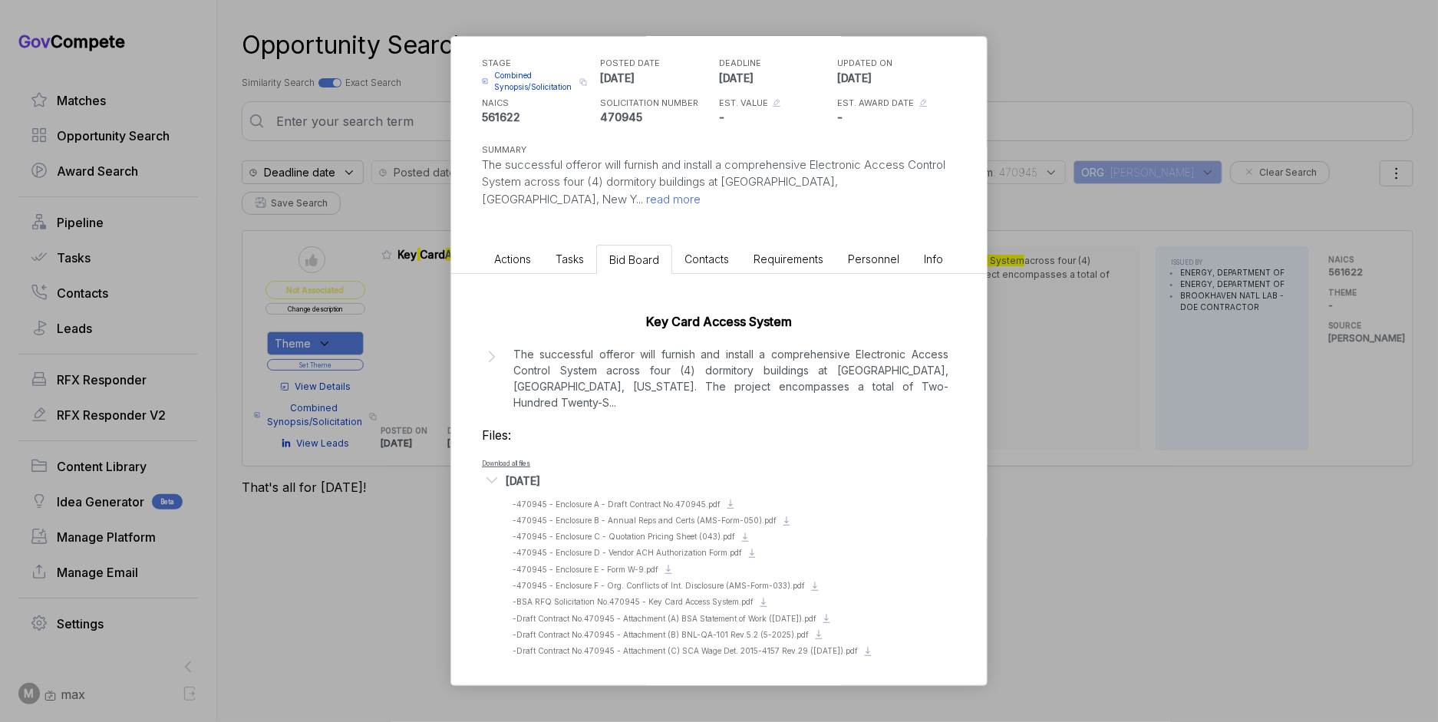
click at [1275, 277] on div "Key Card Access System [PERSON_NAME] STAGE Combined Synopsis/Solicitation Copy …" at bounding box center [719, 361] width 1438 height 722
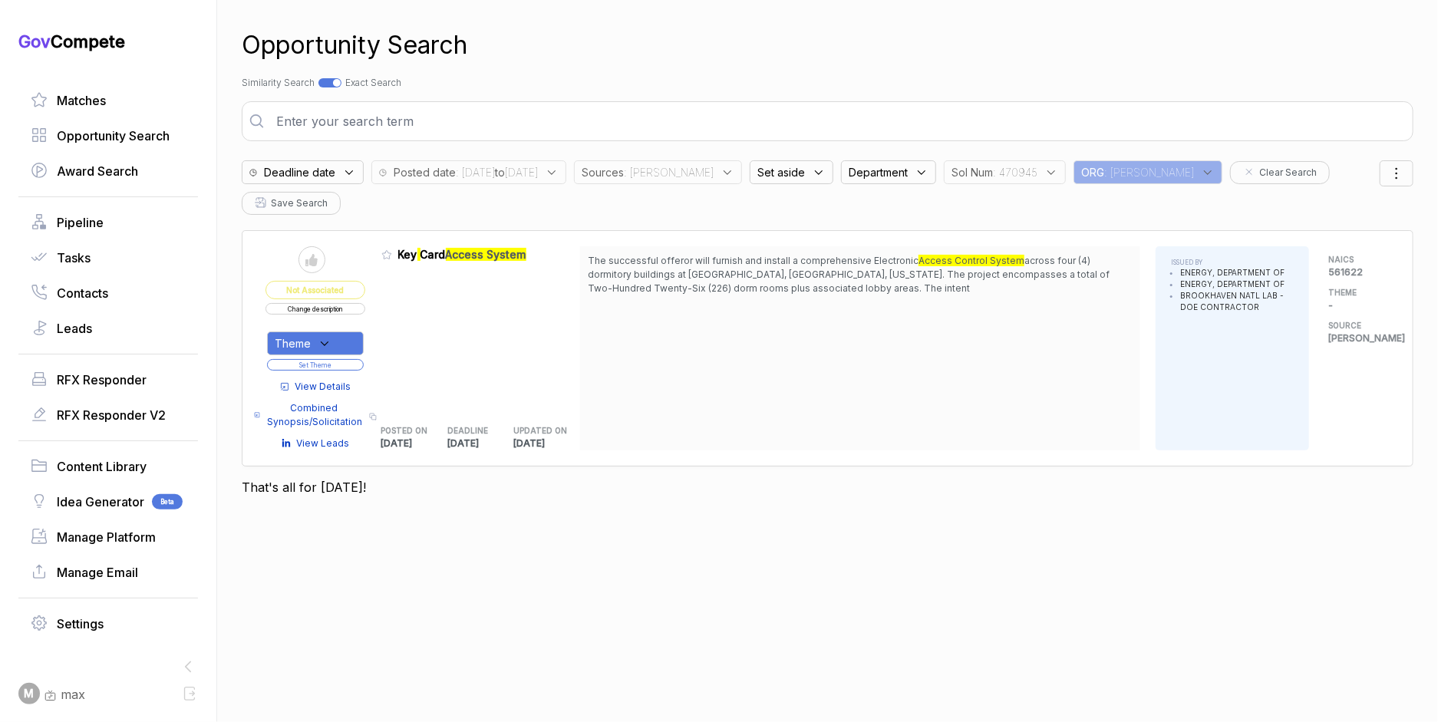
click at [357, 303] on button "Change description" at bounding box center [316, 309] width 100 height 12
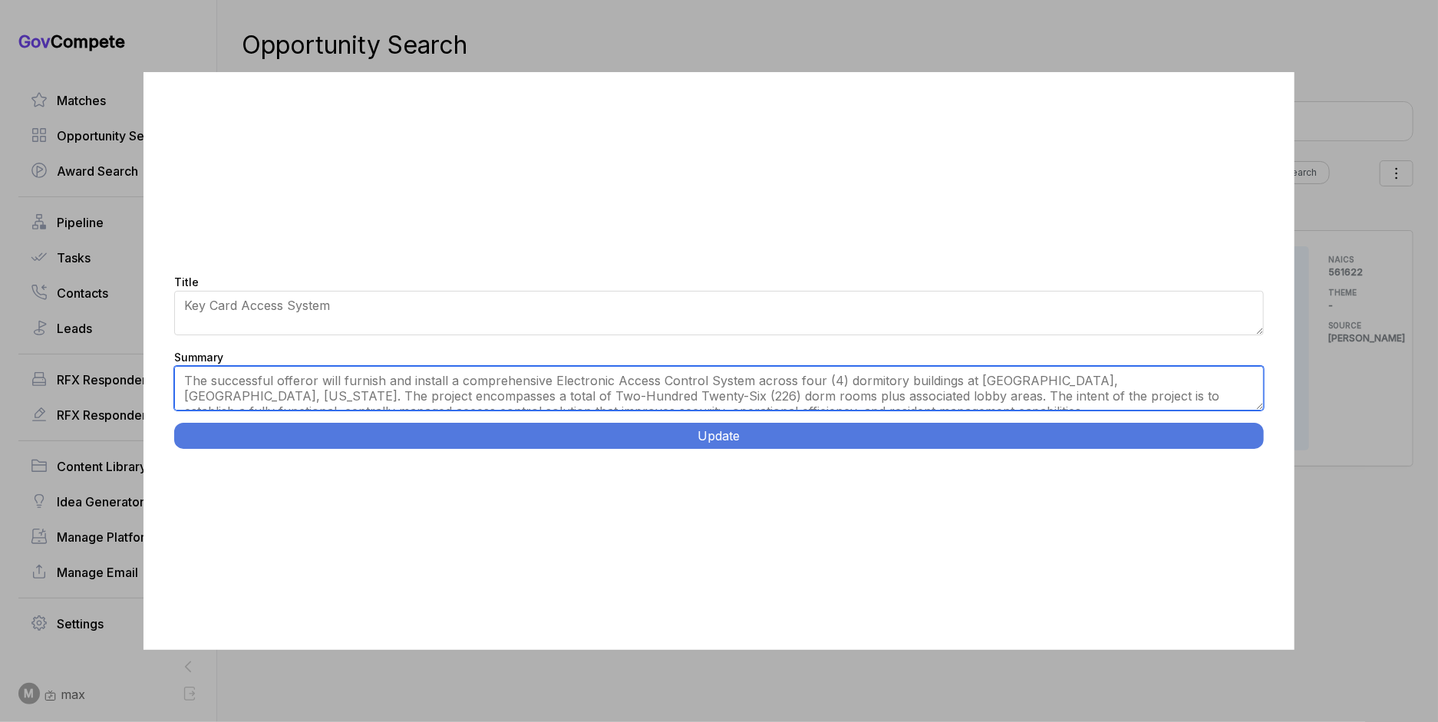
drag, startPoint x: 484, startPoint y: 367, endPoint x: 485, endPoint y: 379, distance: 12.3
click at [484, 367] on textarea "The successful offeror will furnish and install a comprehensive Electronic Acce…" at bounding box center [718, 388] width 1089 height 45
click at [485, 379] on textarea "The successful offeror will furnish and install a comprehensive Electronic Acce…" at bounding box center [718, 388] width 1089 height 45
paste textarea "Electronic Key Card Access Control System. [GEOGRAPHIC_DATA], [GEOGRAPHIC_DATA]…"
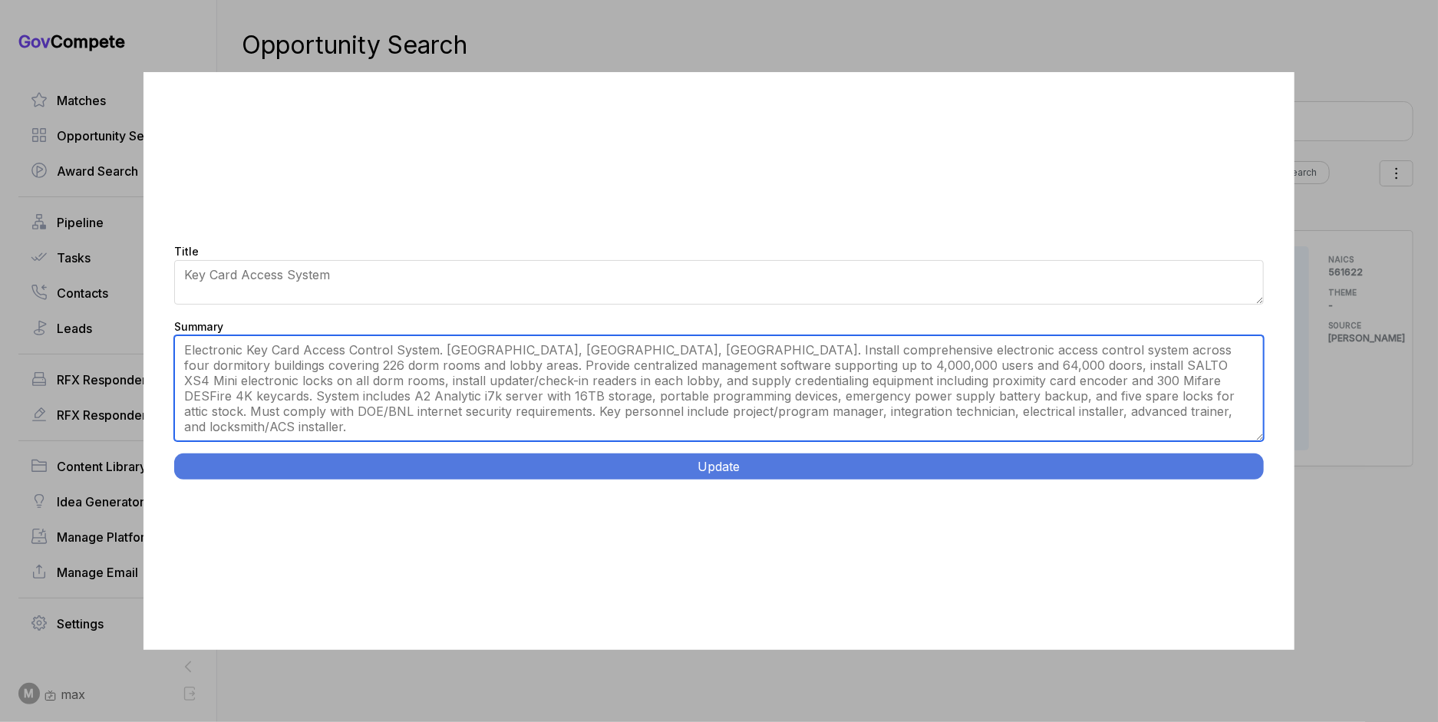
drag, startPoint x: 1261, startPoint y: 404, endPoint x: 1249, endPoint y: 470, distance: 67.0
click at [1249, 470] on div "Title Key Card Access System Summary The successful offeror will furnish and in…" at bounding box center [718, 361] width 1150 height 578
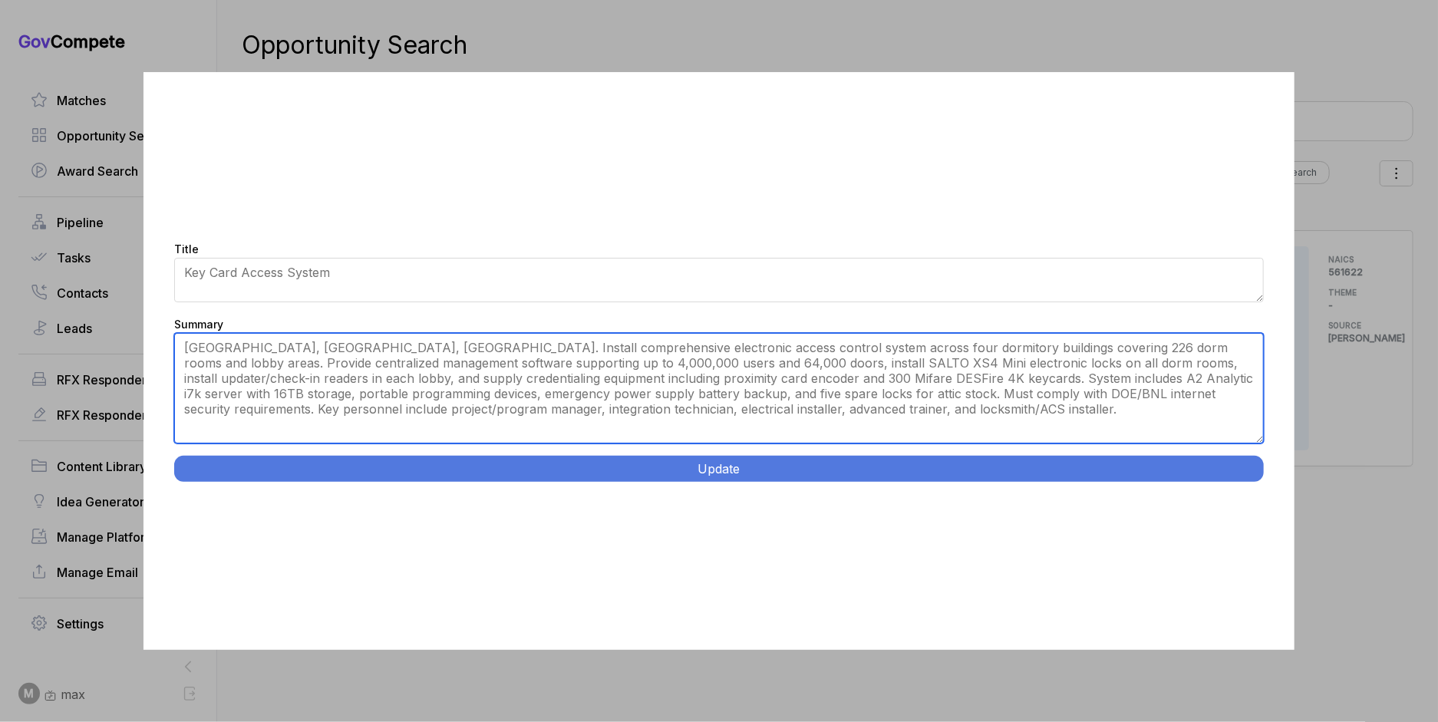
type textarea "[GEOGRAPHIC_DATA], [GEOGRAPHIC_DATA], [GEOGRAPHIC_DATA]. Install comprehensive …"
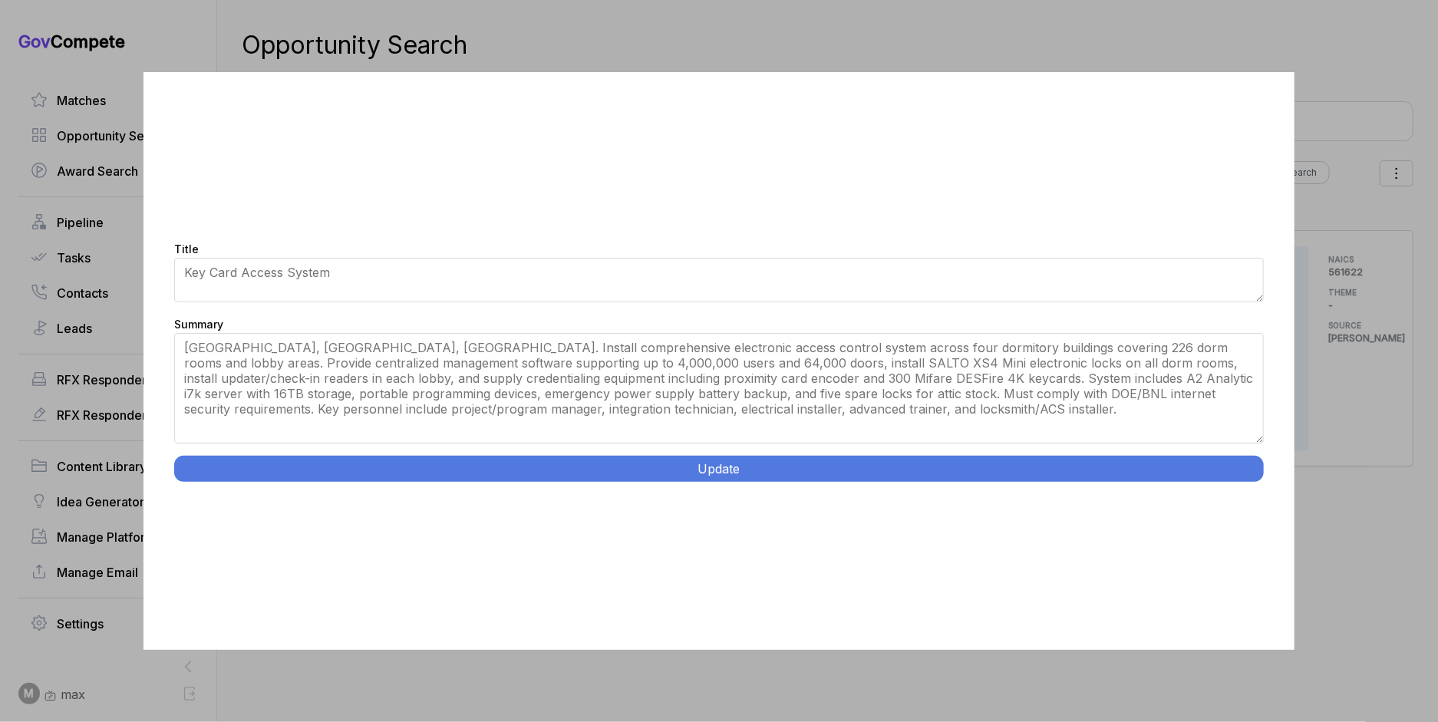
click at [849, 256] on div "Title Key Card Access System" at bounding box center [718, 273] width 1089 height 68
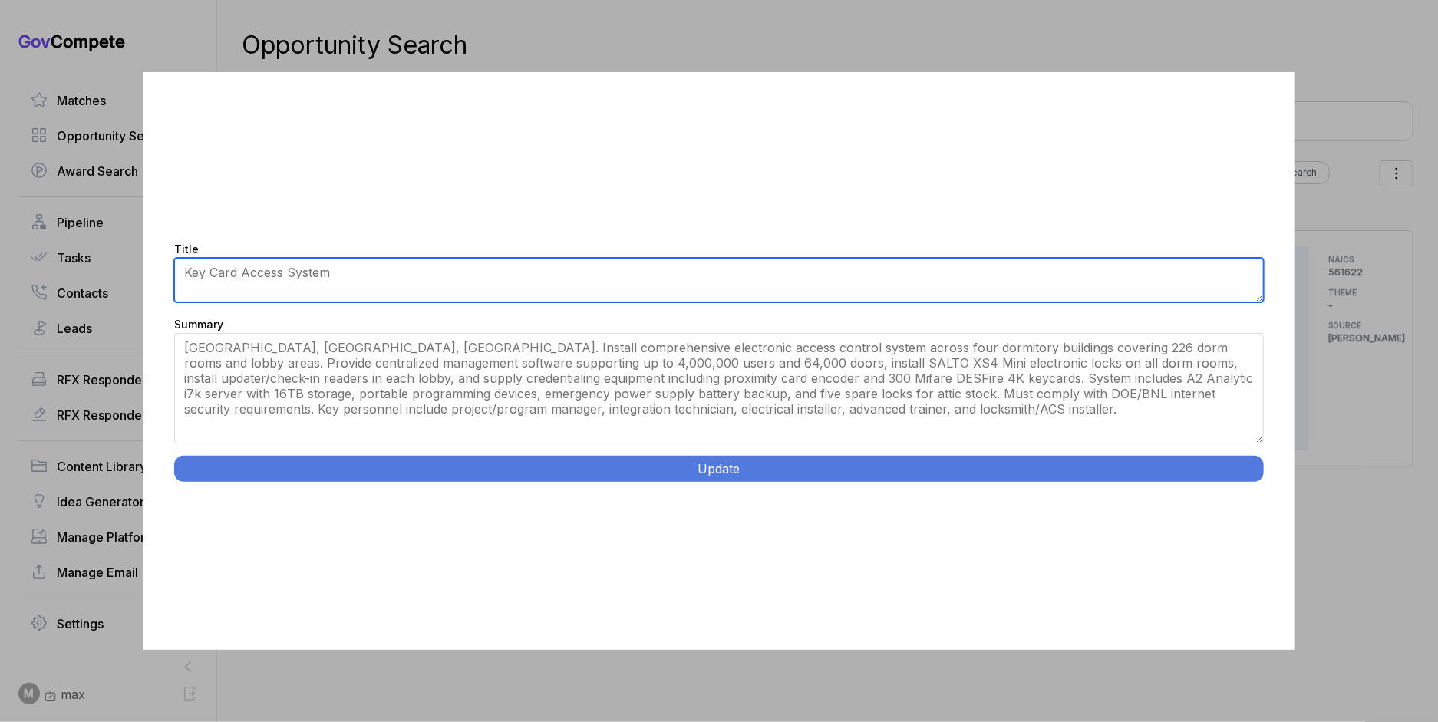
click at [840, 281] on textarea "Key Card Access System" at bounding box center [718, 280] width 1089 height 45
paste textarea "Electronic Key Card Access Control System."
type textarea "Electronic Key Card Access Control System"
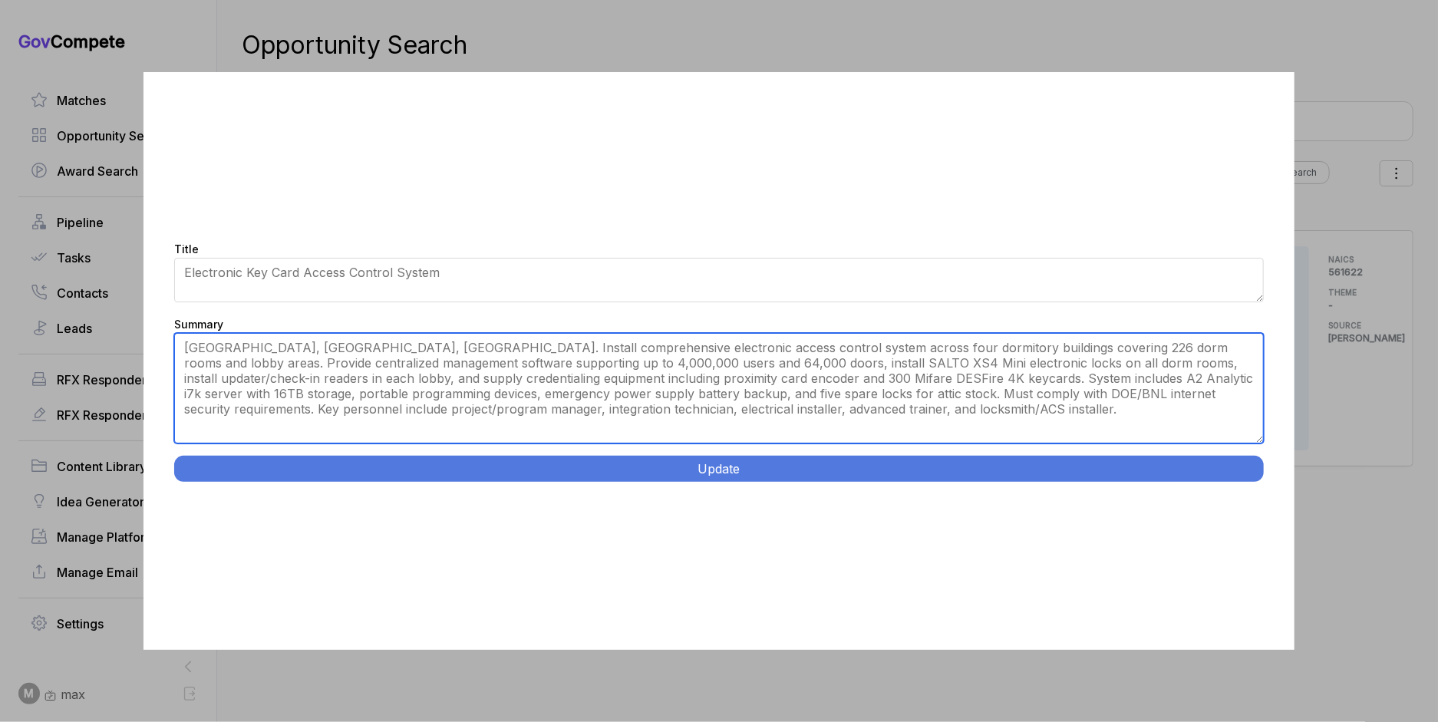
click at [552, 346] on textarea "The successful offeror will furnish and install a comprehensive Electronic Acce…" at bounding box center [718, 388] width 1089 height 110
type textarea "[GEOGRAPHIC_DATA], [GEOGRAPHIC_DATA], [GEOGRAPHIC_DATA]. Install electronic acc…"
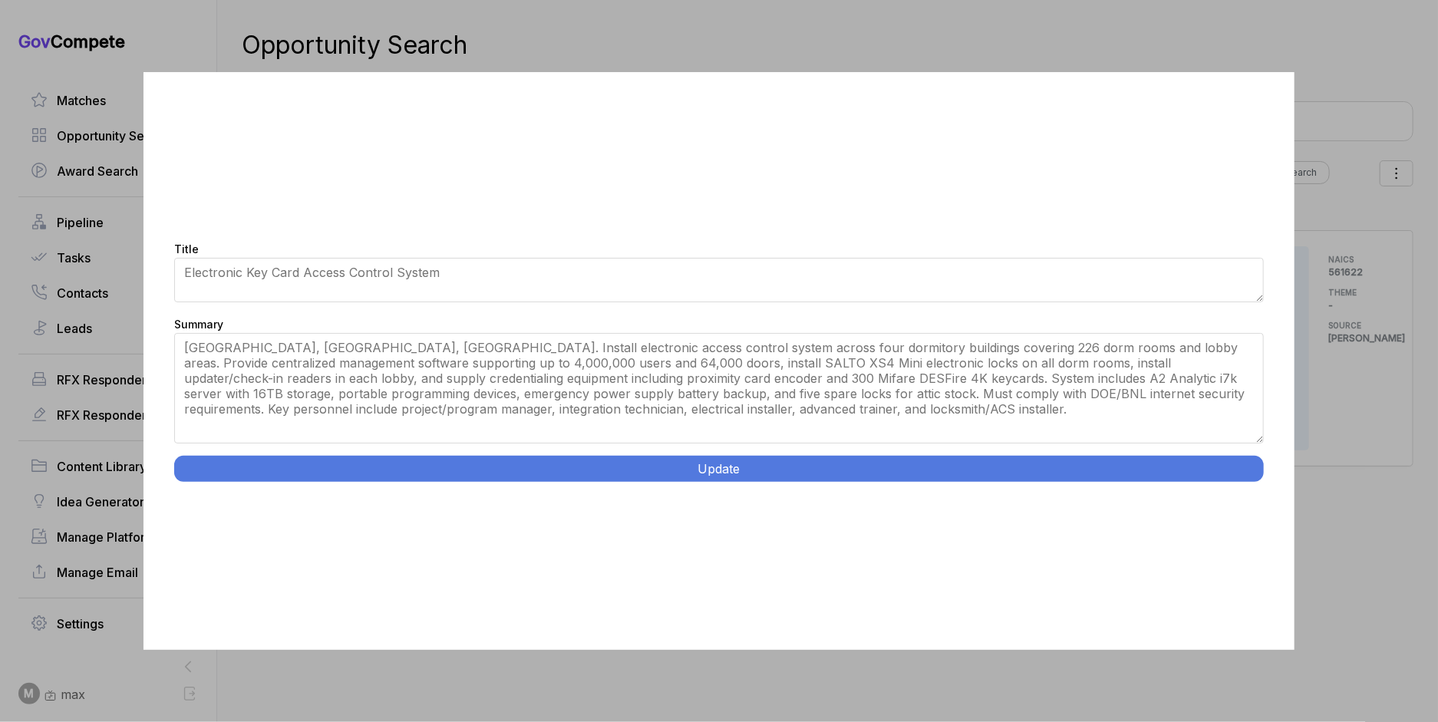
click at [569, 472] on button "Update" at bounding box center [718, 469] width 1089 height 26
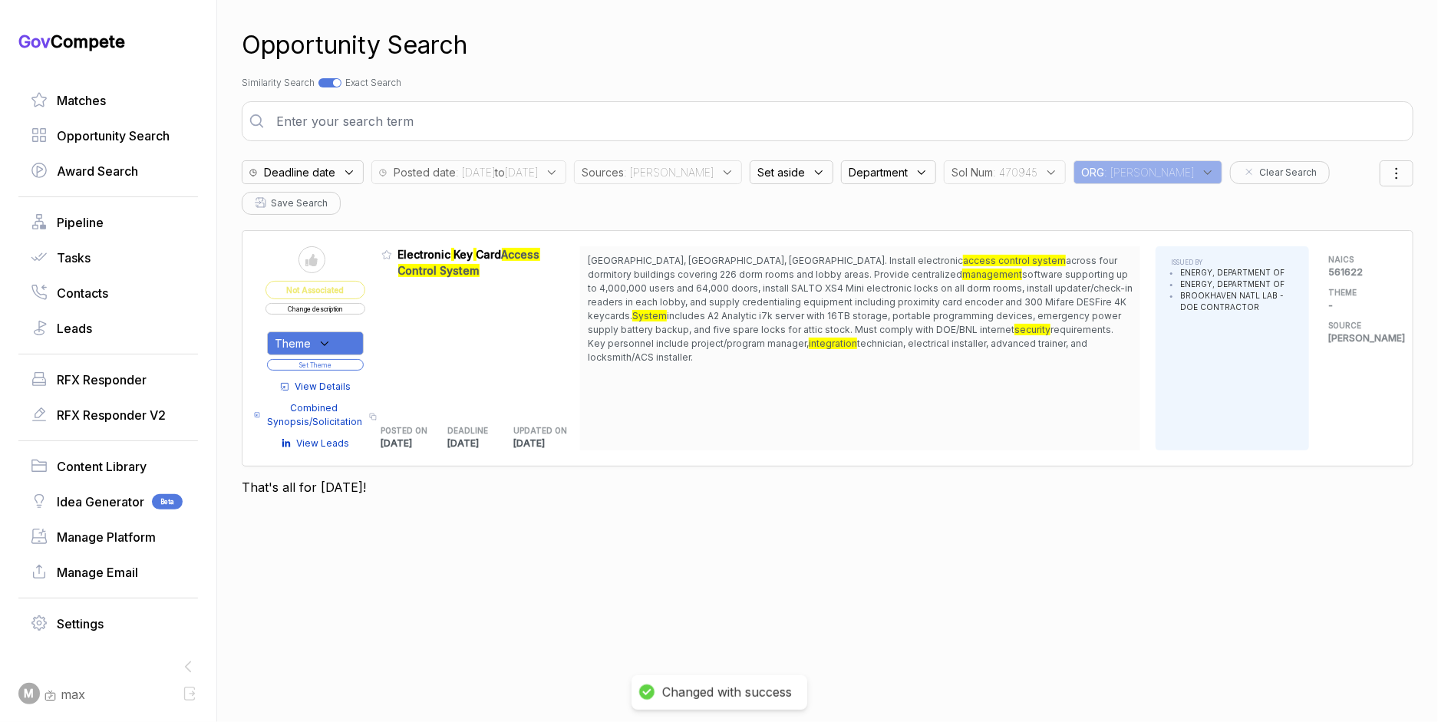
click at [345, 325] on div "Theme Set Theme" at bounding box center [316, 347] width 100 height 50
click at [342, 331] on div "Theme" at bounding box center [315, 343] width 97 height 24
click at [348, 412] on span "Security Systems" at bounding box center [350, 421] width 101 height 18
checkbox input "true"
click at [434, 290] on div "Admin: Click to change feature to 1 470945 Electronic Key Card Access Control S…" at bounding box center [481, 348] width 200 height 204
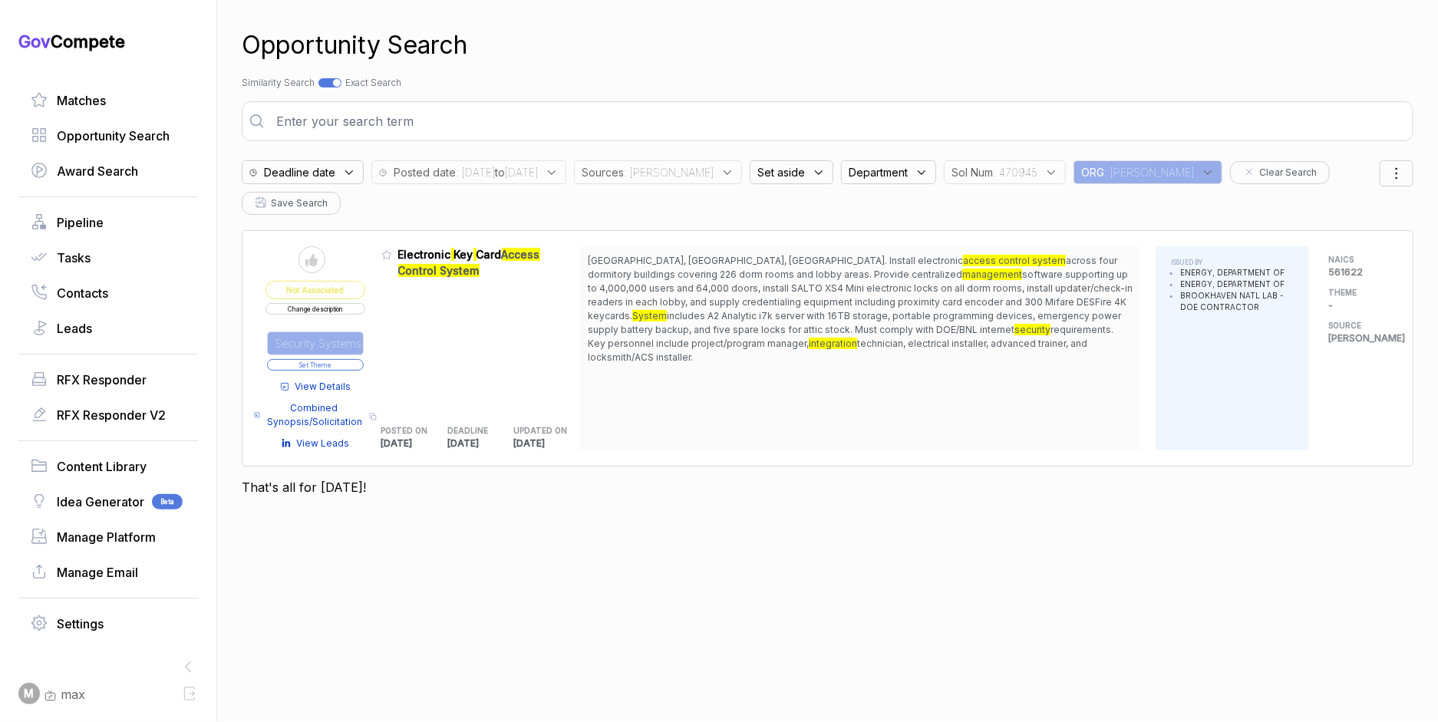
click at [361, 359] on button "Set Theme" at bounding box center [315, 365] width 97 height 12
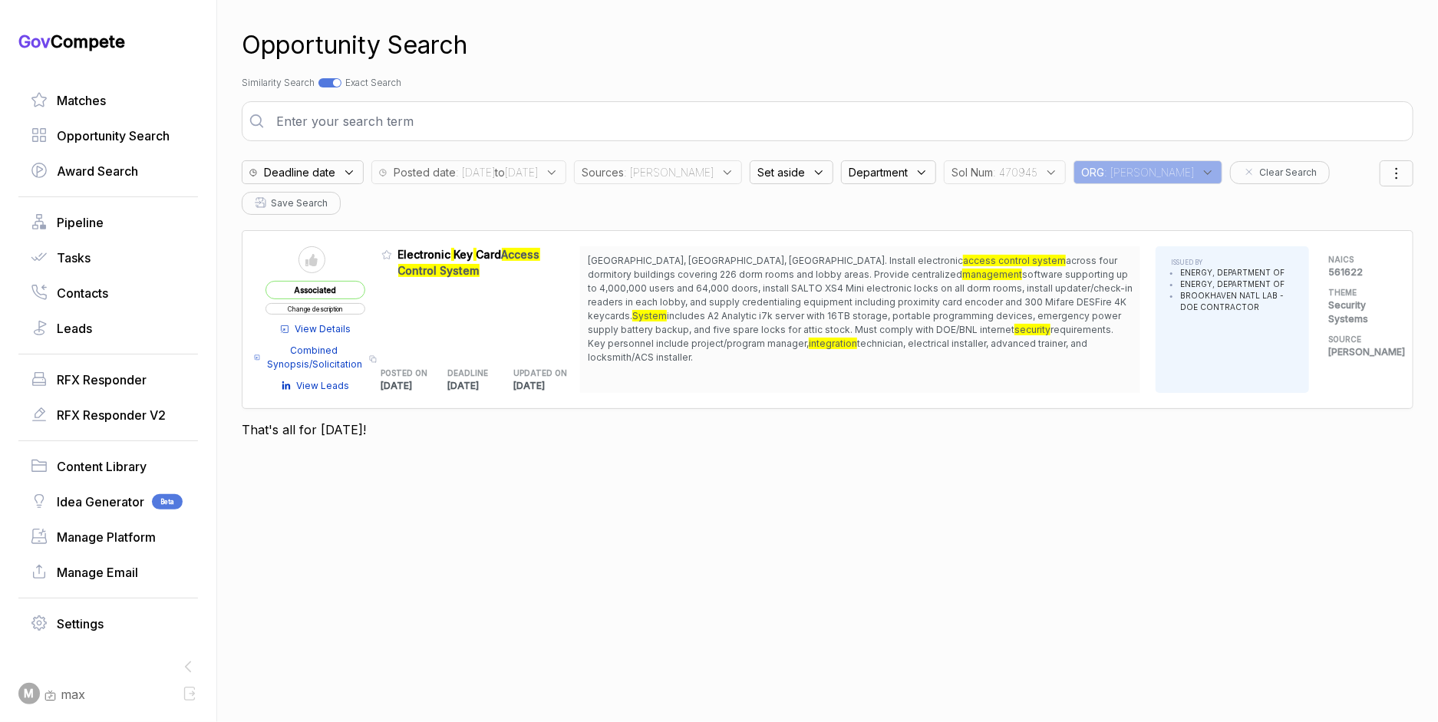
drag, startPoint x: 331, startPoint y: 81, endPoint x: 322, endPoint y: 84, distance: 10.7
click at [331, 81] on div at bounding box center [329, 82] width 23 height 9
checkbox input "false"
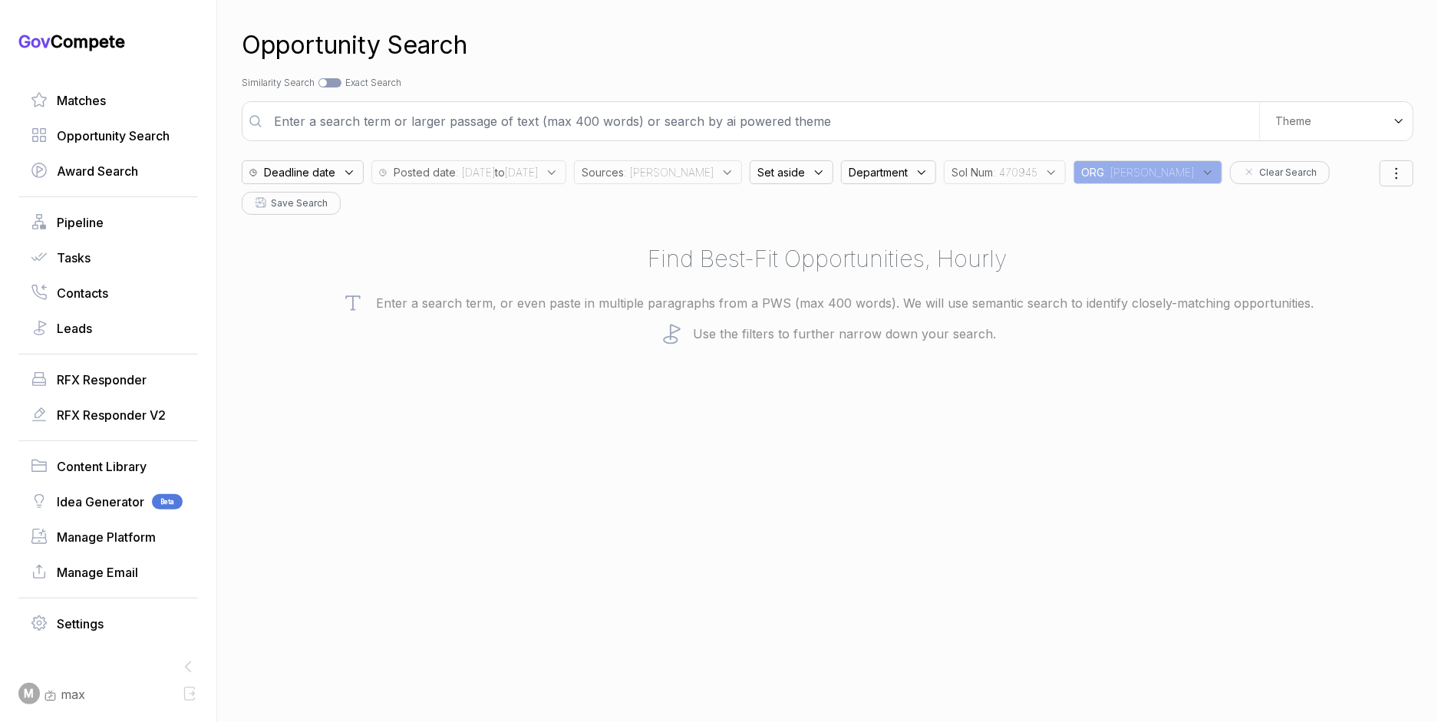
click at [513, 175] on span ": [DATE] to [DATE]" at bounding box center [497, 172] width 82 height 16
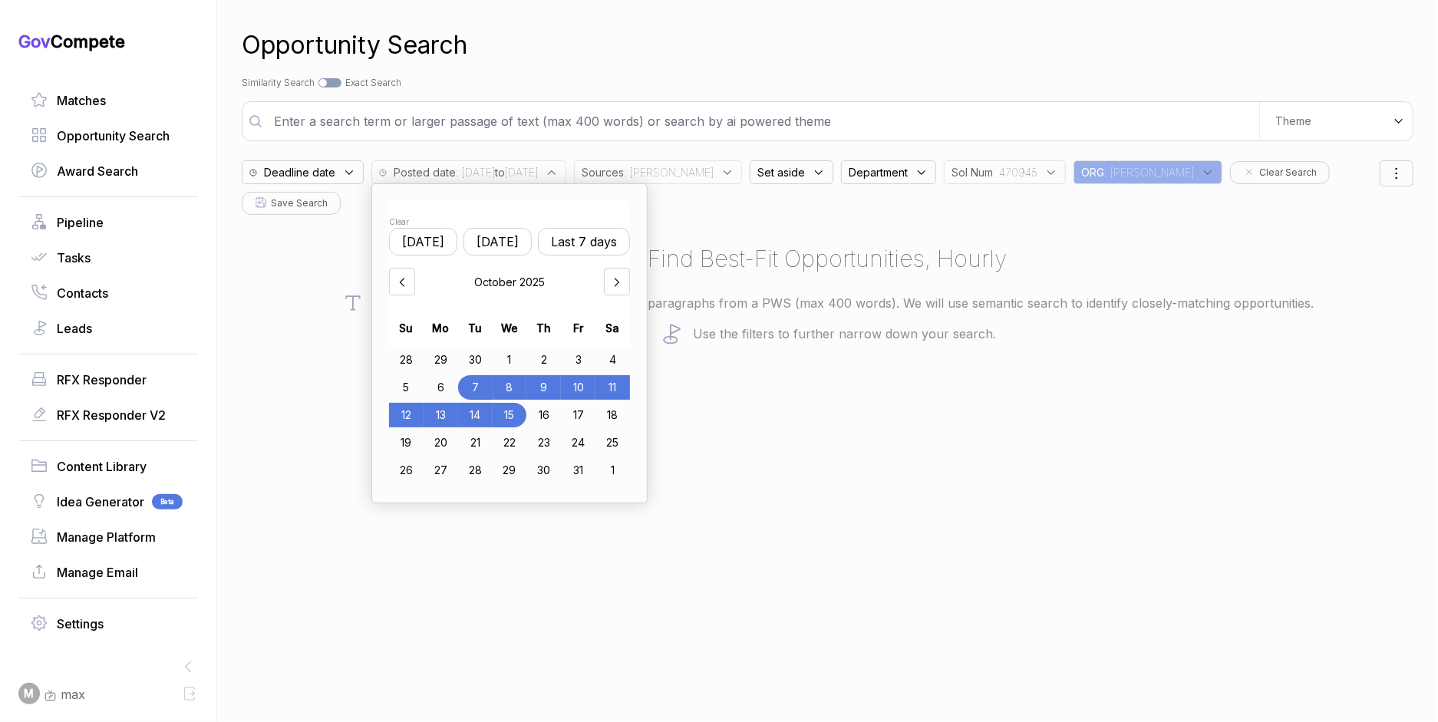
click at [556, 382] on div "9" at bounding box center [543, 387] width 35 height 25
drag, startPoint x: 526, startPoint y: 407, endPoint x: 597, endPoint y: 402, distance: 70.7
click at [526, 407] on div "15" at bounding box center [510, 415] width 35 height 25
drag, startPoint x: 757, startPoint y: 407, endPoint x: 767, endPoint y: 331, distance: 76.7
click at [756, 406] on div "Opportunity Search Search by Topic Relevance Similarity Search Search by Exact …" at bounding box center [828, 361] width 1172 height 722
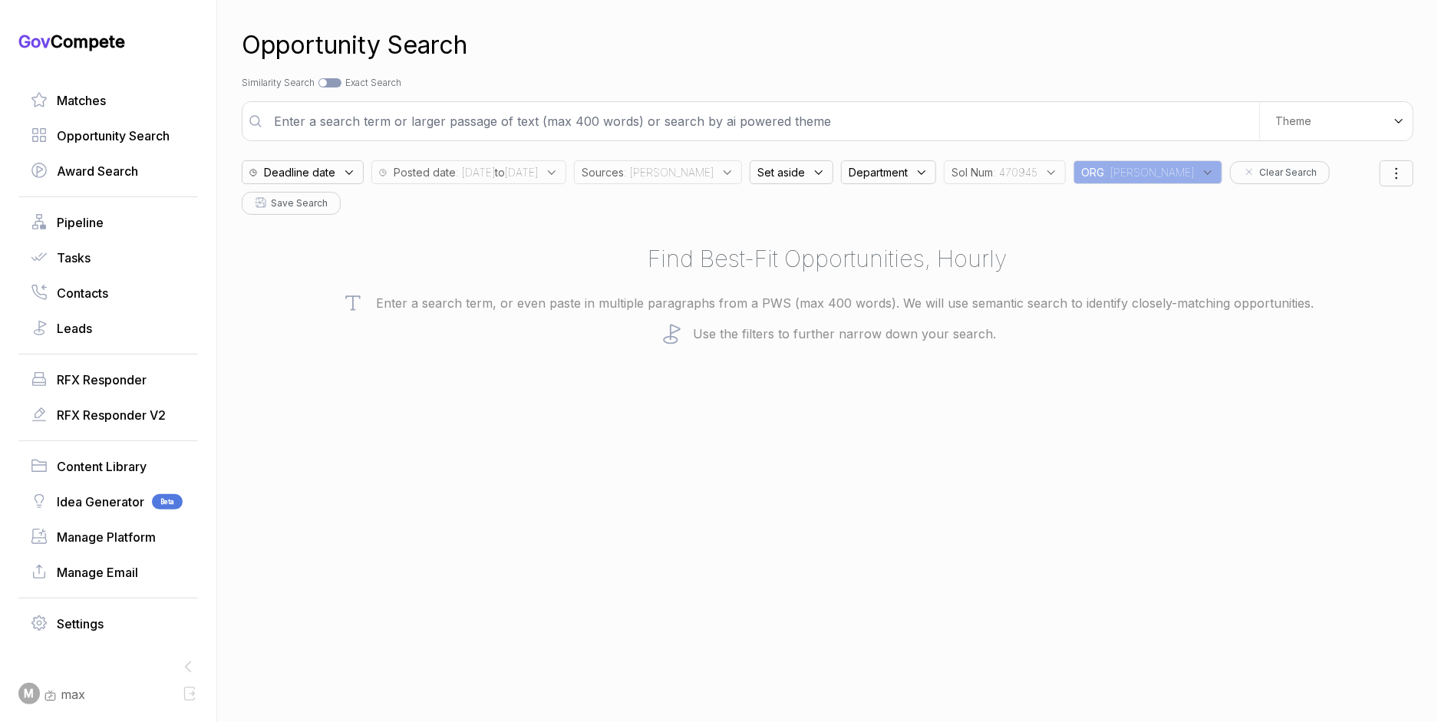
click at [1044, 176] on icon at bounding box center [1051, 173] width 14 height 14
click at [1107, 234] on div "Clear" at bounding box center [1045, 240] width 177 height 12
click at [1262, 292] on p "Enter a search term, or even paste in multiple paragraphs from a PWS (max 400 w…" at bounding box center [828, 303] width 1172 height 23
click at [852, 173] on span "Department" at bounding box center [878, 172] width 59 height 16
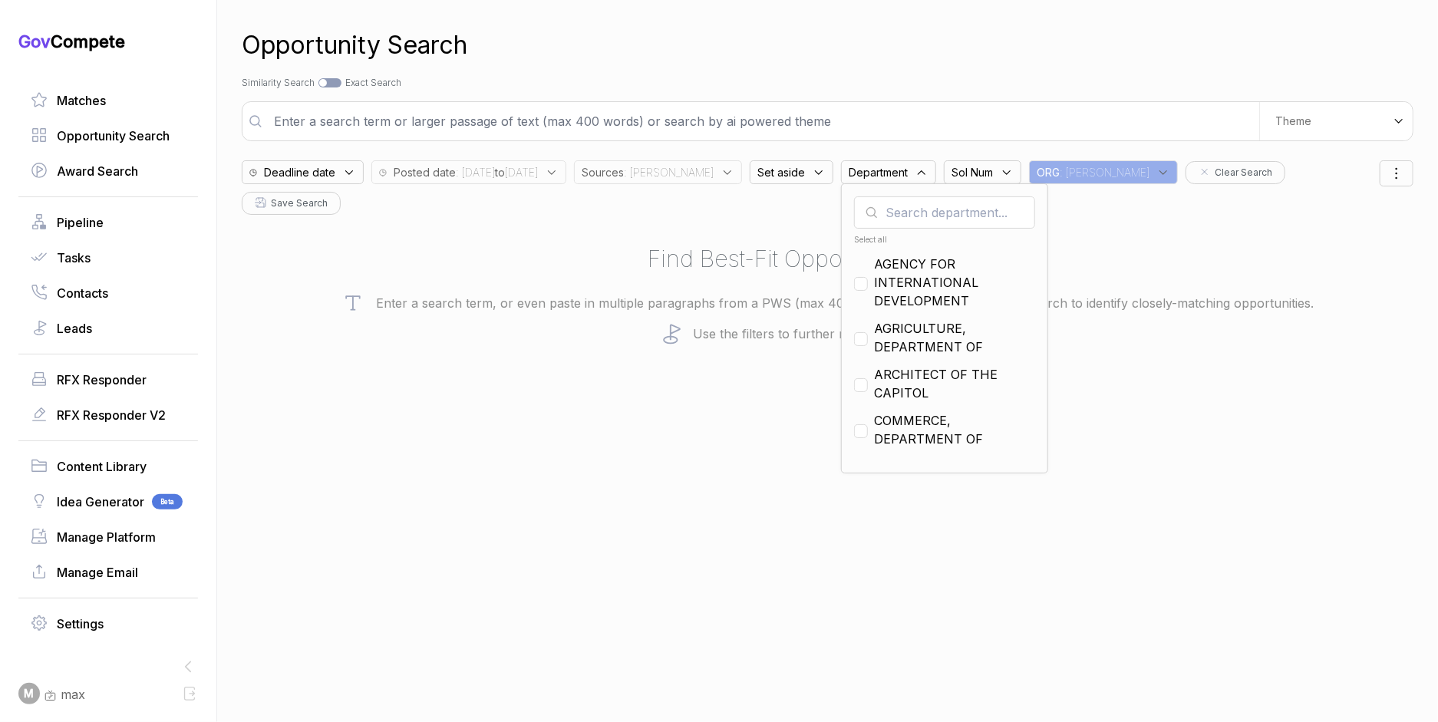
click at [873, 120] on input "text" at bounding box center [762, 121] width 994 height 31
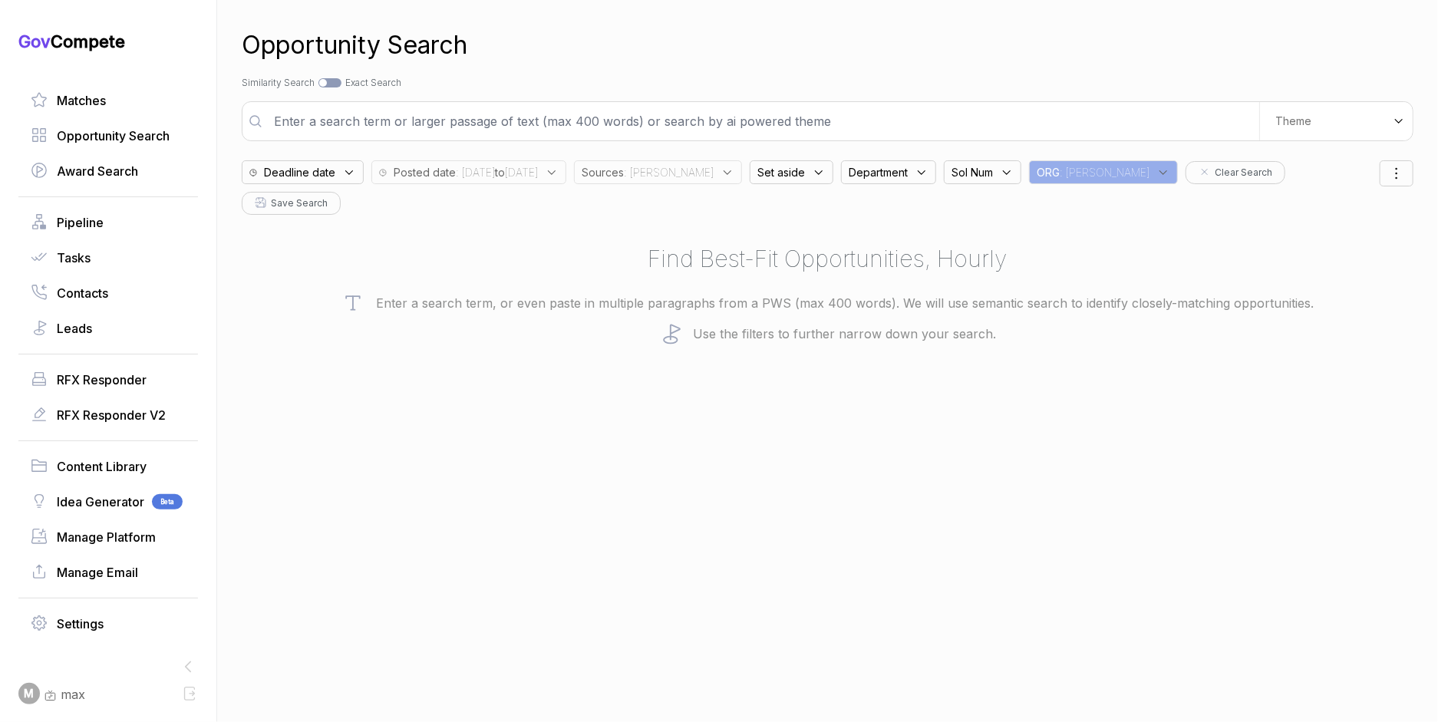
drag, startPoint x: 883, startPoint y: 169, endPoint x: 879, endPoint y: 178, distance: 10.0
click at [883, 169] on span "Department" at bounding box center [878, 172] width 59 height 16
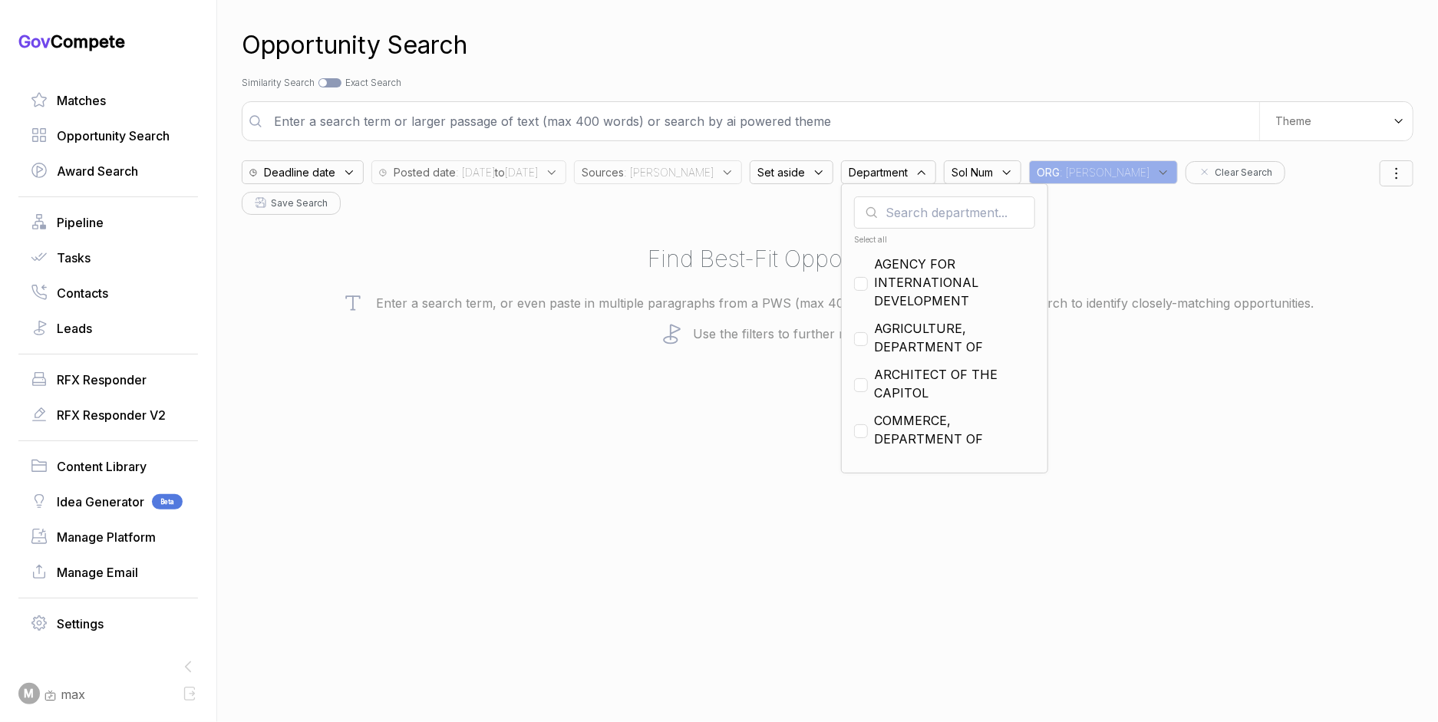
click at [869, 240] on div "Select all" at bounding box center [944, 240] width 181 height 12
checkbox input "true"
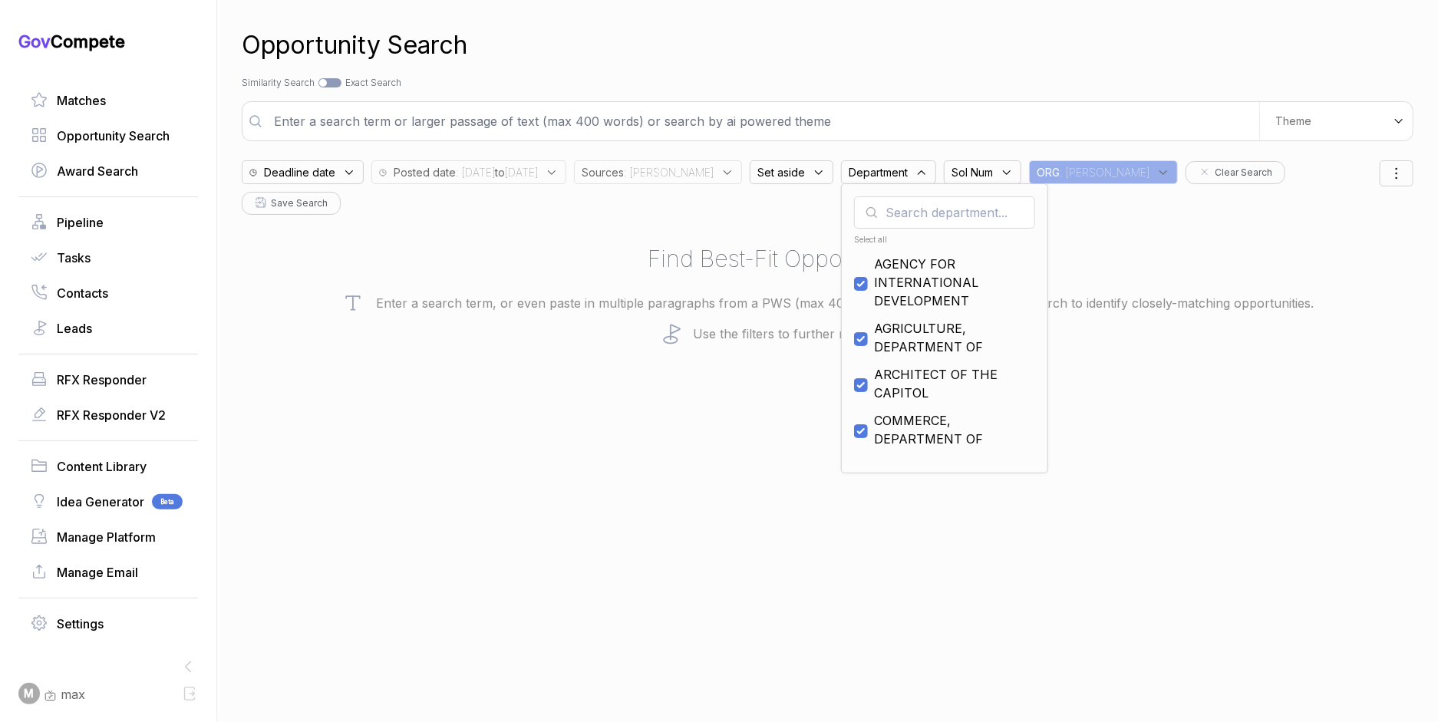
checkbox input "true"
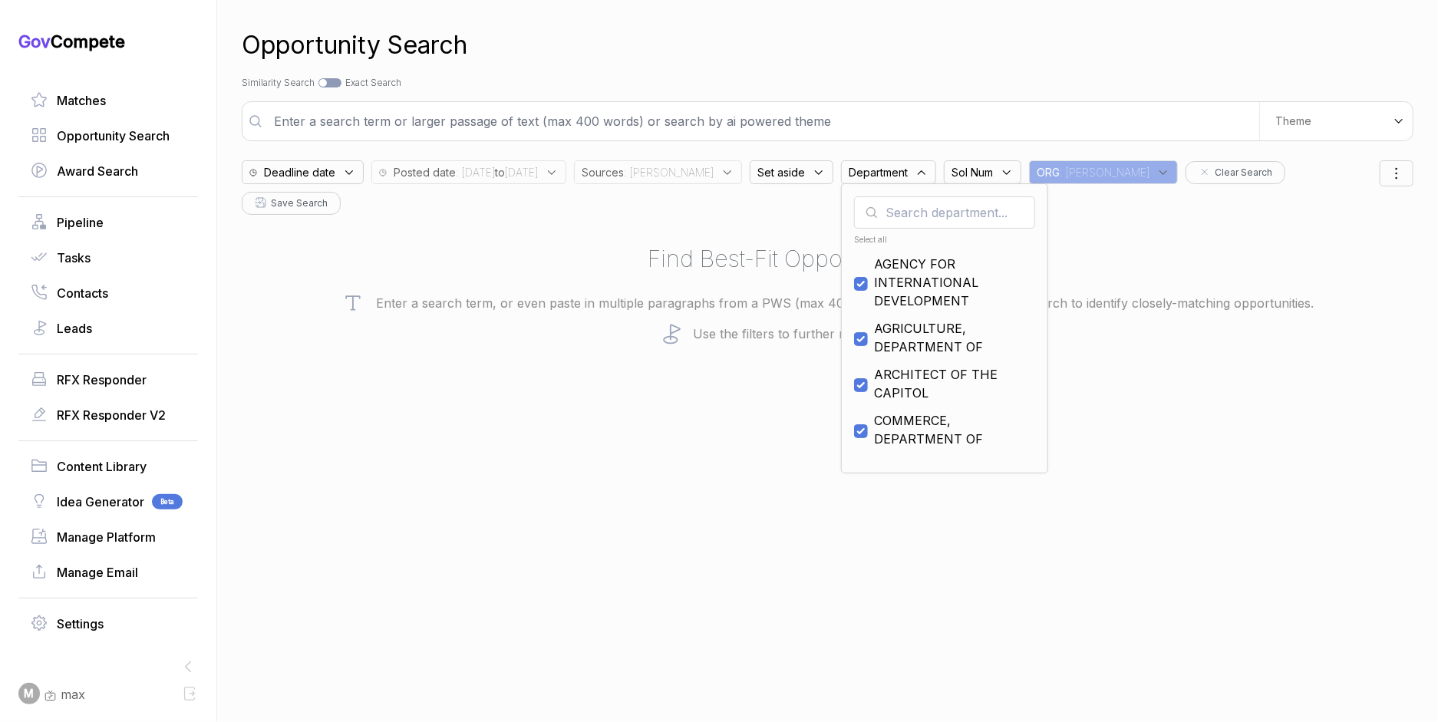
checkbox input "true"
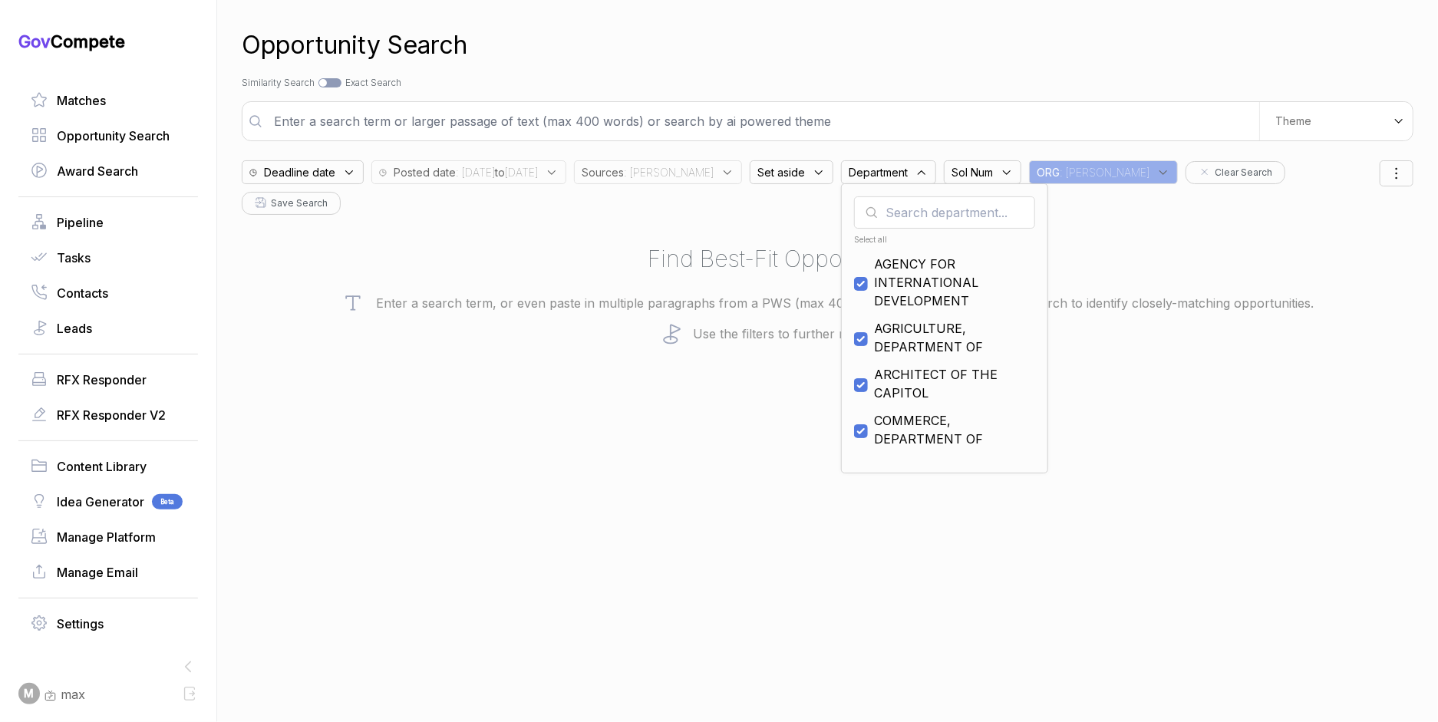
checkbox input "true"
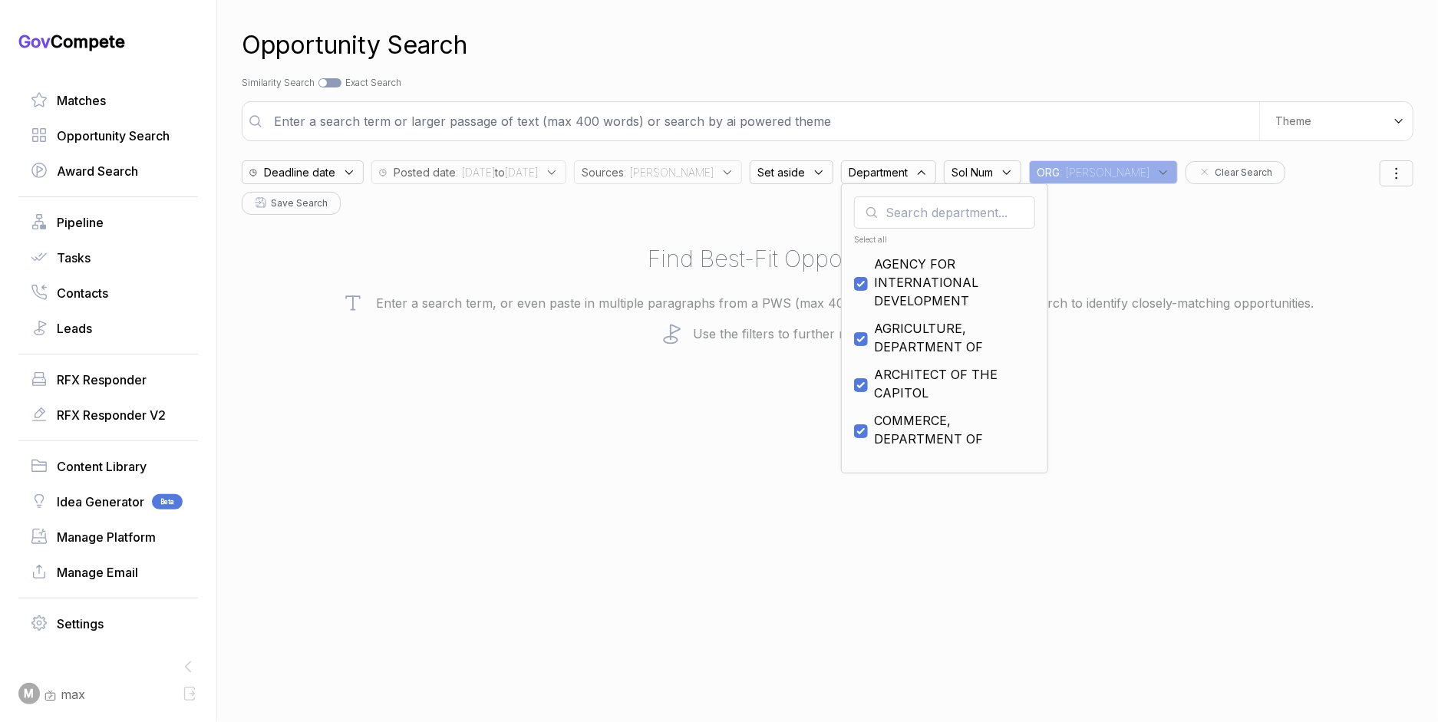
checkbox input "true"
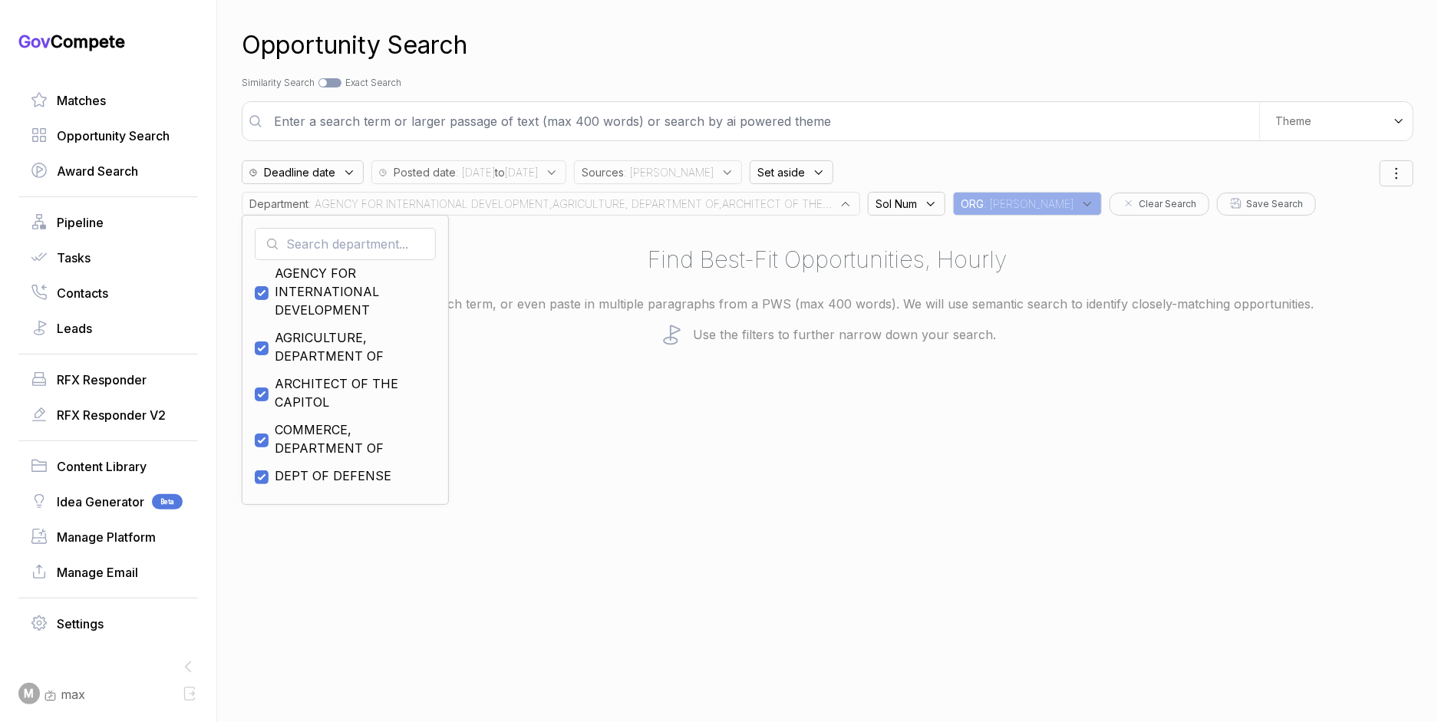
scroll to position [24, 0]
click at [338, 470] on span "DEPT OF DEFENSE" at bounding box center [333, 474] width 117 height 18
checkbox input "false"
click at [667, 444] on div "Opportunity Search Search by Topic Relevance Similarity Search Search by Exact …" at bounding box center [828, 361] width 1172 height 722
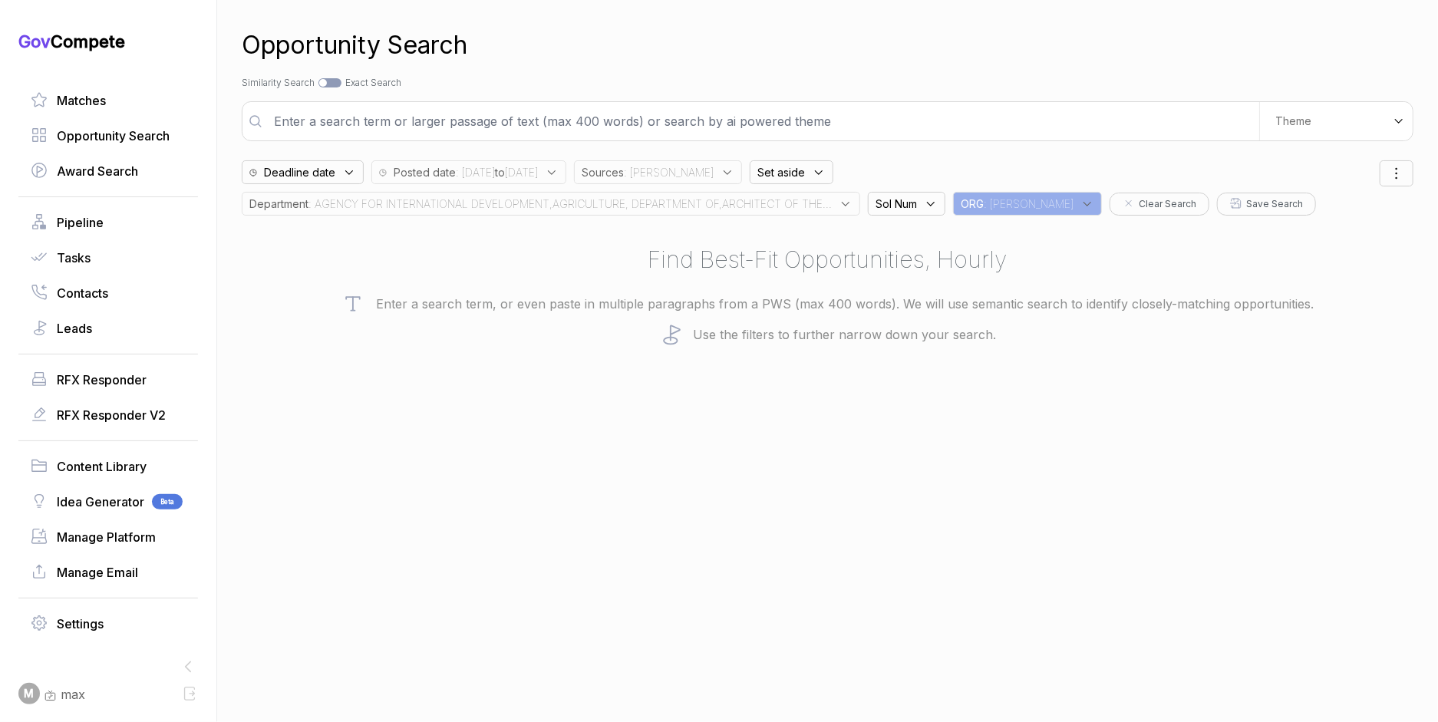
click at [559, 117] on input "text" at bounding box center [762, 121] width 994 height 31
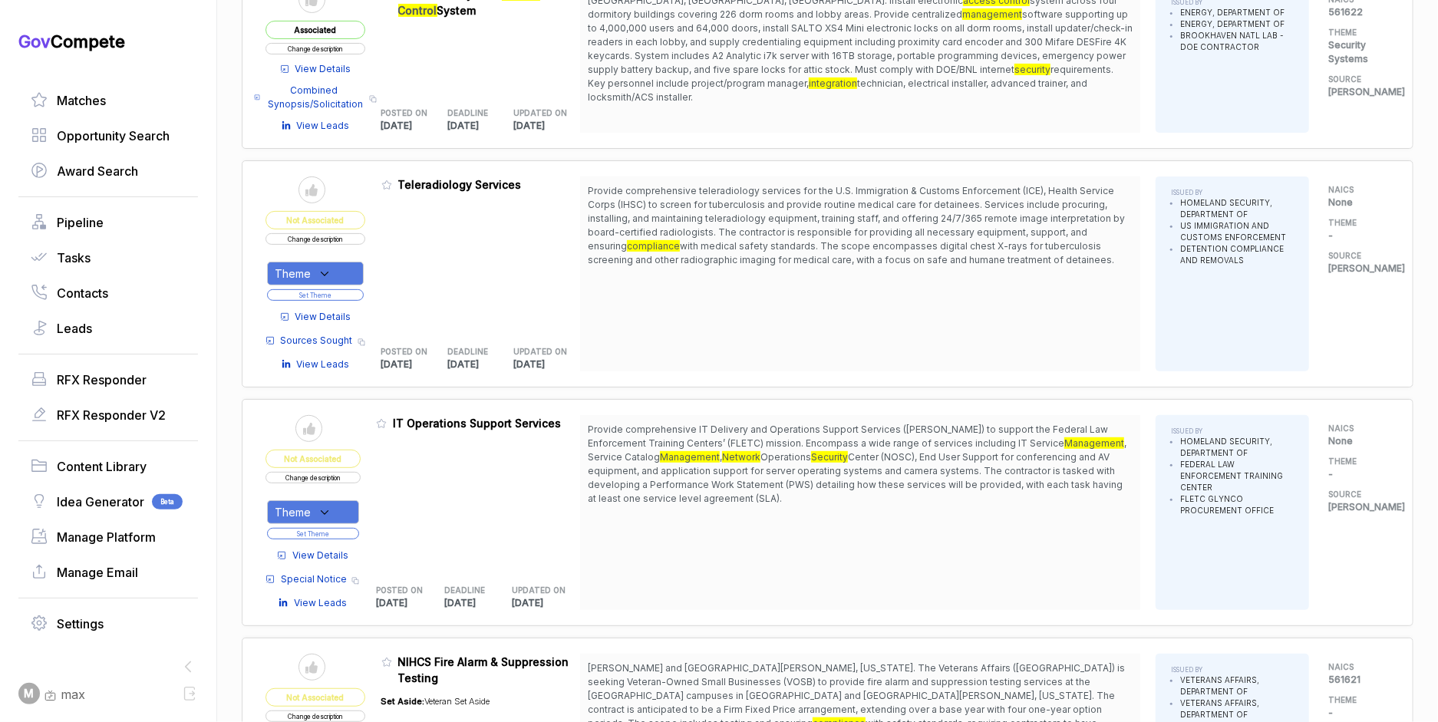
scroll to position [267, 0]
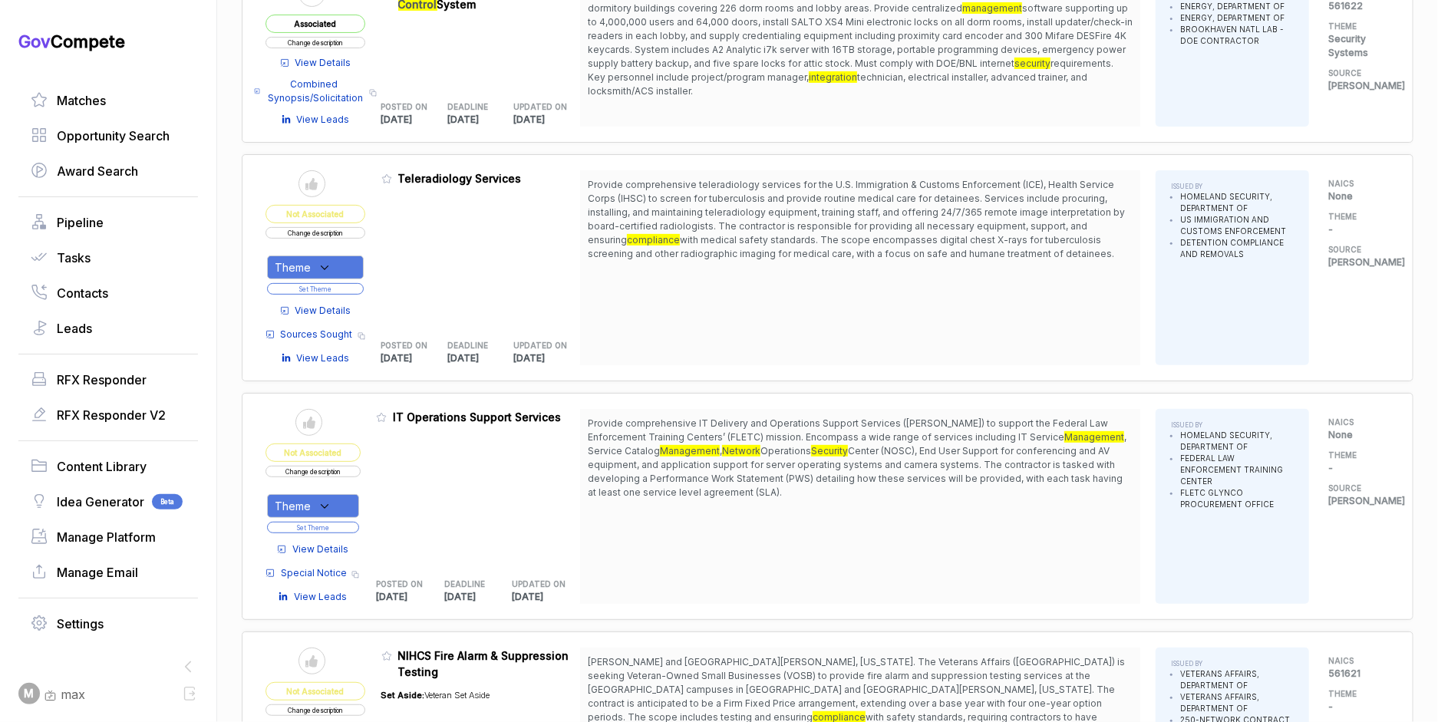
drag, startPoint x: 812, startPoint y: 424, endPoint x: 816, endPoint y: 483, distance: 59.2
click at [816, 483] on span "Provide comprehensive IT Delivery and Operations Support Services ([PERSON_NAME…" at bounding box center [860, 458] width 545 height 83
click at [305, 549] on span "View Details" at bounding box center [320, 550] width 56 height 14
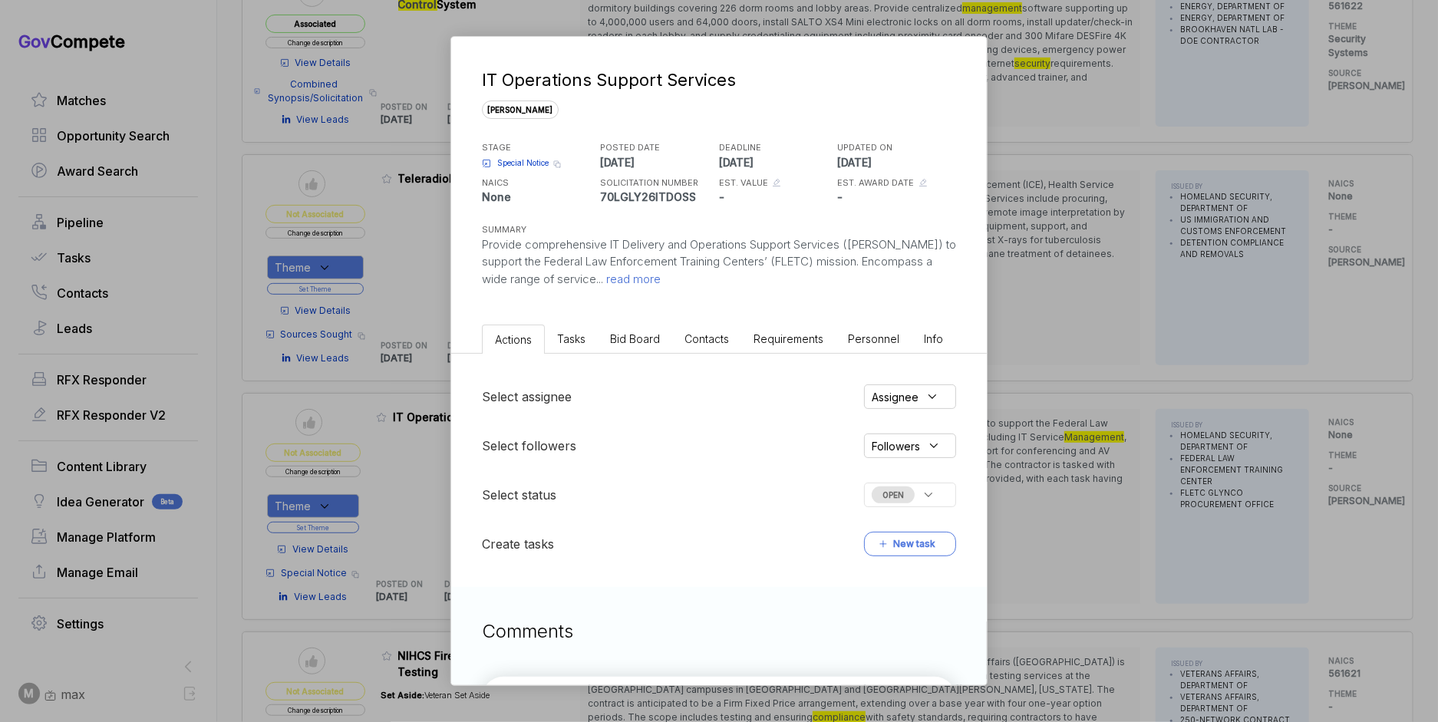
click at [636, 354] on div "Select assignee Assignee Select followers Followers Select status OPEN Create t…" at bounding box center [719, 470] width 536 height 233
click at [637, 350] on li "Bid Board" at bounding box center [635, 339] width 74 height 28
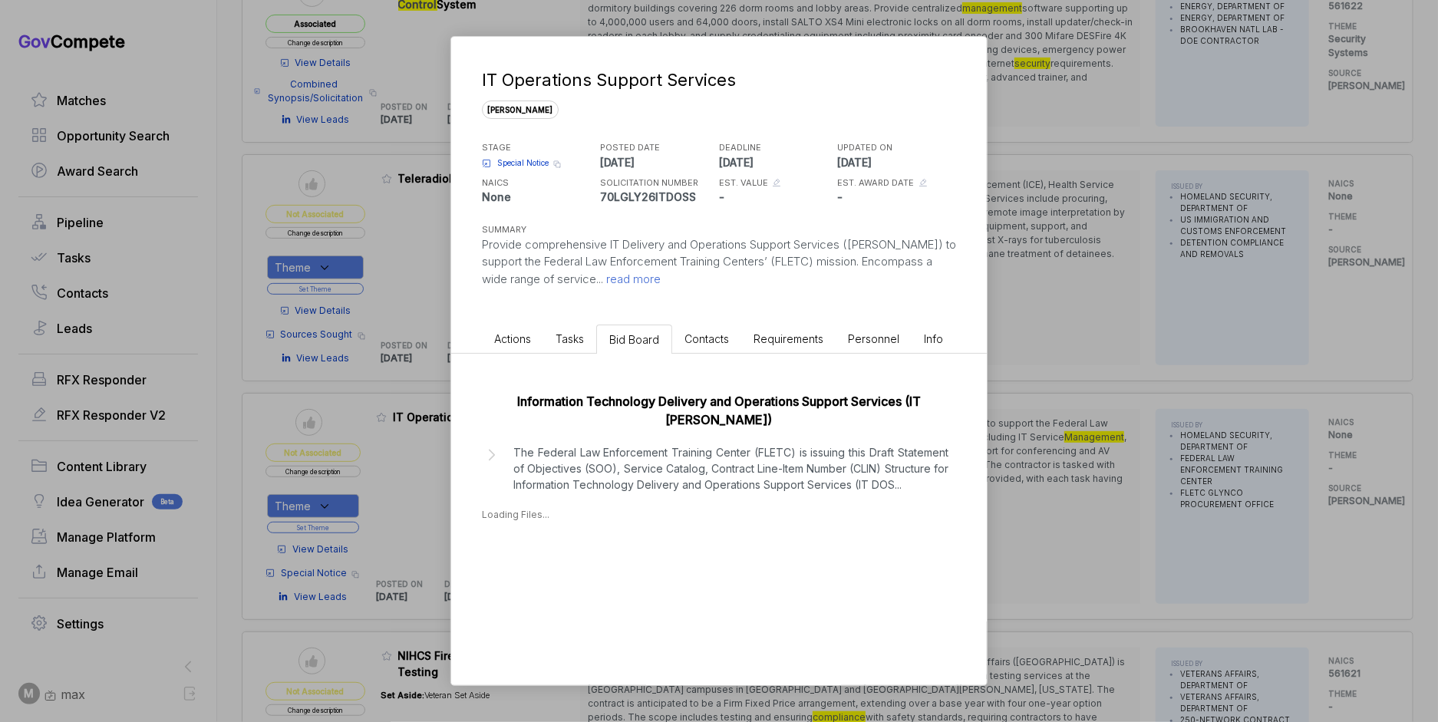
click at [701, 453] on p "The Federal Law Enforcement Training Center (FLETC) is issuing this Draft State…" at bounding box center [730, 468] width 435 height 48
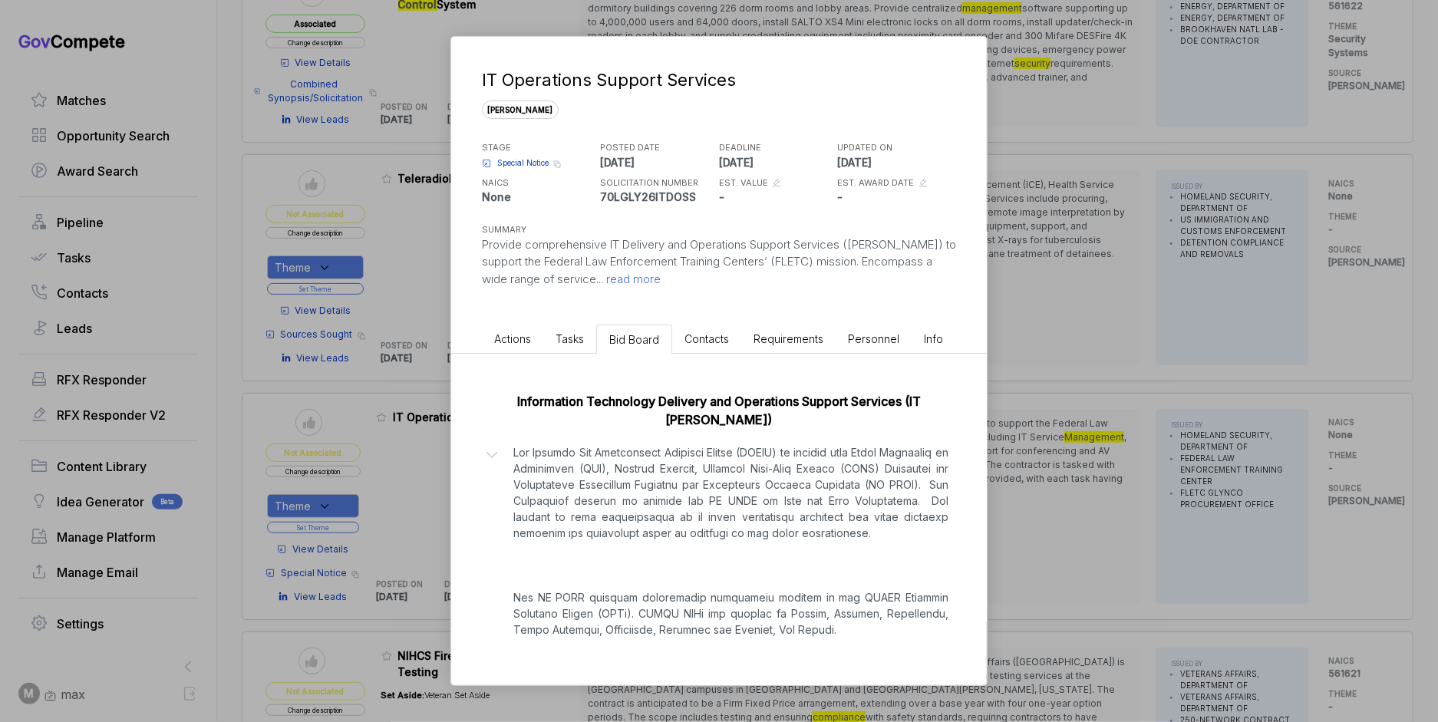
scroll to position [2, 0]
click at [1071, 529] on div "IT Operations Support Services [PERSON_NAME] STAGE Special Notice Copy link POS…" at bounding box center [719, 361] width 1438 height 722
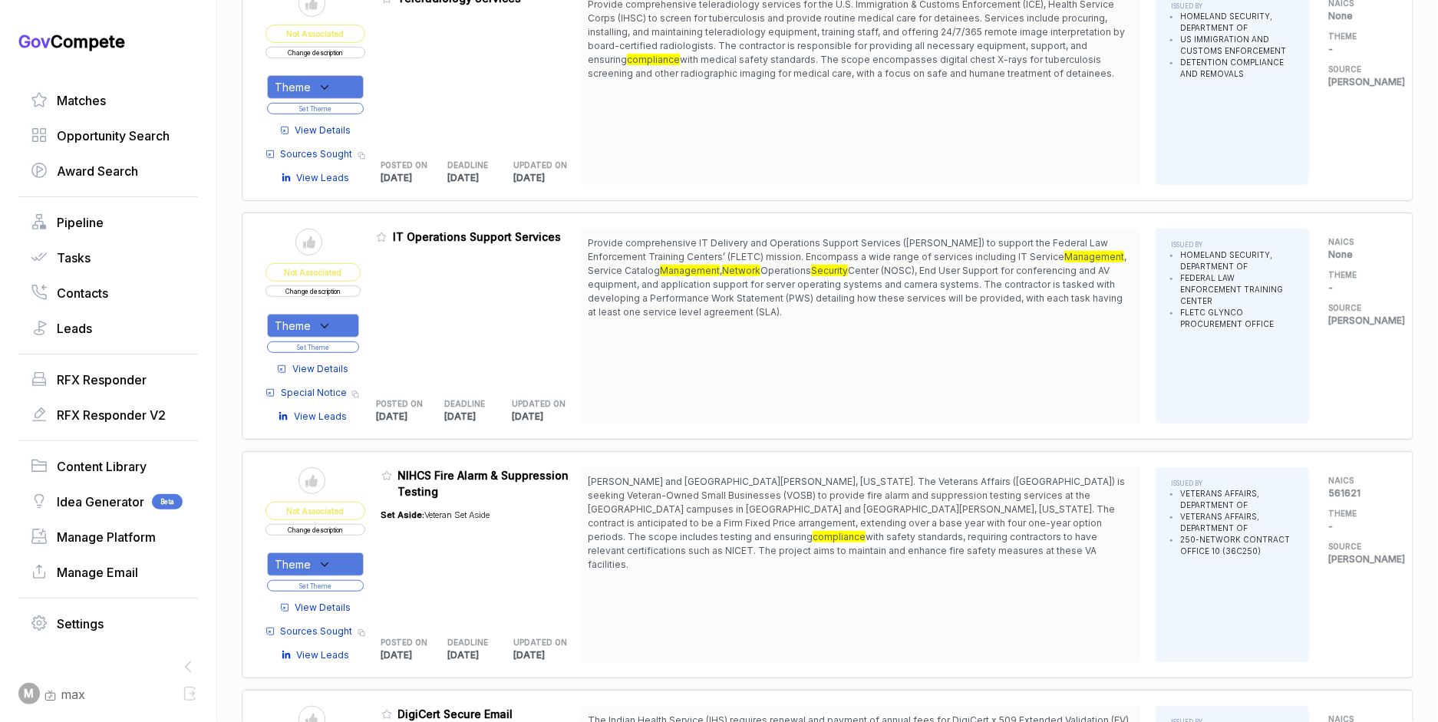
scroll to position [445, 0]
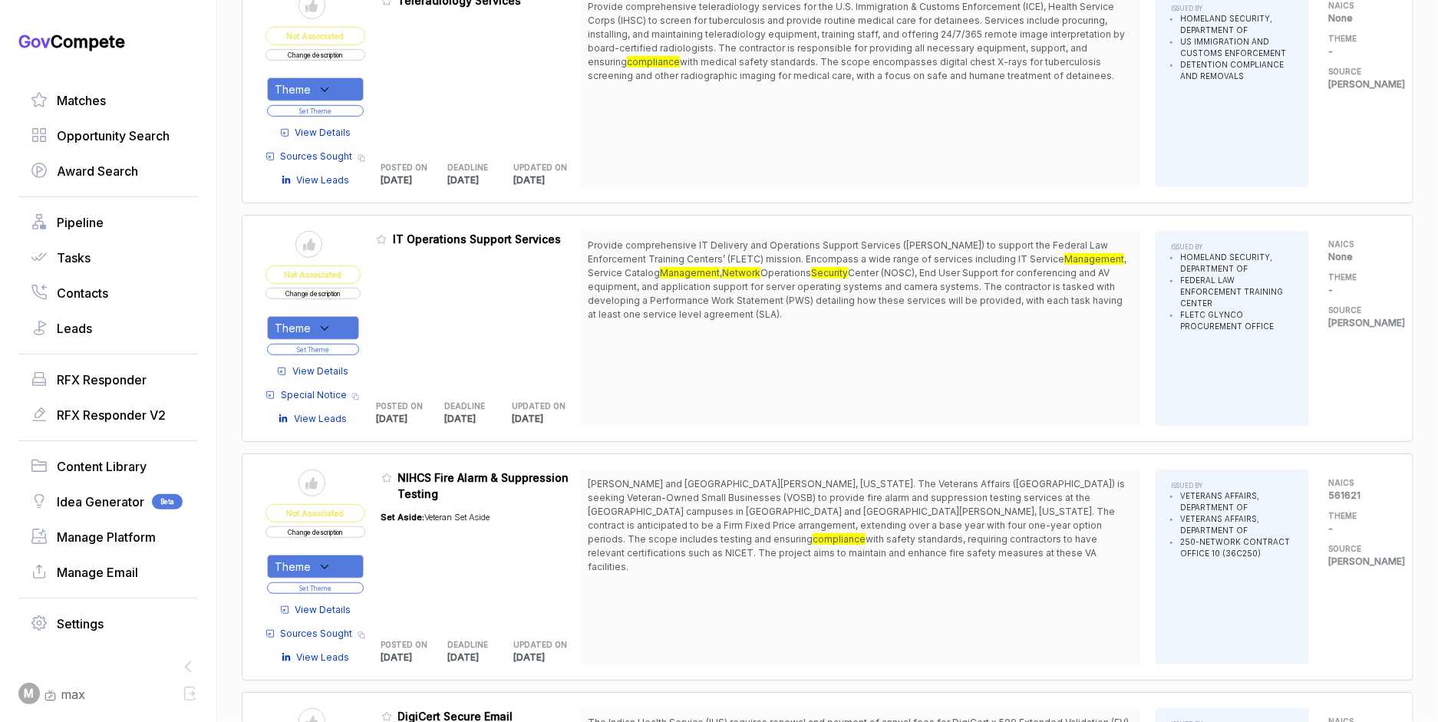
click at [312, 368] on span "View Details" at bounding box center [320, 371] width 56 height 14
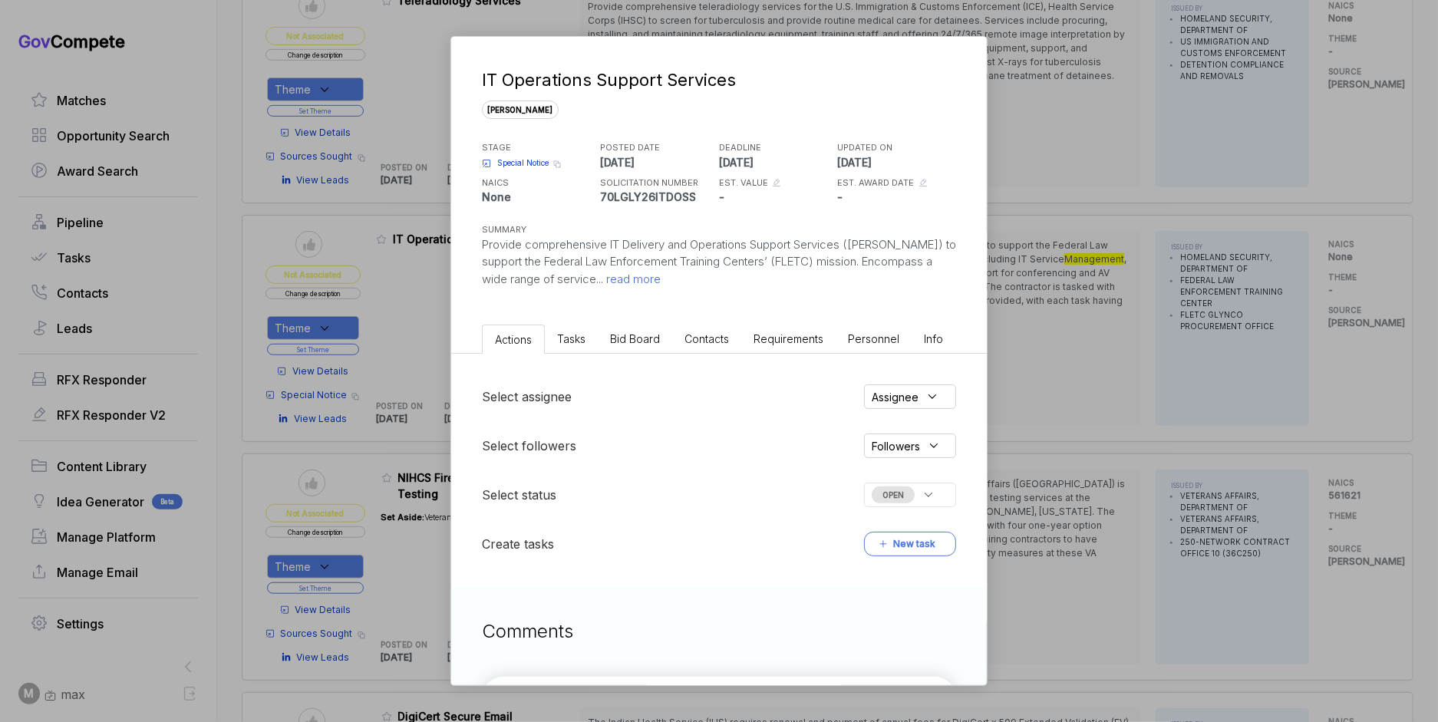
click at [644, 334] on span "Bid Board" at bounding box center [635, 338] width 50 height 13
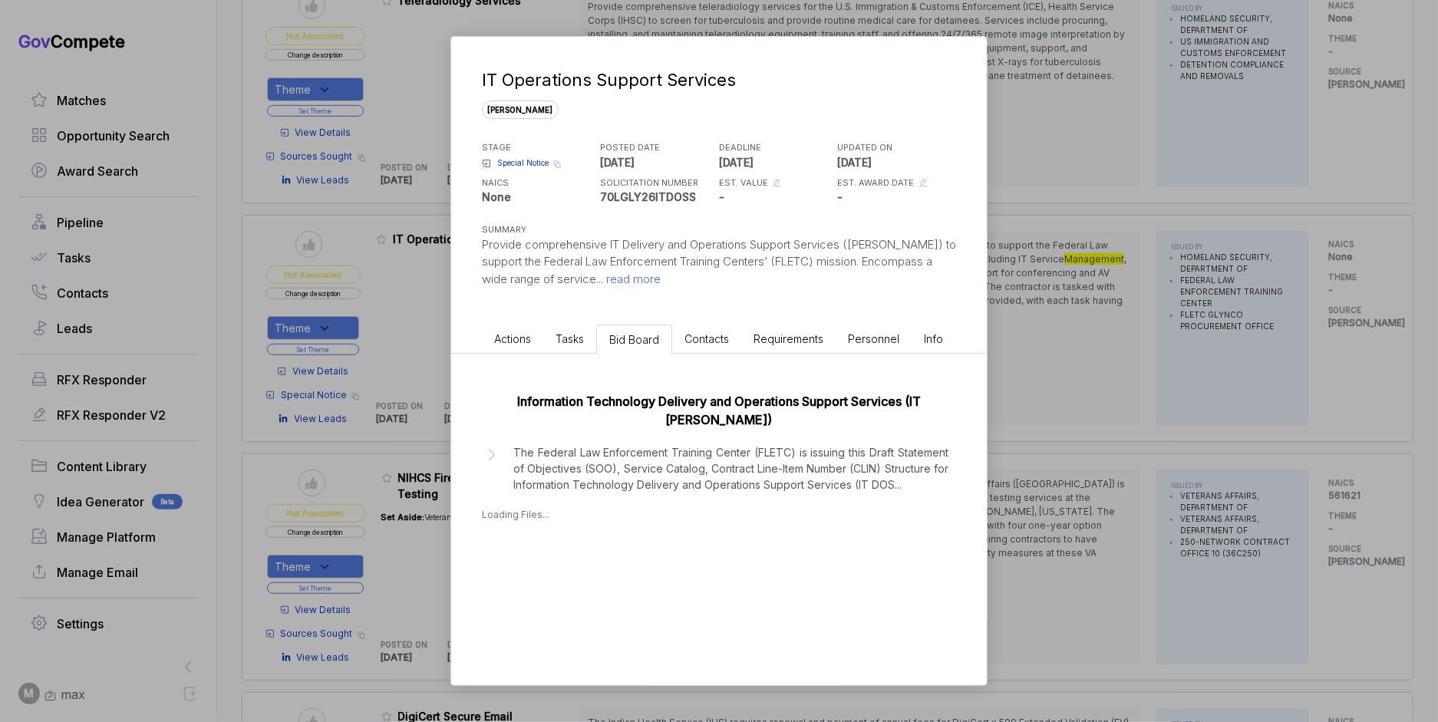
click at [671, 454] on p "The Federal Law Enforcement Training Center (FLETC) is issuing this Draft State…" at bounding box center [730, 468] width 435 height 48
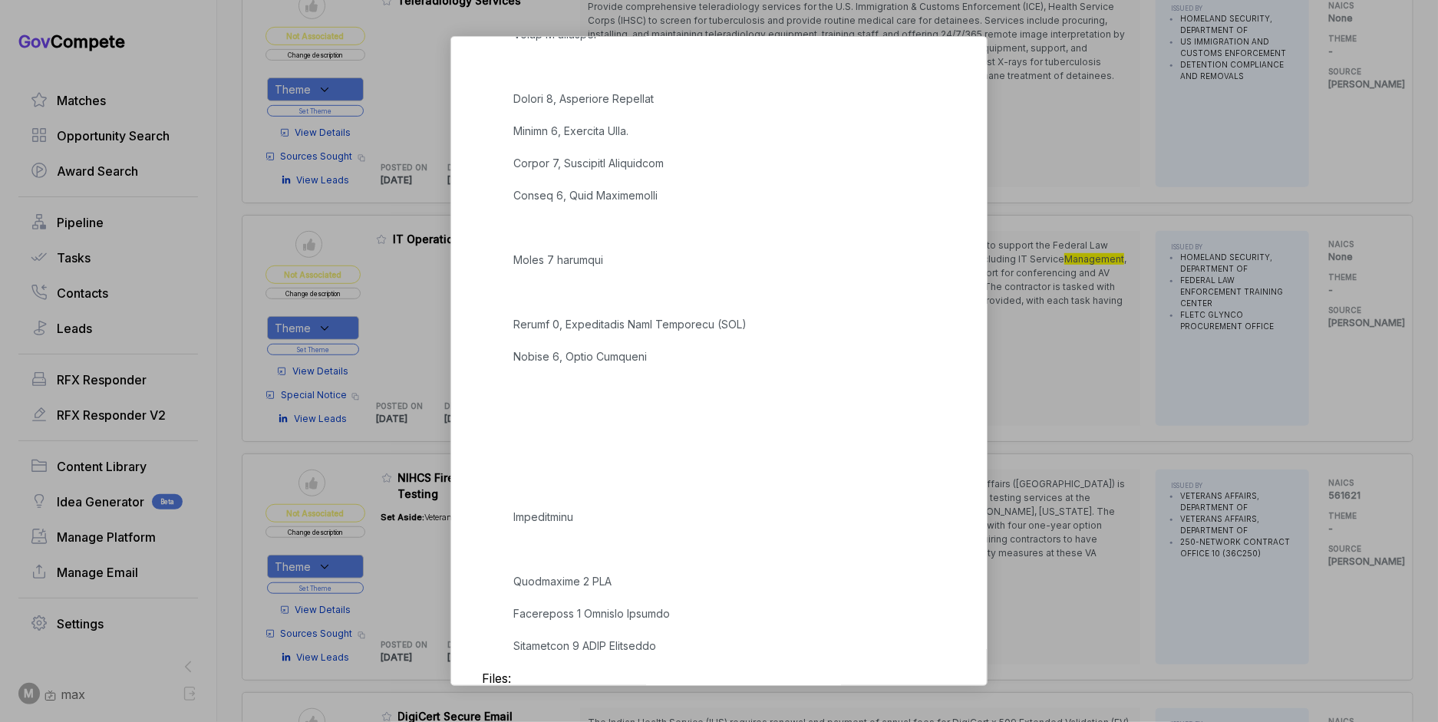
scroll to position [1430, 0]
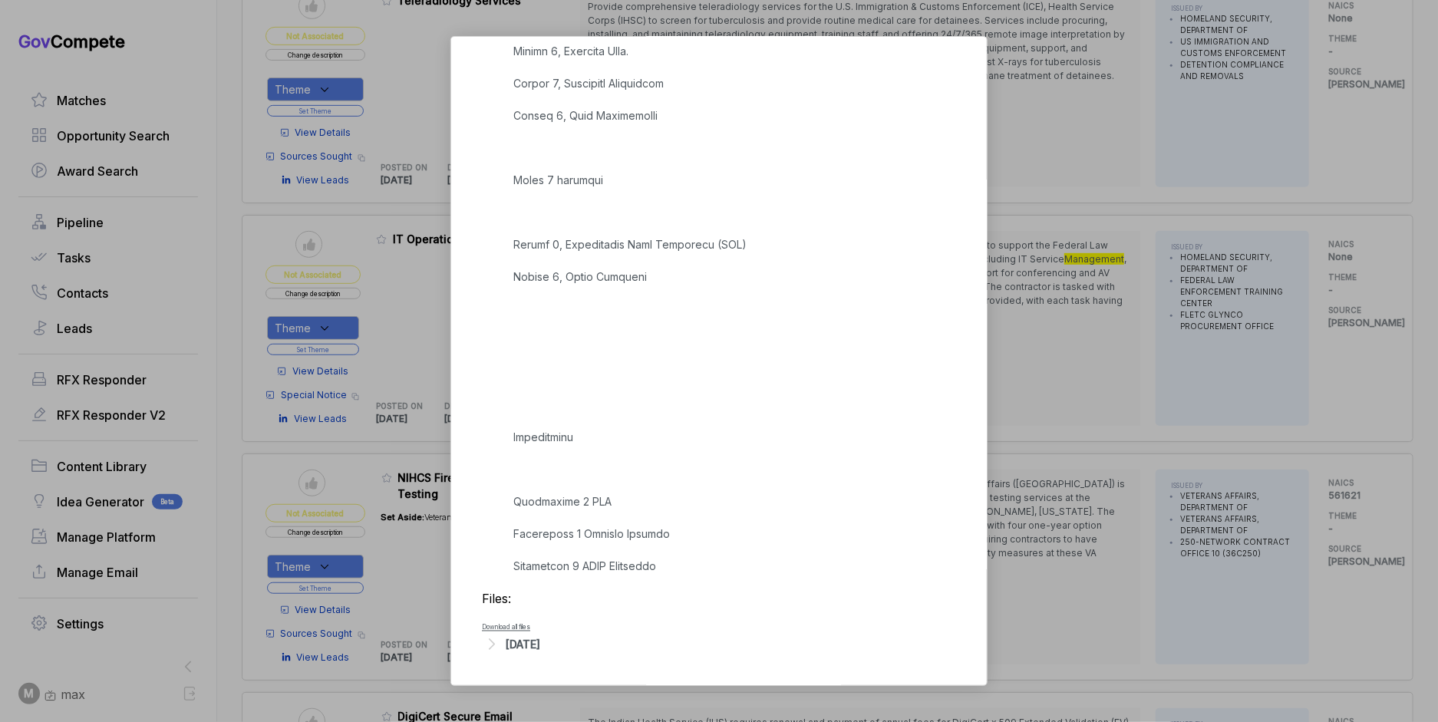
drag, startPoint x: 546, startPoint y: 640, endPoint x: 579, endPoint y: 608, distance: 46.1
click at [540, 640] on div "[DATE]" at bounding box center [523, 645] width 35 height 16
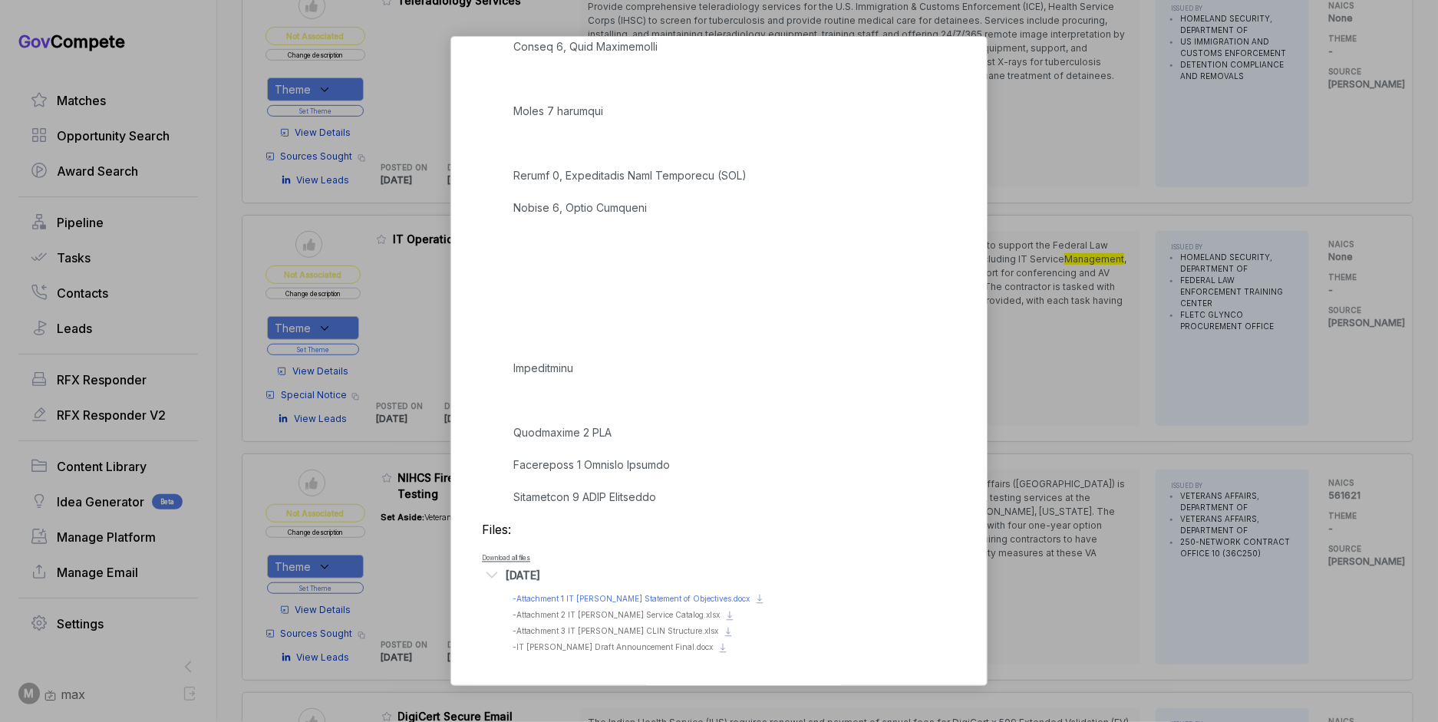
scroll to position [1498, 0]
click at [632, 646] on span "- IT [PERSON_NAME] Draft Announcement Final.docx" at bounding box center [613, 647] width 200 height 9
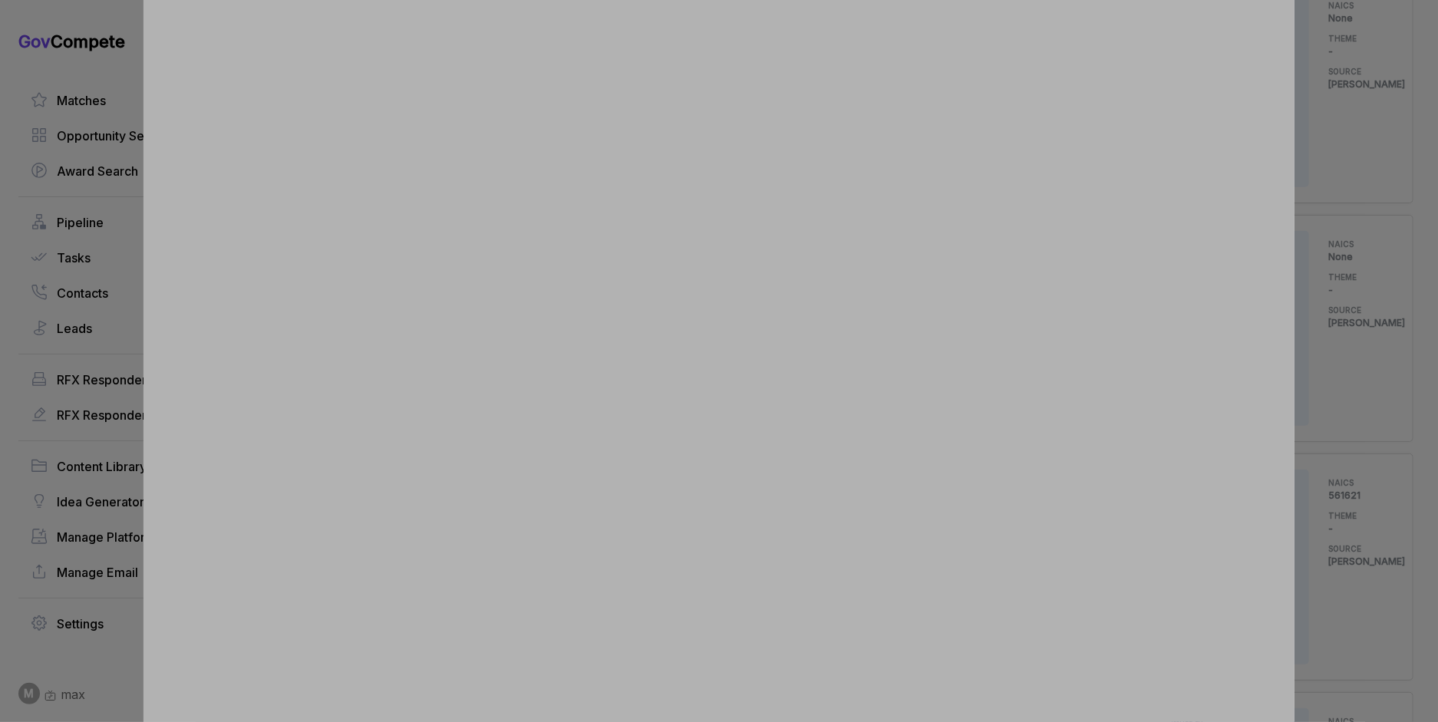
click at [1356, 267] on div at bounding box center [719, 361] width 1438 height 722
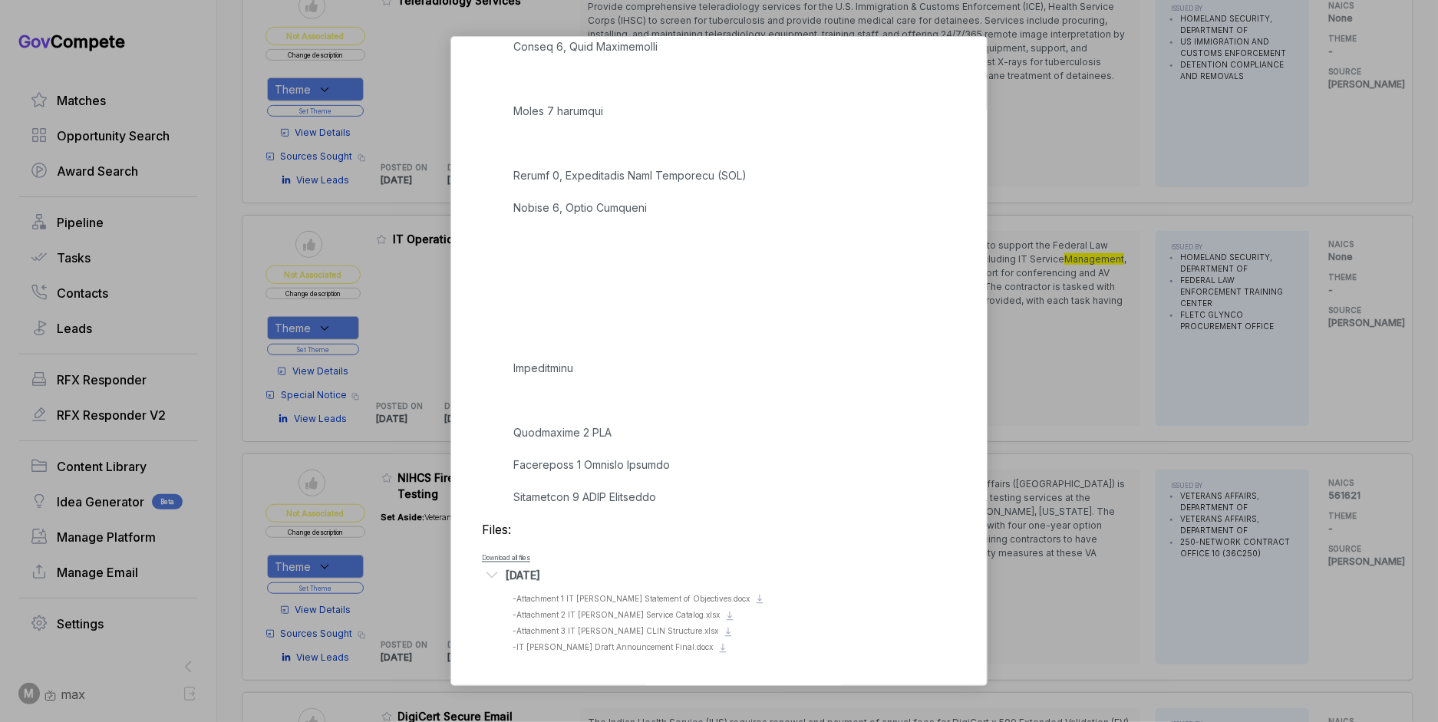
click at [1334, 283] on div "IT Operations Support Services [PERSON_NAME] STAGE Special Notice Copy link POS…" at bounding box center [719, 361] width 1438 height 722
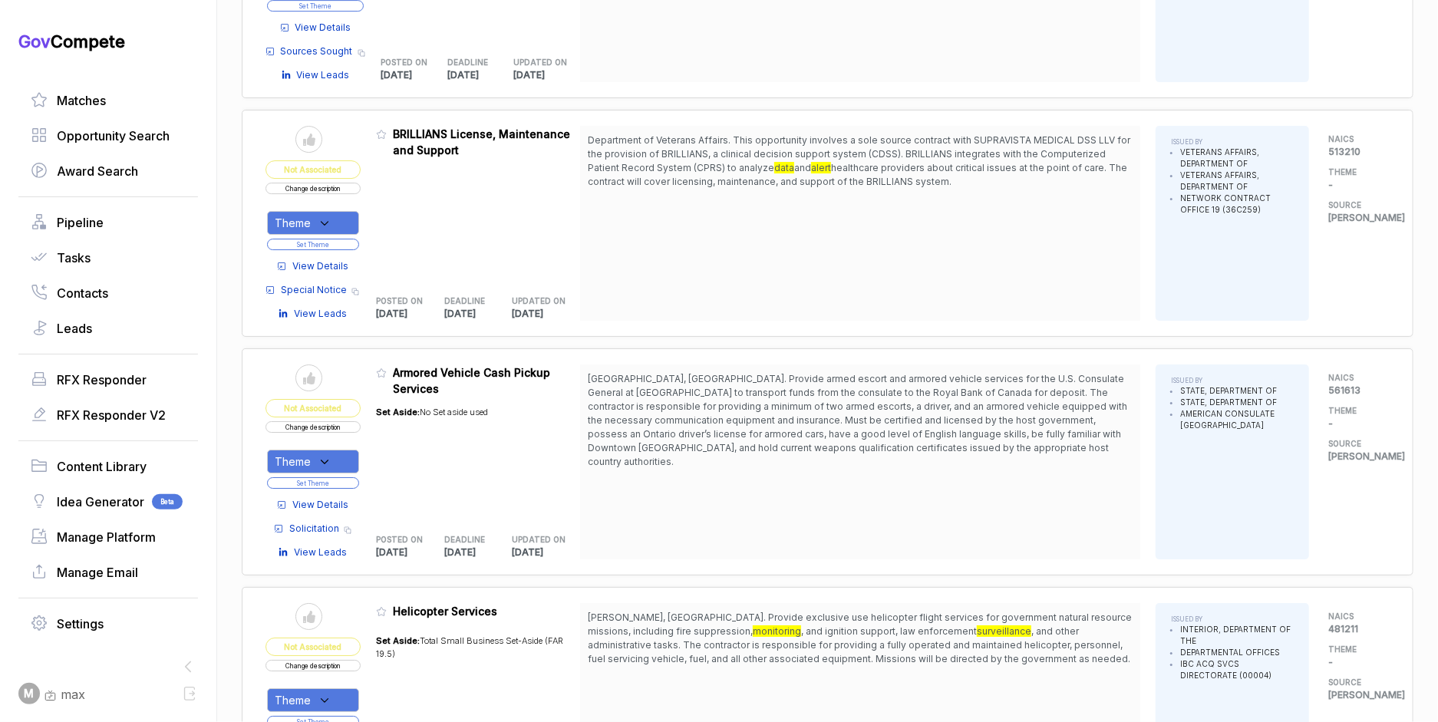
scroll to position [3206, 0]
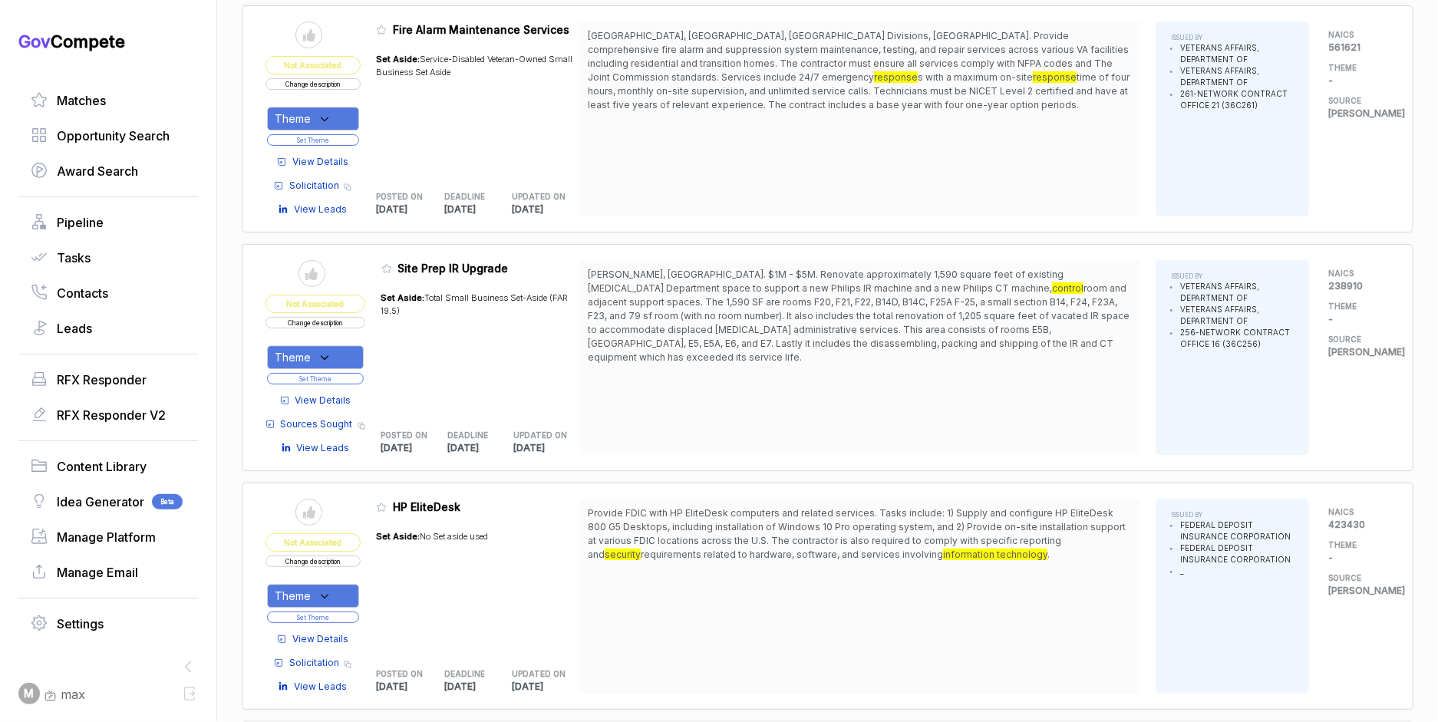
scroll to position [6061, 0]
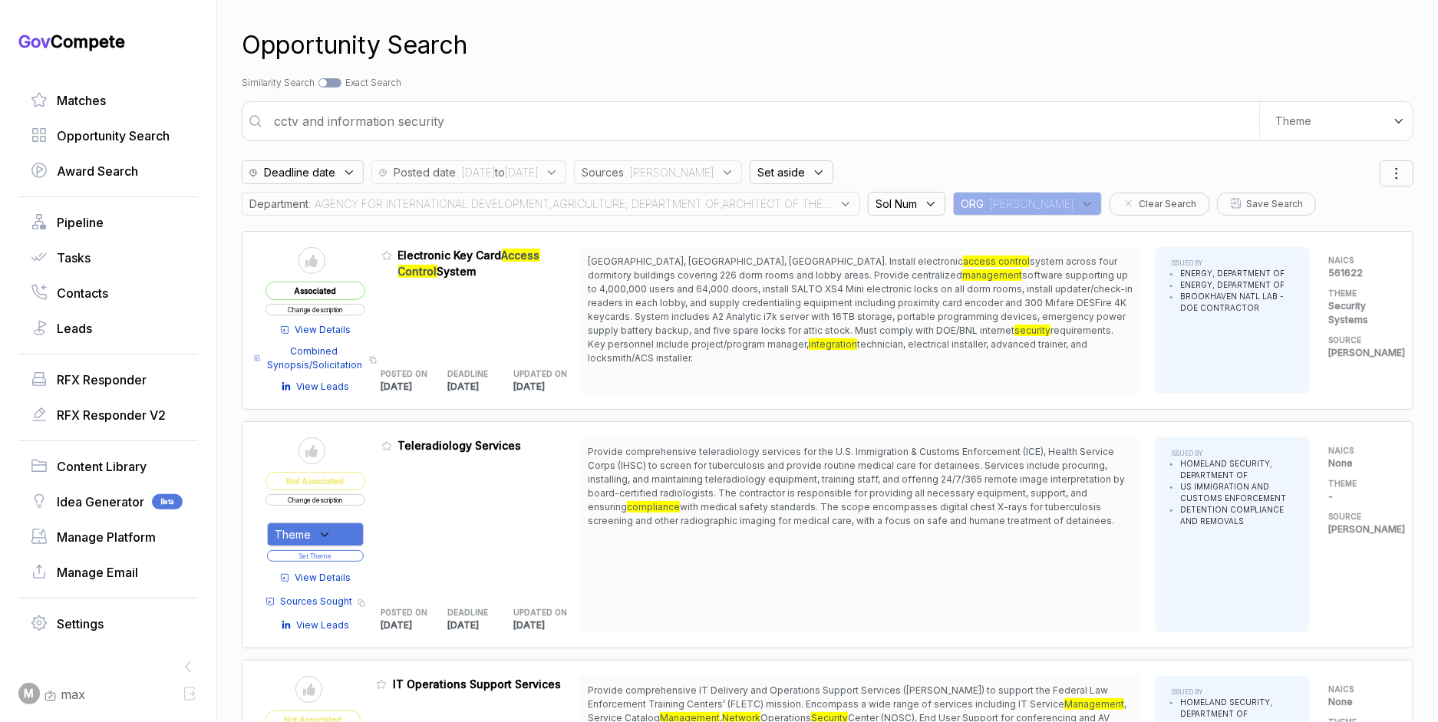
click at [632, 118] on input "cctv and information security" at bounding box center [762, 121] width 994 height 31
click at [631, 120] on input "cctv and information security" at bounding box center [762, 121] width 994 height 31
click at [632, 120] on input "cctv and information security" at bounding box center [762, 121] width 994 height 31
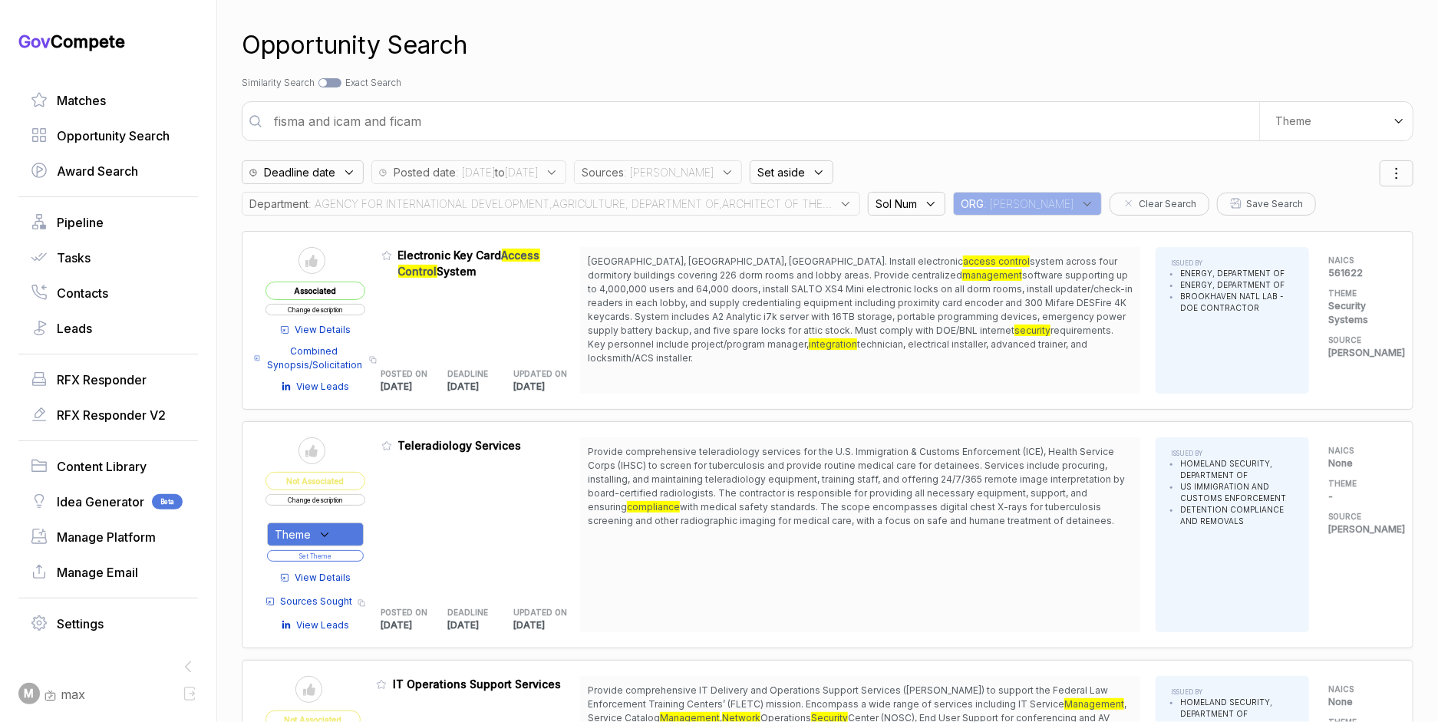
type input "fisma and icam and ficam"
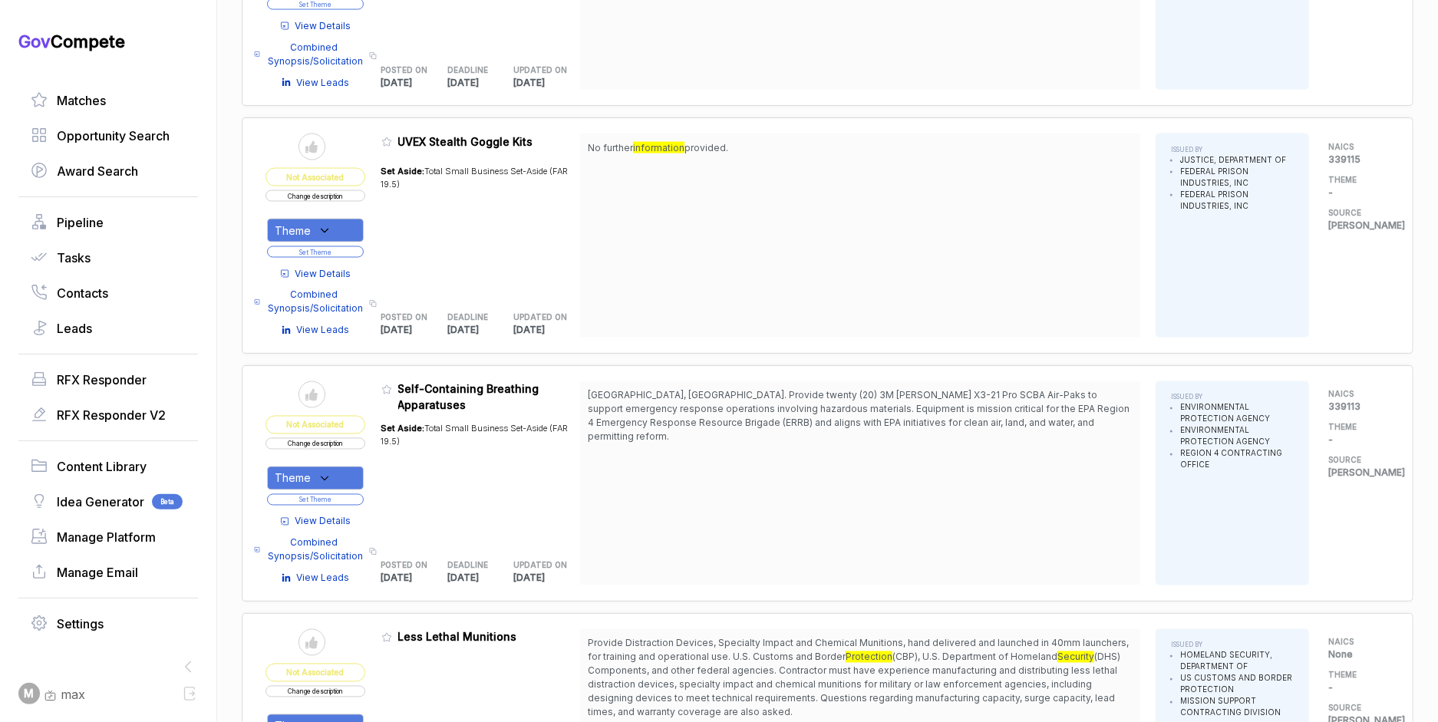
scroll to position [1518, 0]
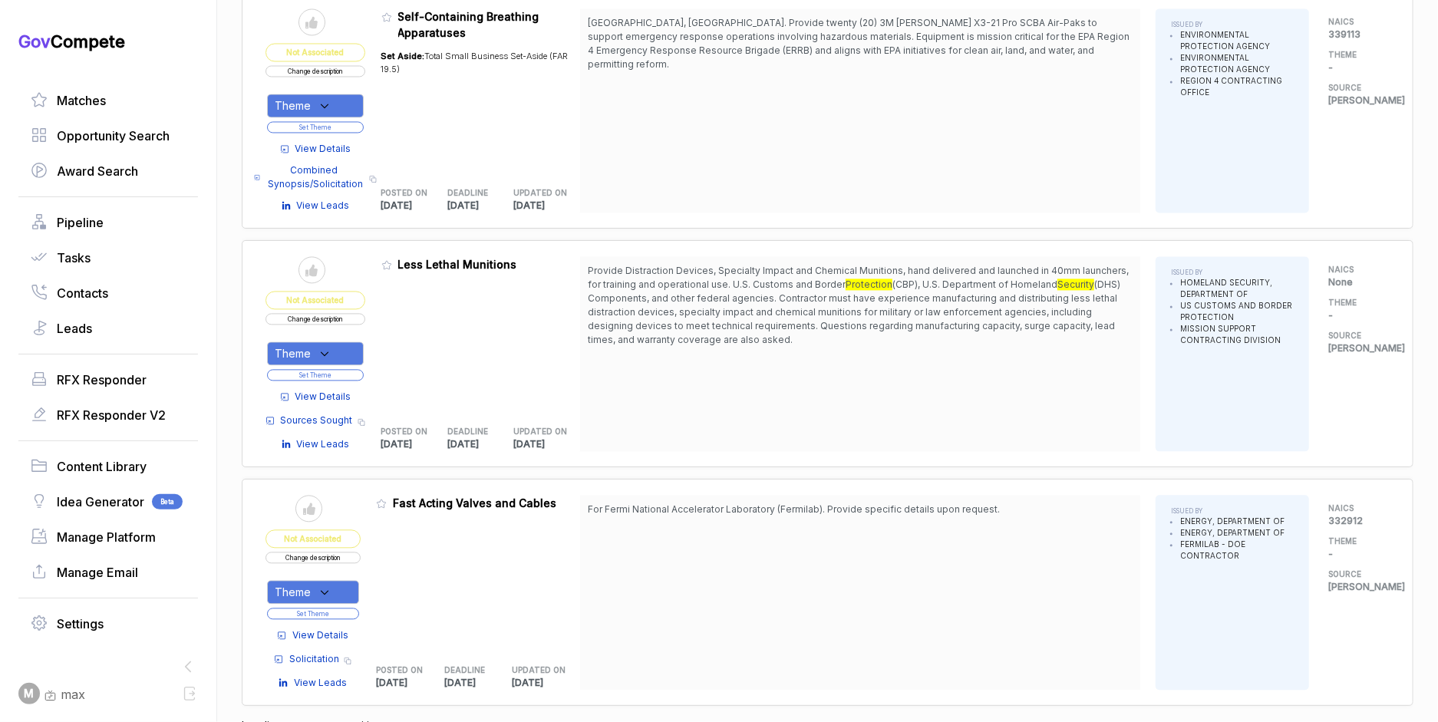
scroll to position [1890, 0]
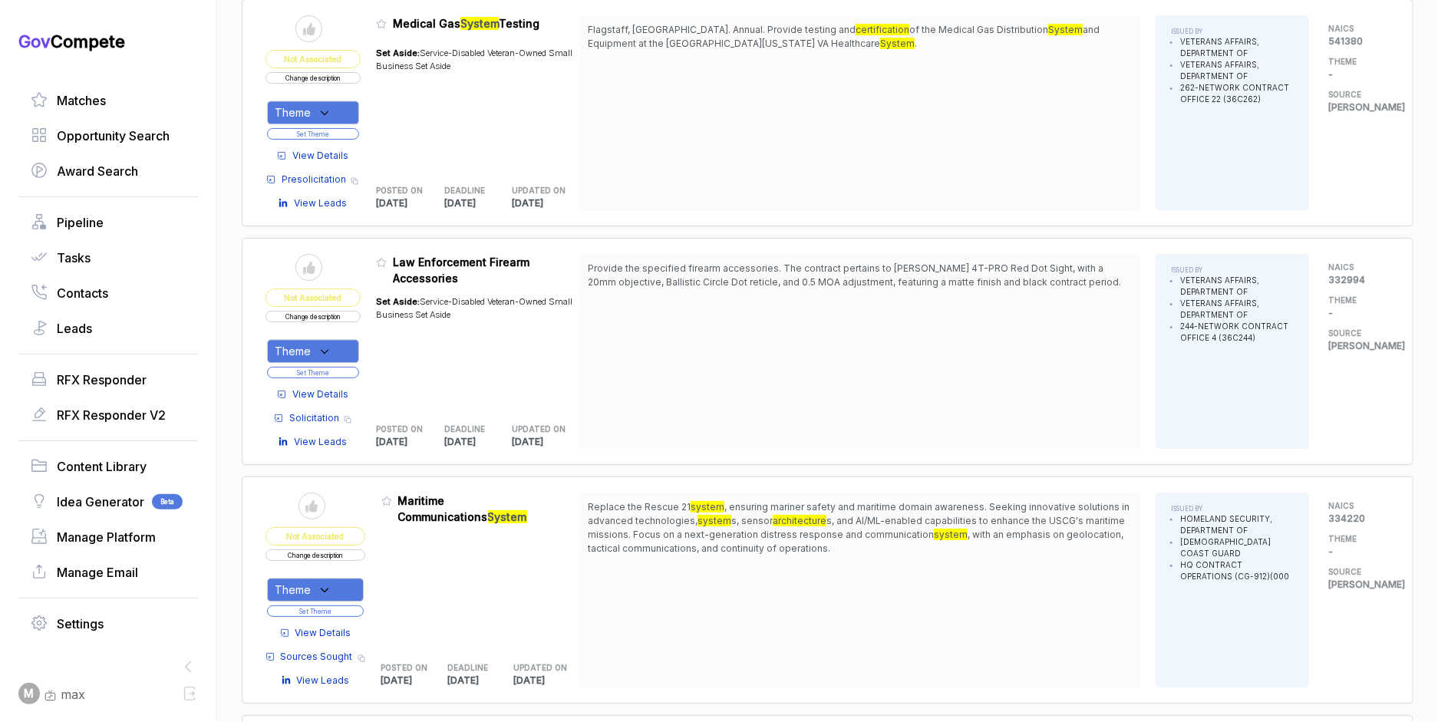
scroll to position [5741, 0]
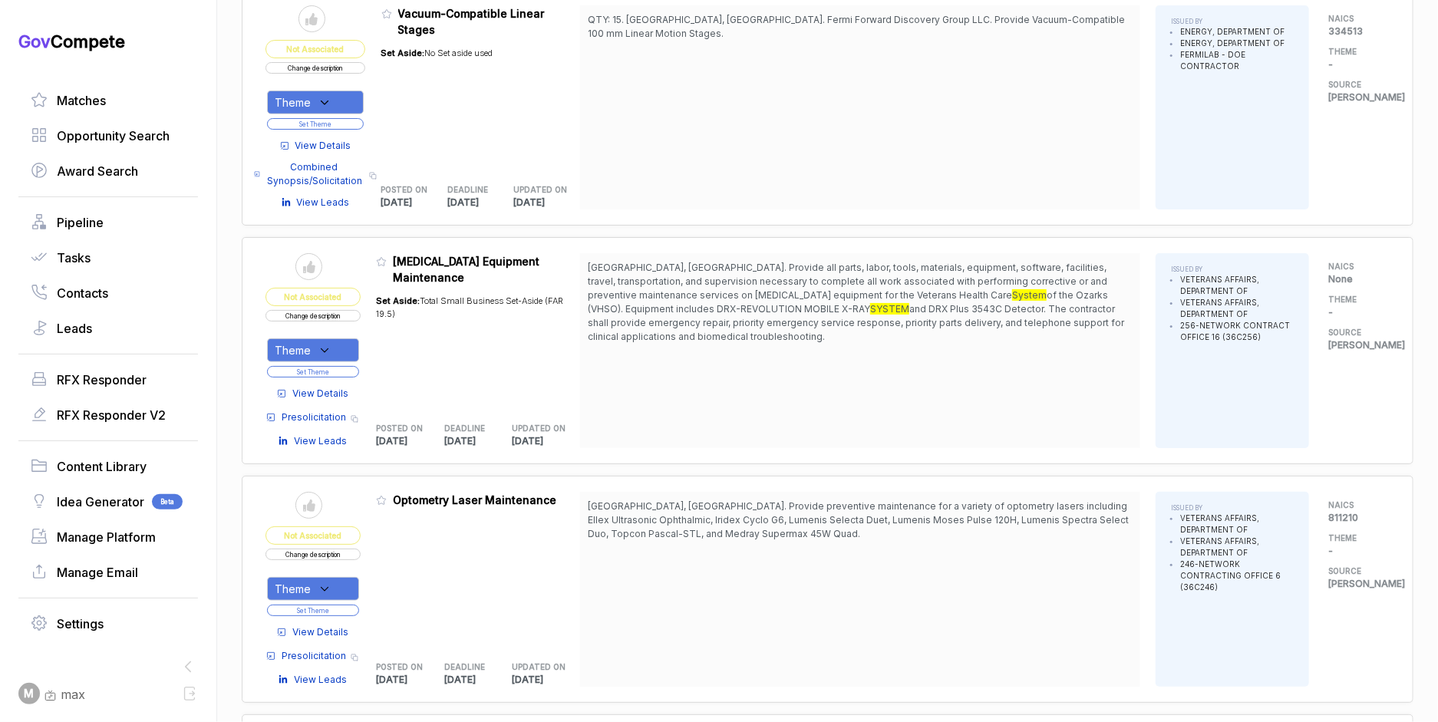
scroll to position [8227, 0]
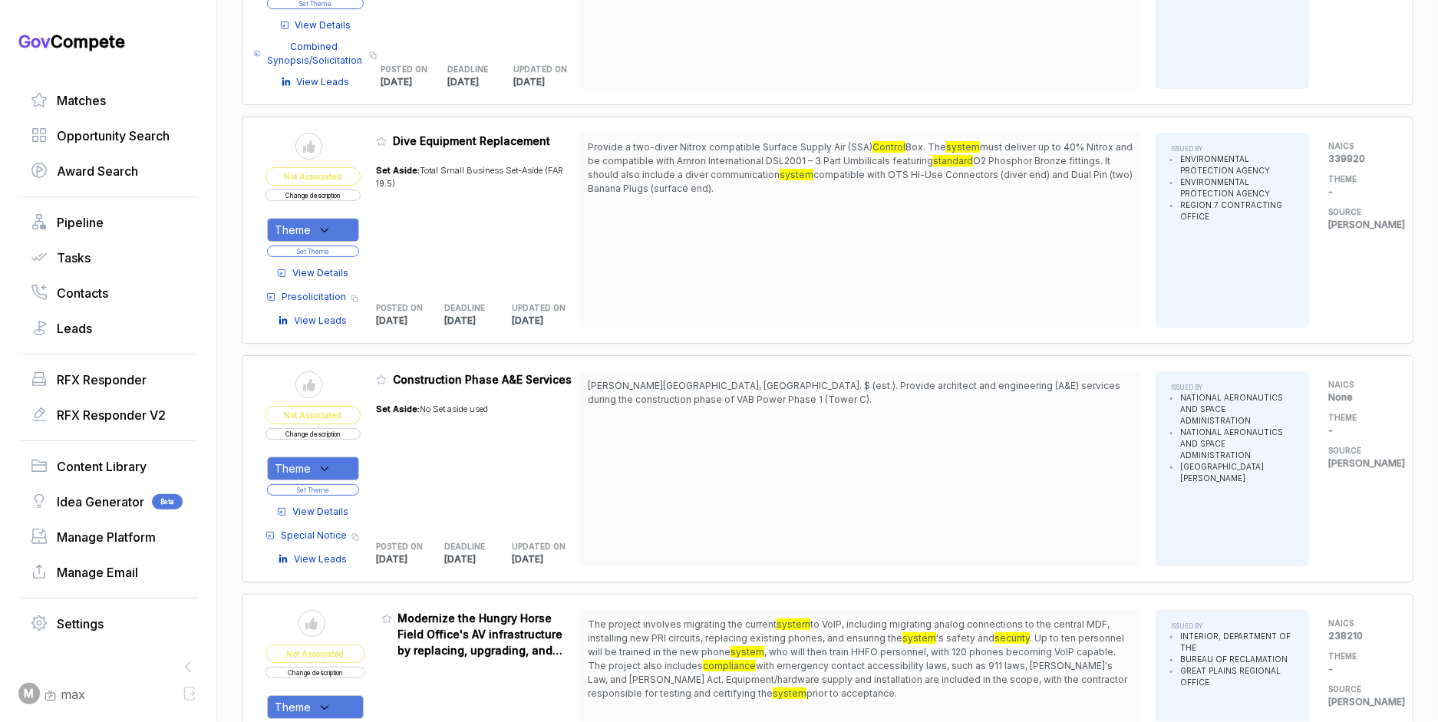
scroll to position [9977, 0]
